Goal: Information Seeking & Learning: Learn about a topic

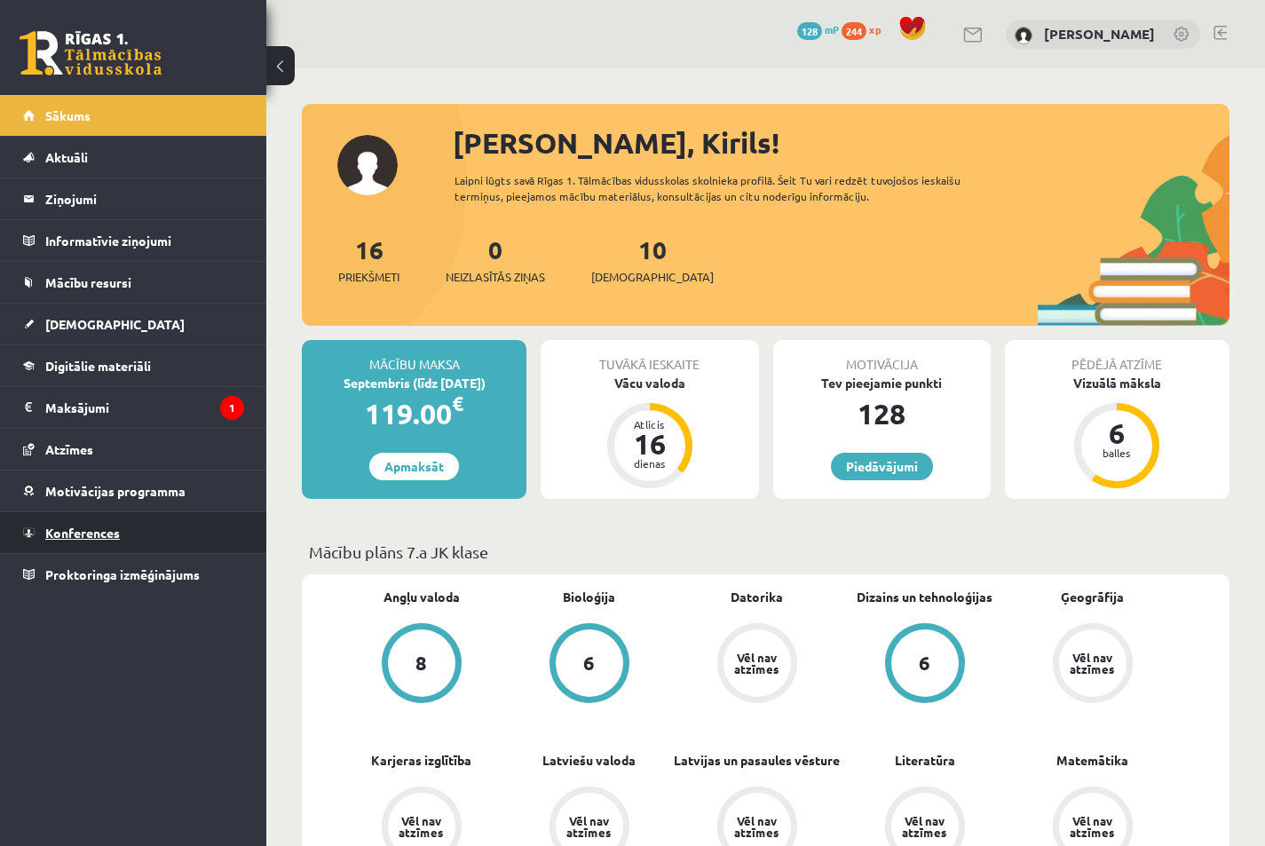
click at [97, 534] on span "Konferences" at bounding box center [82, 533] width 75 height 16
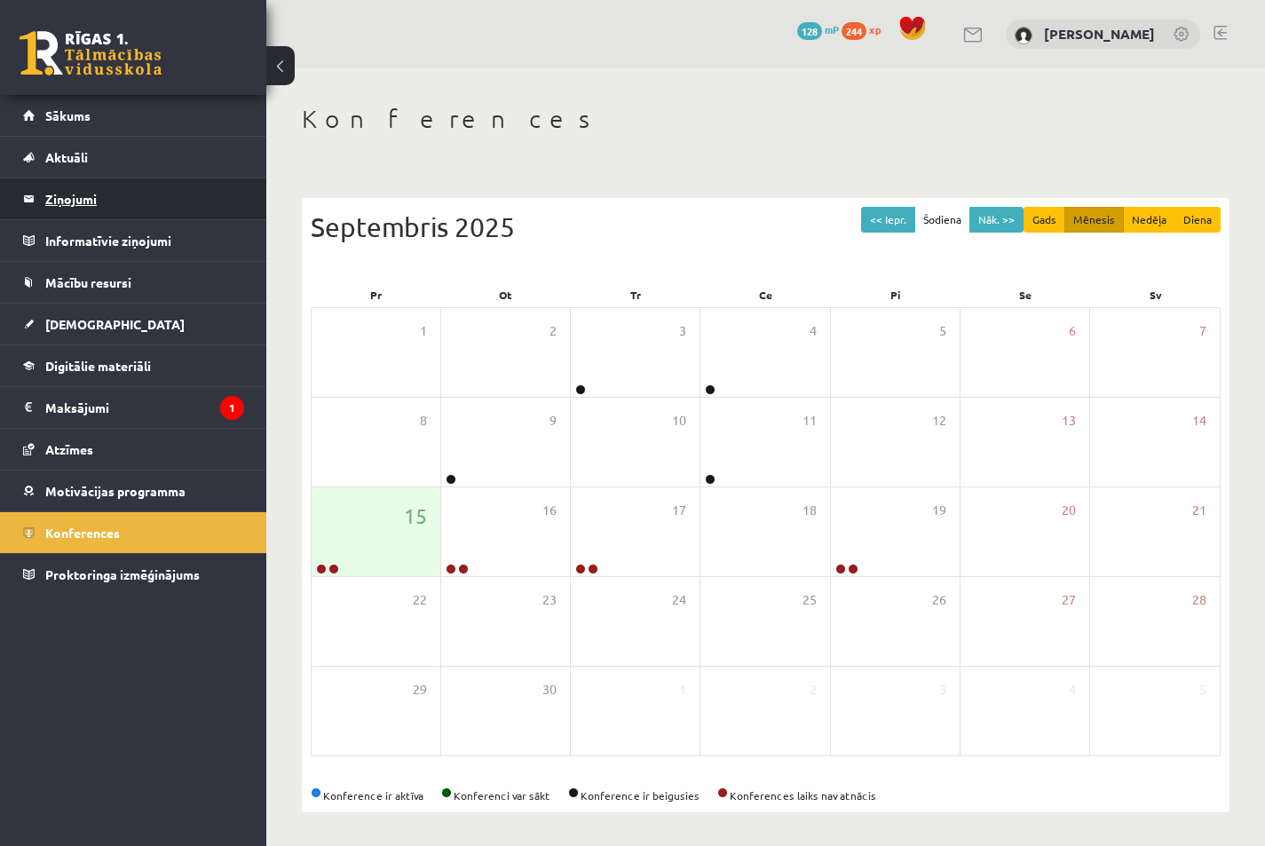
click at [147, 207] on legend "Ziņojumi 0" at bounding box center [144, 198] width 199 height 41
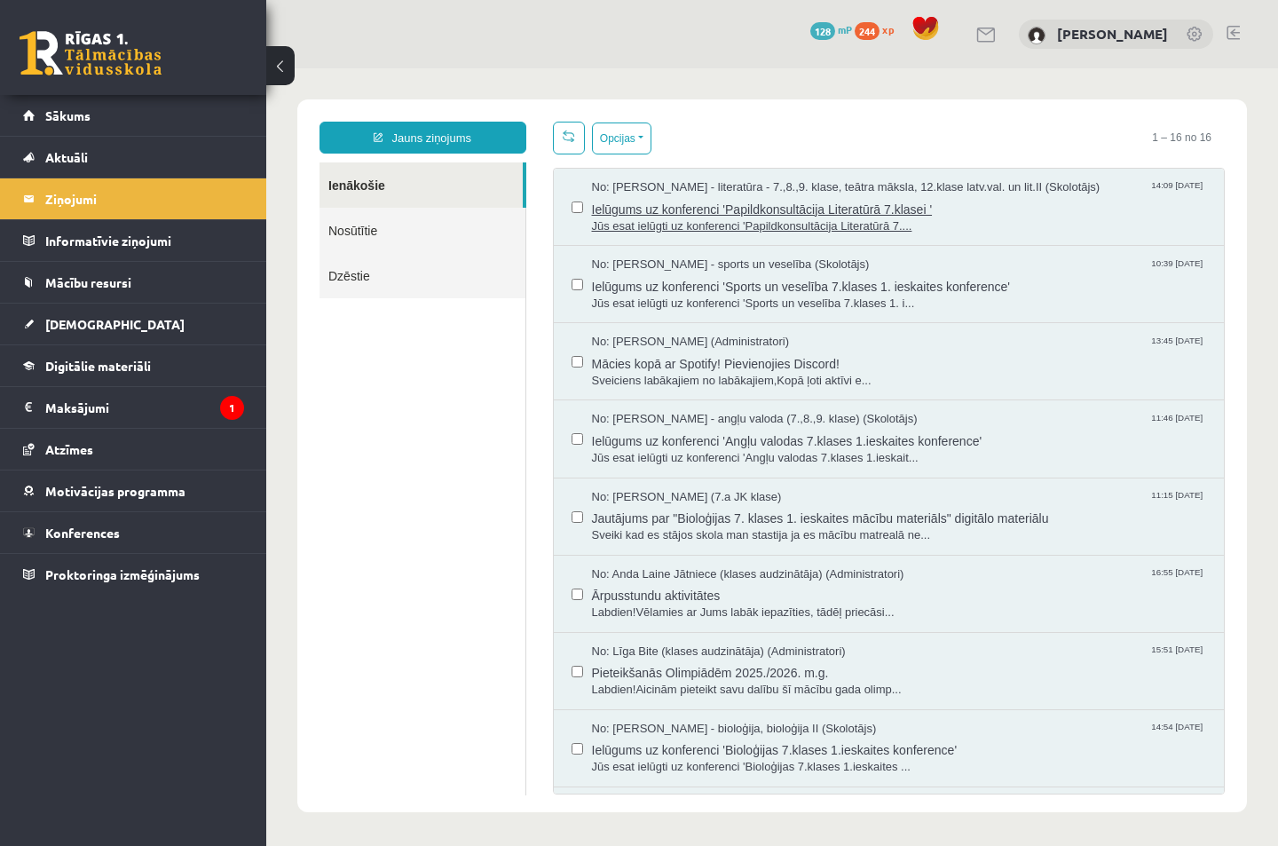
click at [1002, 208] on span "Ielūgums uz konferenci 'Papildkonsultācija Literatūrā 7.klasei '" at bounding box center [899, 207] width 615 height 22
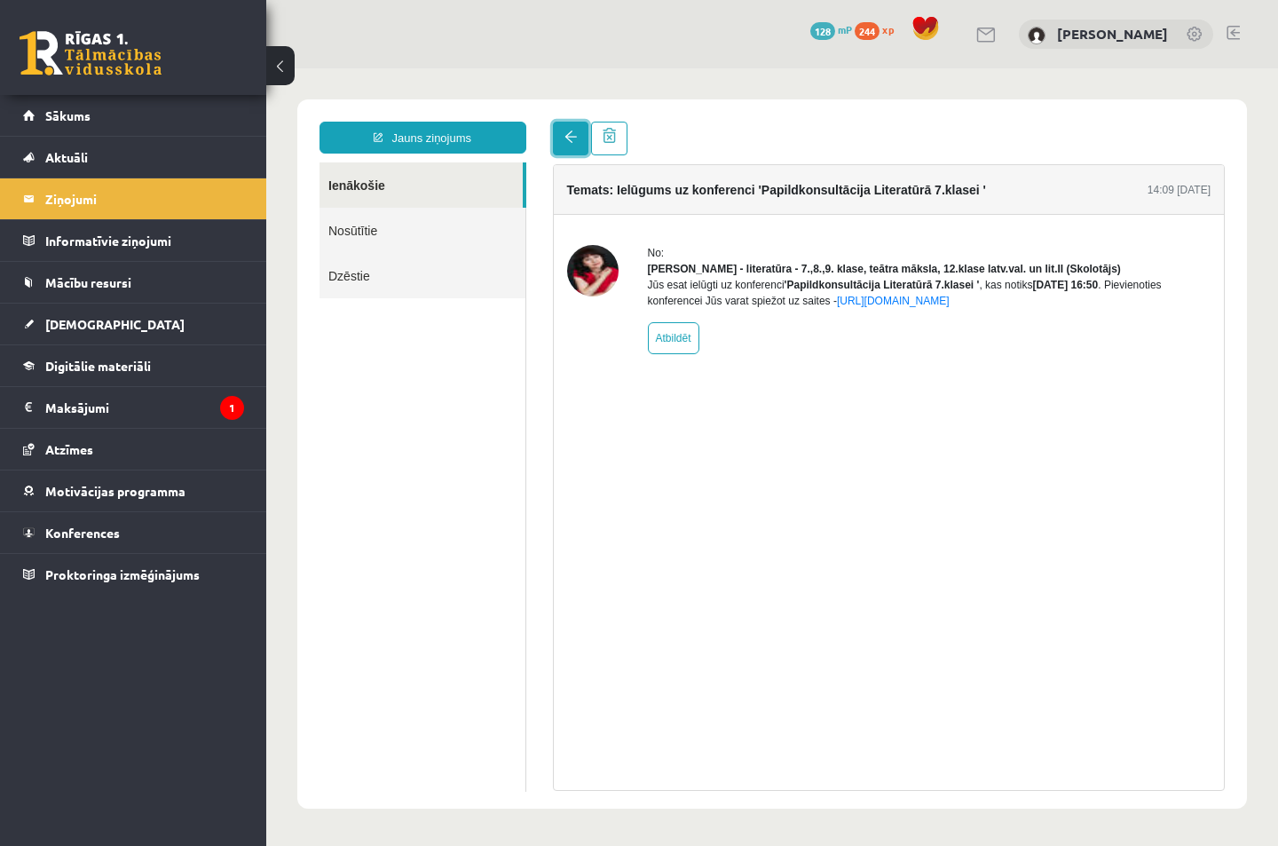
click at [567, 138] on span at bounding box center [571, 136] width 12 height 12
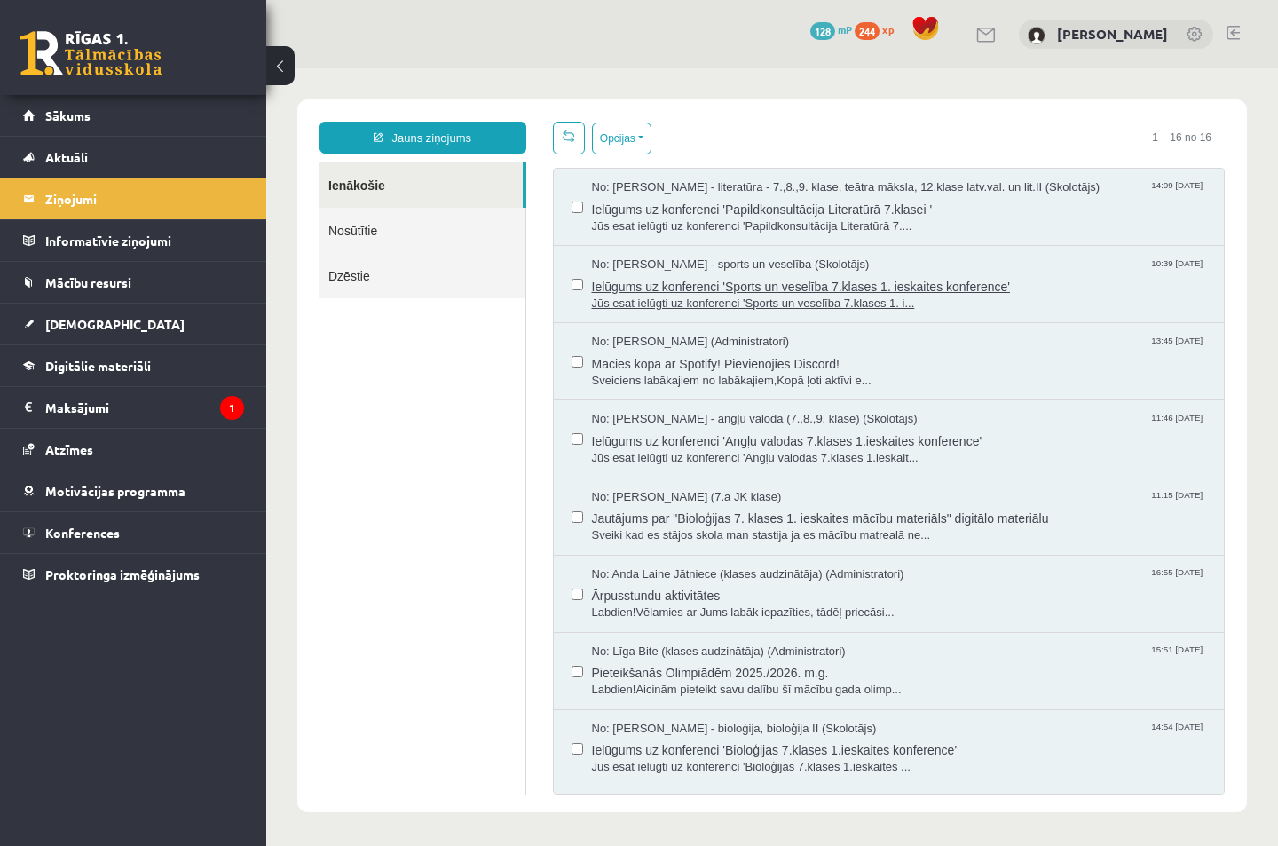
click at [976, 305] on span "Jūs esat ielūgti uz konferenci 'Sports un veselība 7.klases 1. i..." at bounding box center [899, 304] width 615 height 17
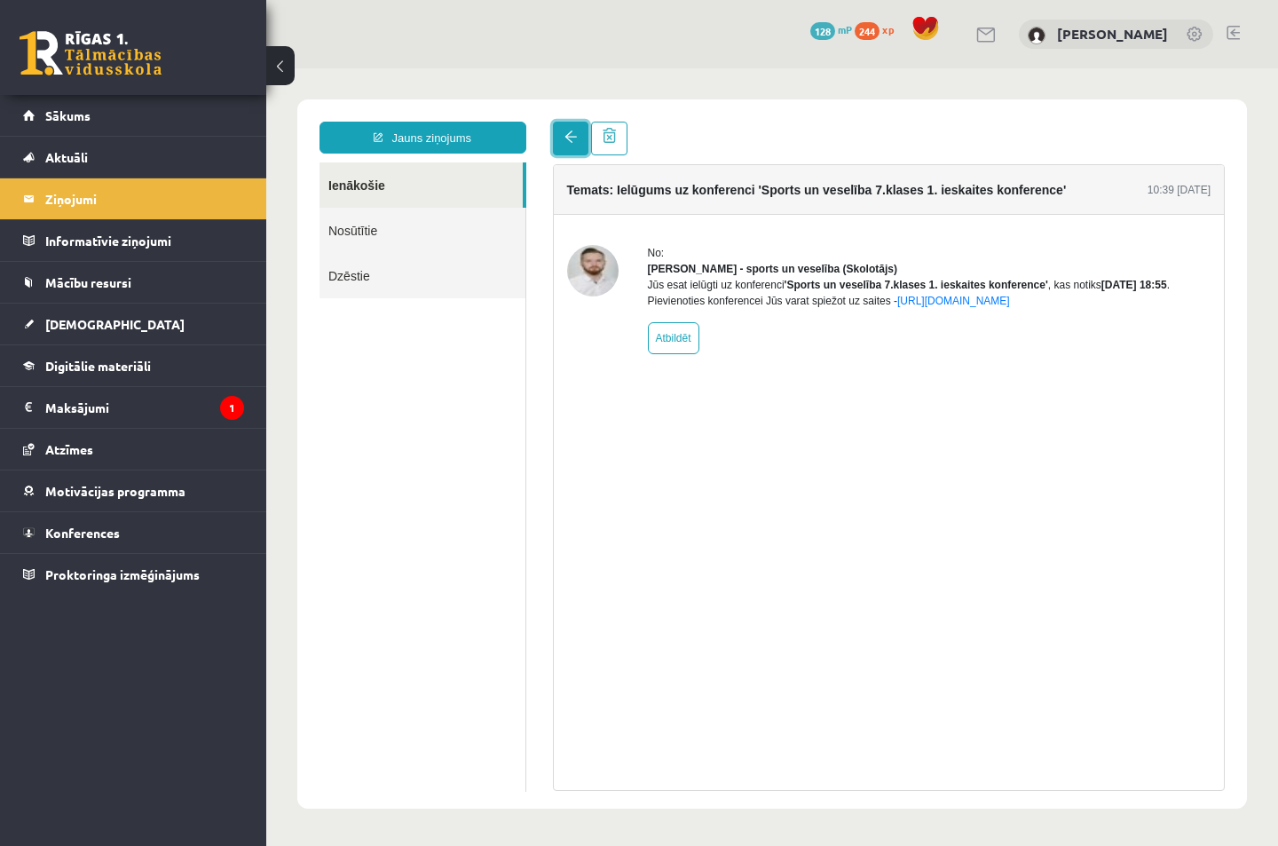
click at [567, 141] on span at bounding box center [571, 136] width 12 height 12
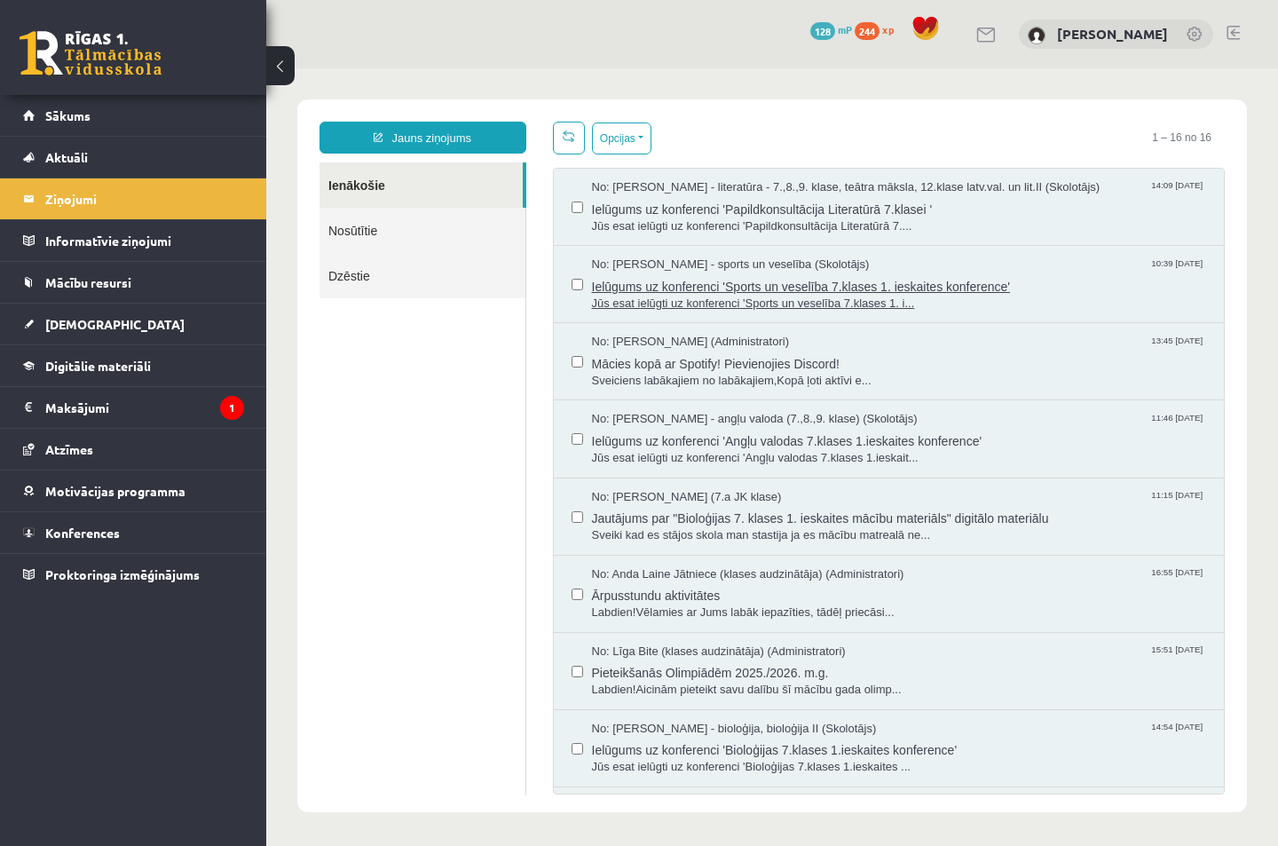
click at [1028, 301] on span "Jūs esat ielūgti uz konferenci 'Sports un veselība 7.klases 1. i..." at bounding box center [899, 304] width 615 height 17
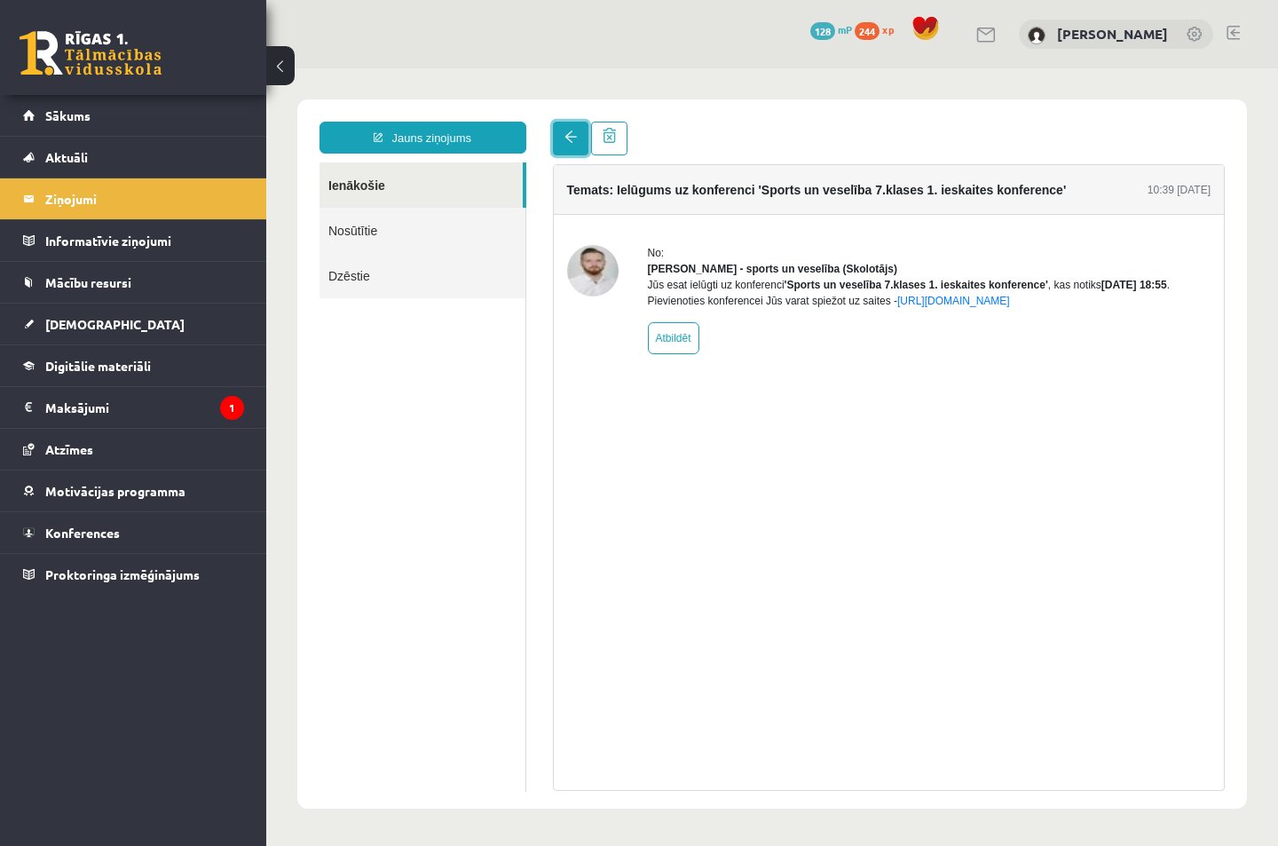
click at [573, 135] on span at bounding box center [571, 136] width 12 height 12
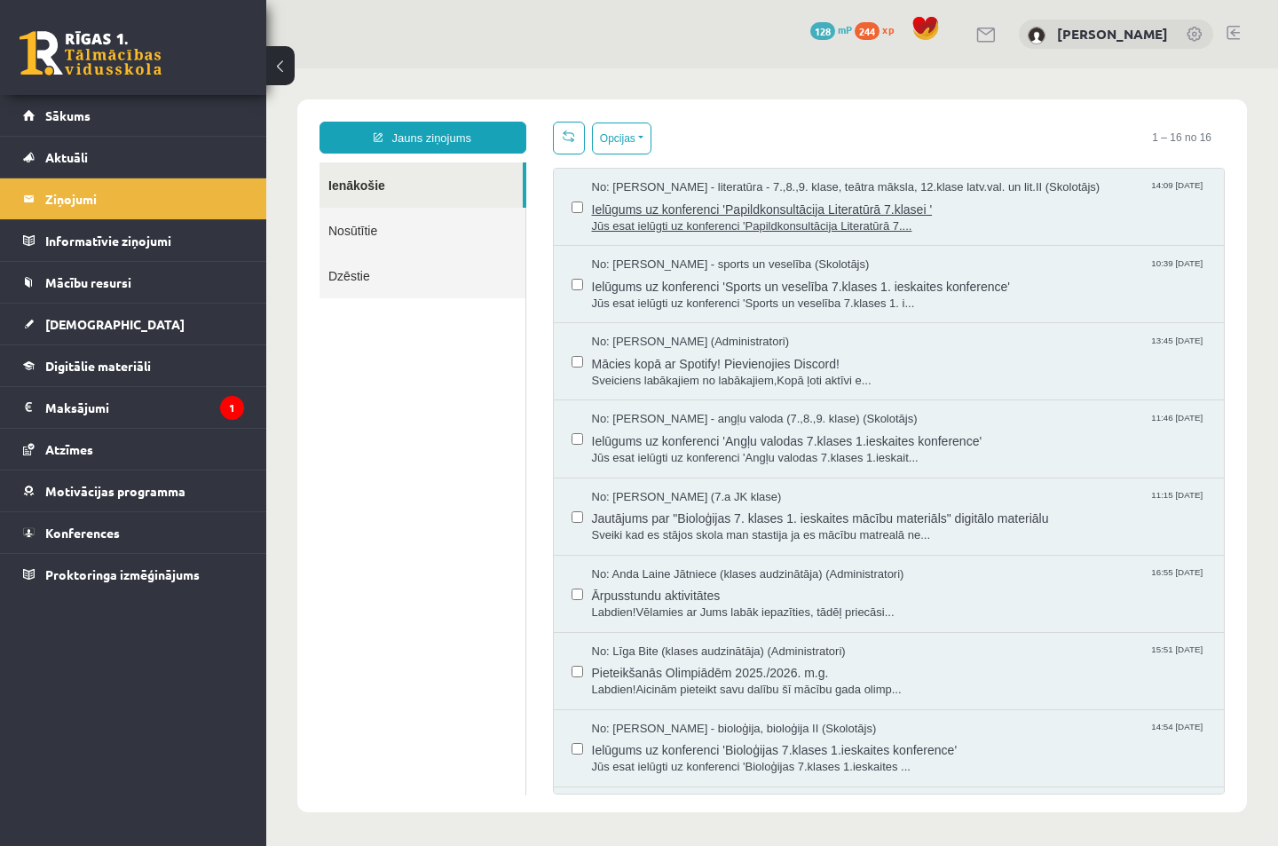
click at [1027, 215] on span "Ielūgums uz konferenci 'Papildkonsultācija Literatūrā 7.klasei '" at bounding box center [899, 207] width 615 height 22
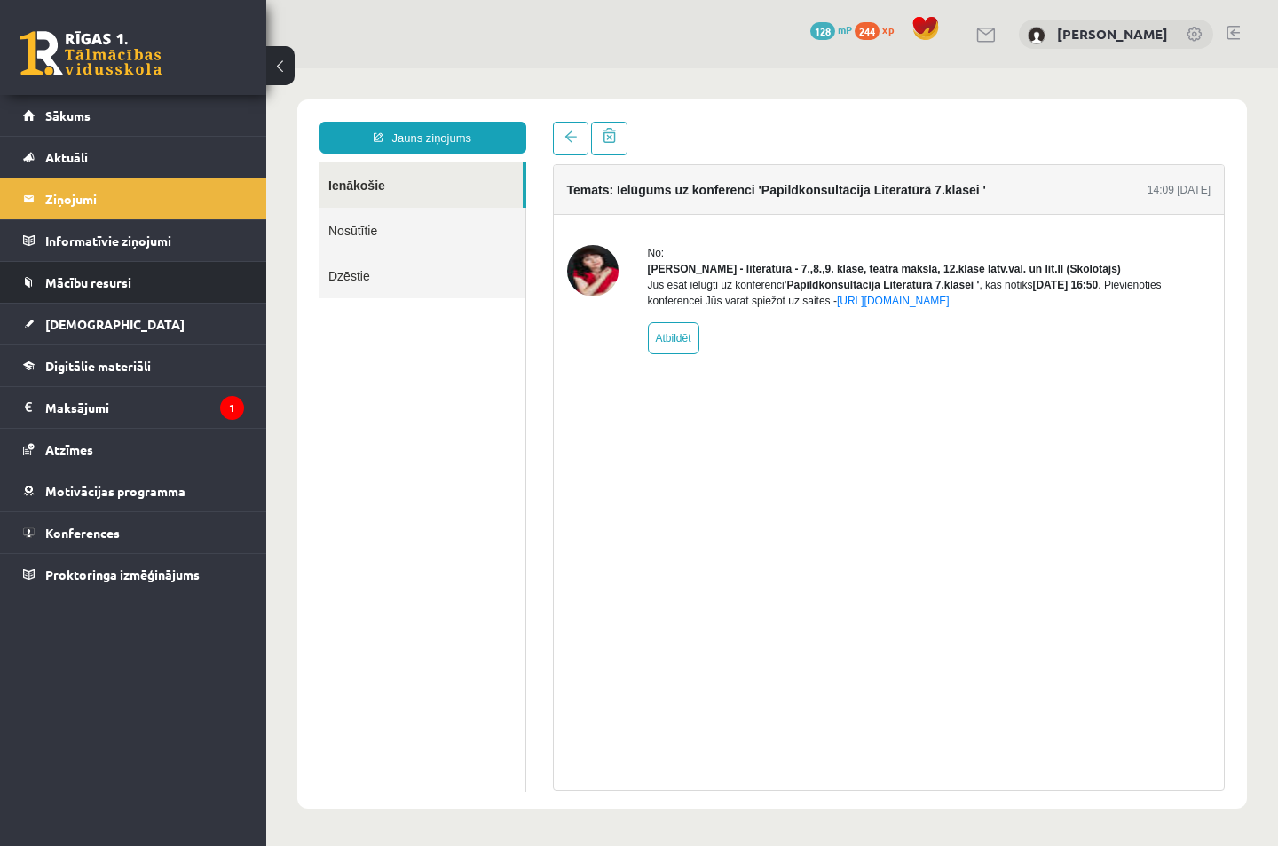
click at [120, 287] on span "Mācību resursi" at bounding box center [88, 282] width 86 height 16
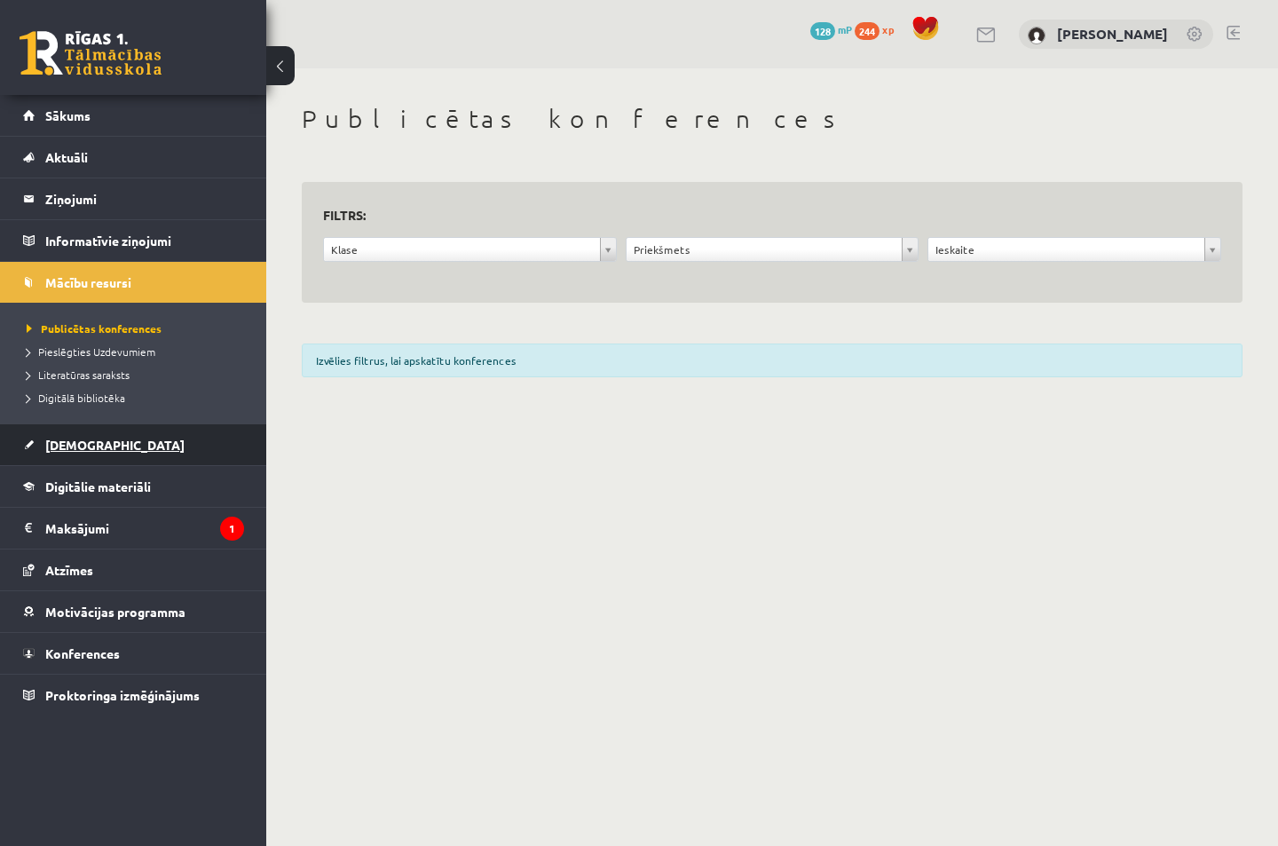
click at [110, 459] on link "[DEMOGRAPHIC_DATA]" at bounding box center [133, 444] width 221 height 41
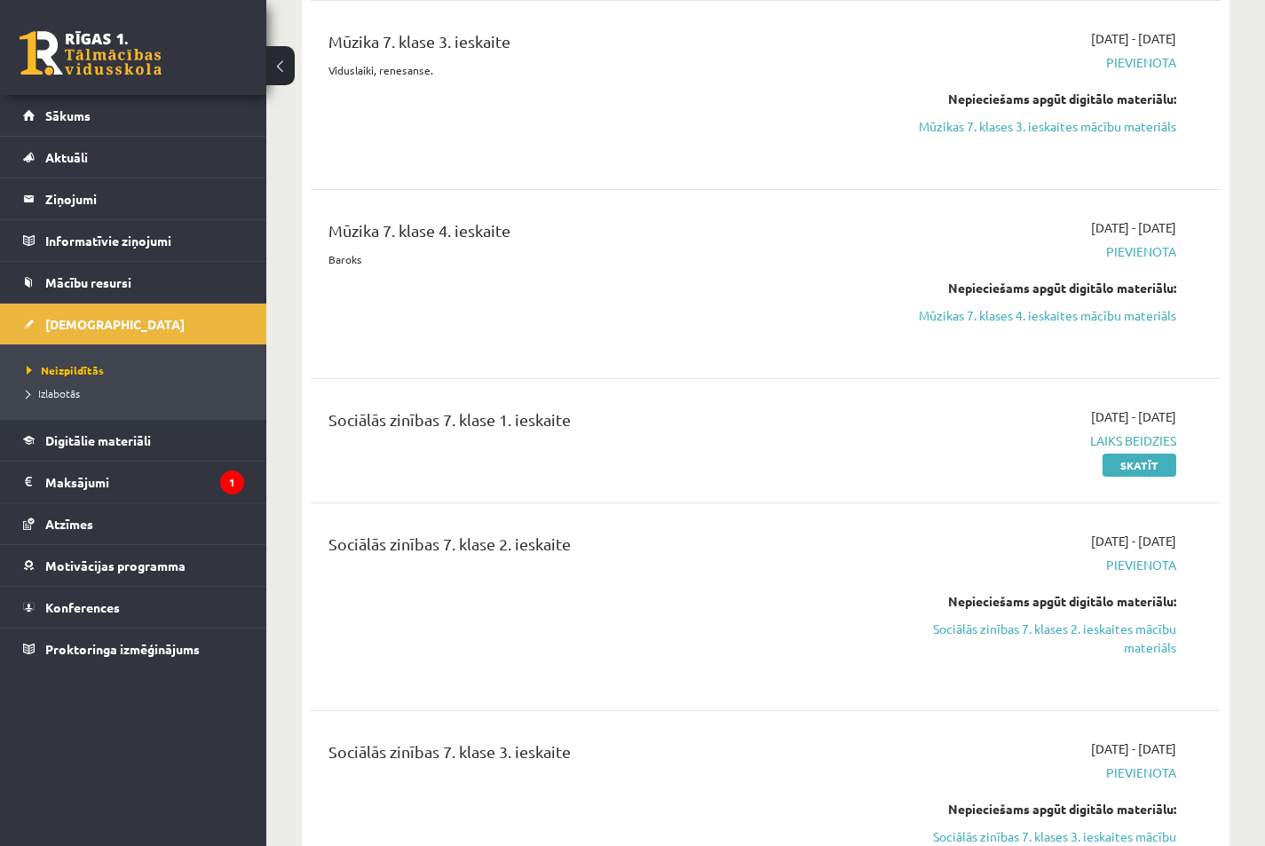
scroll to position [710, 0]
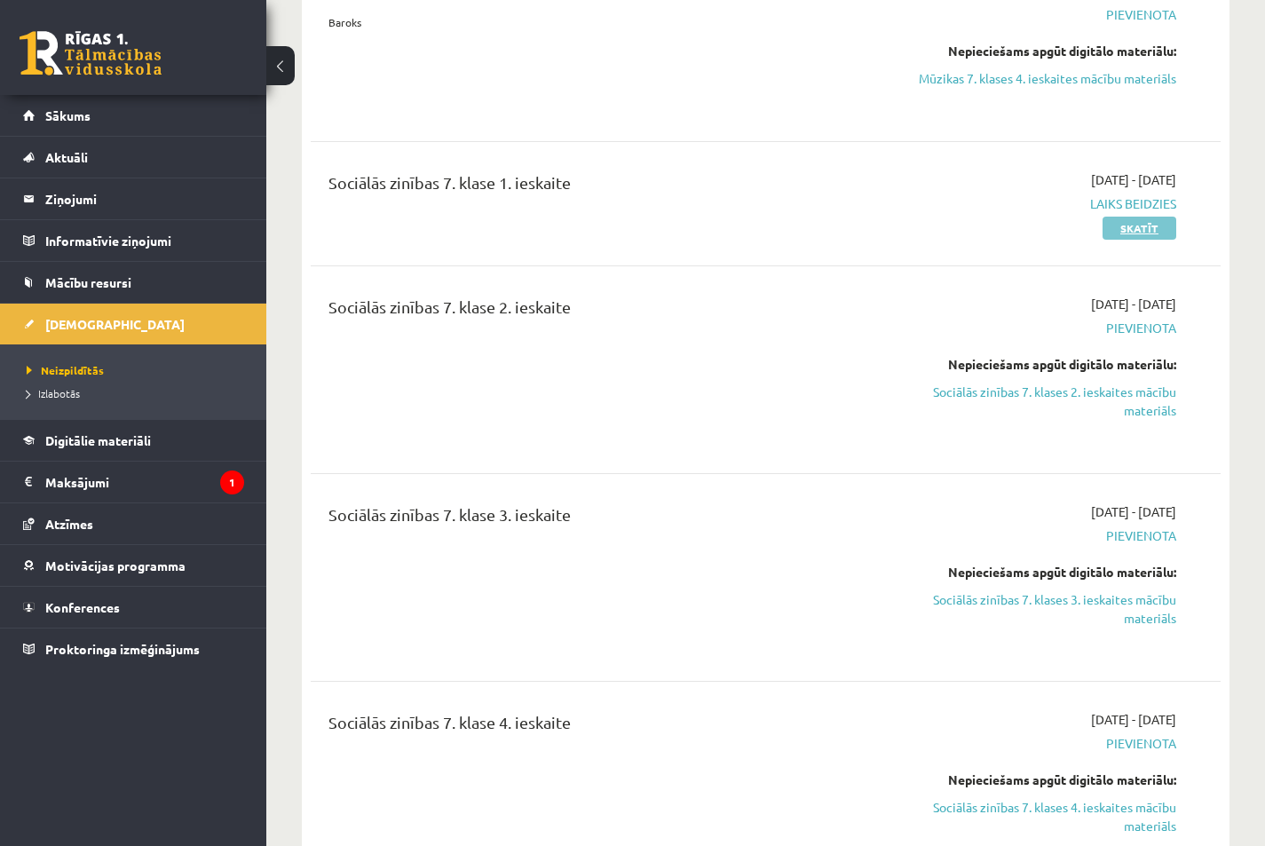
click at [1137, 228] on link "Skatīt" at bounding box center [1140, 228] width 74 height 23
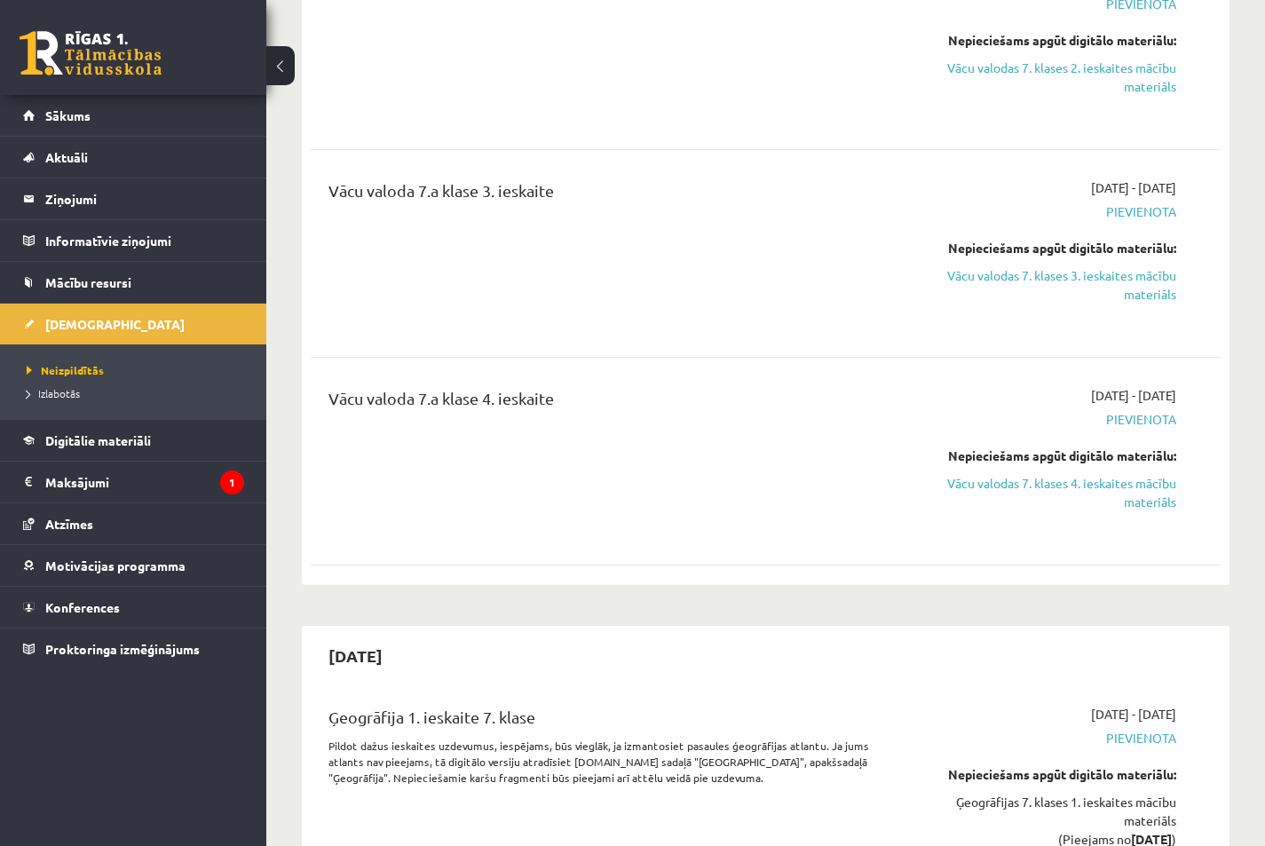
scroll to position [2128, 0]
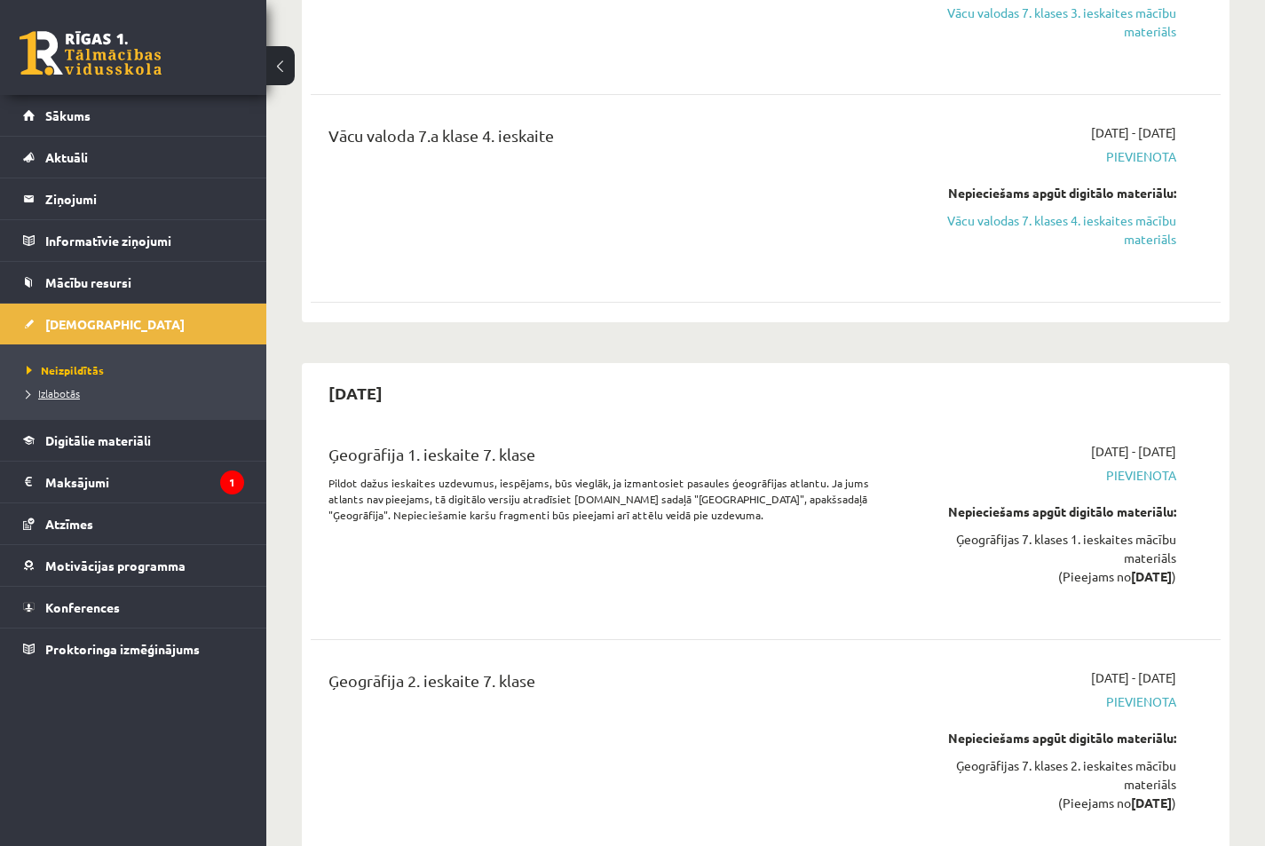
click at [43, 395] on span "Izlabotās" at bounding box center [53, 393] width 53 height 14
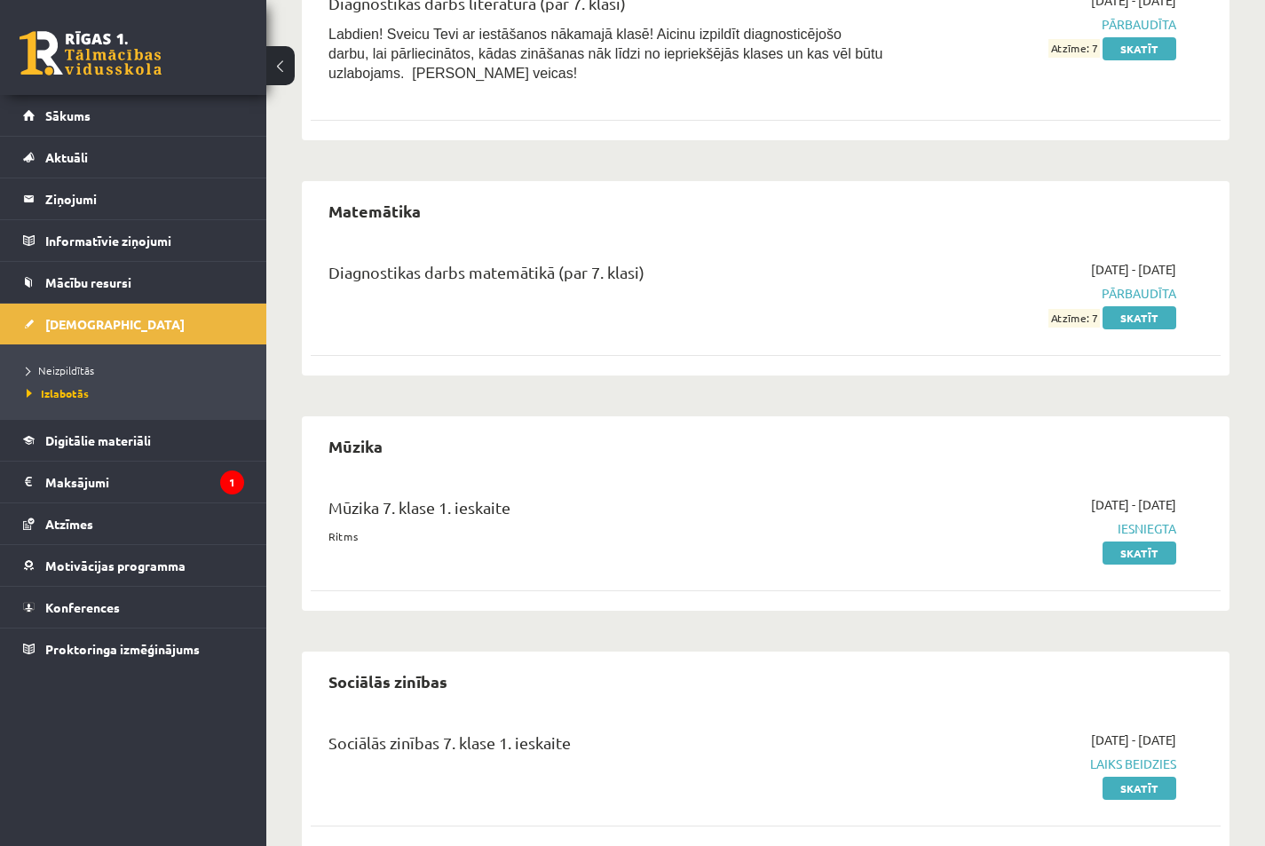
scroll to position [656, 0]
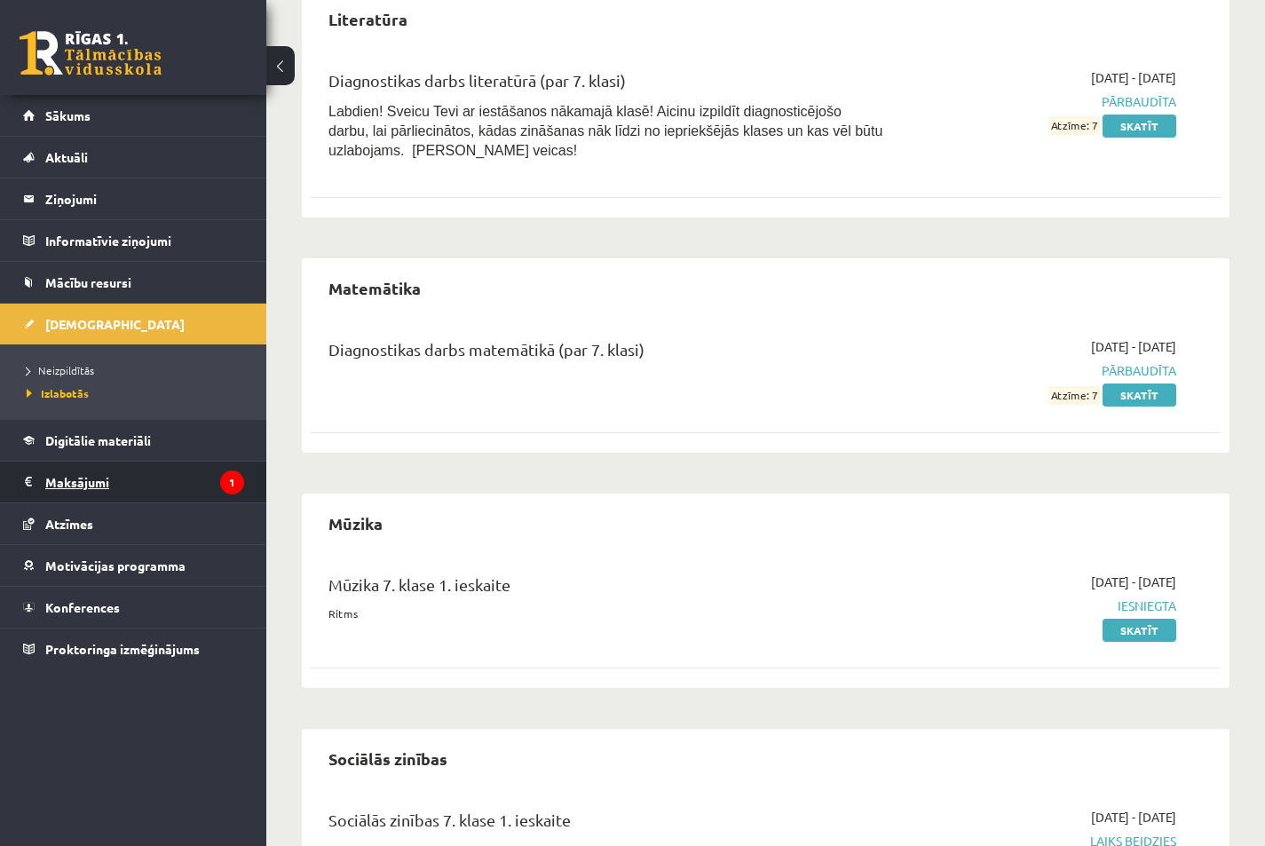
click at [115, 484] on legend "Maksājumi 1" at bounding box center [144, 482] width 199 height 41
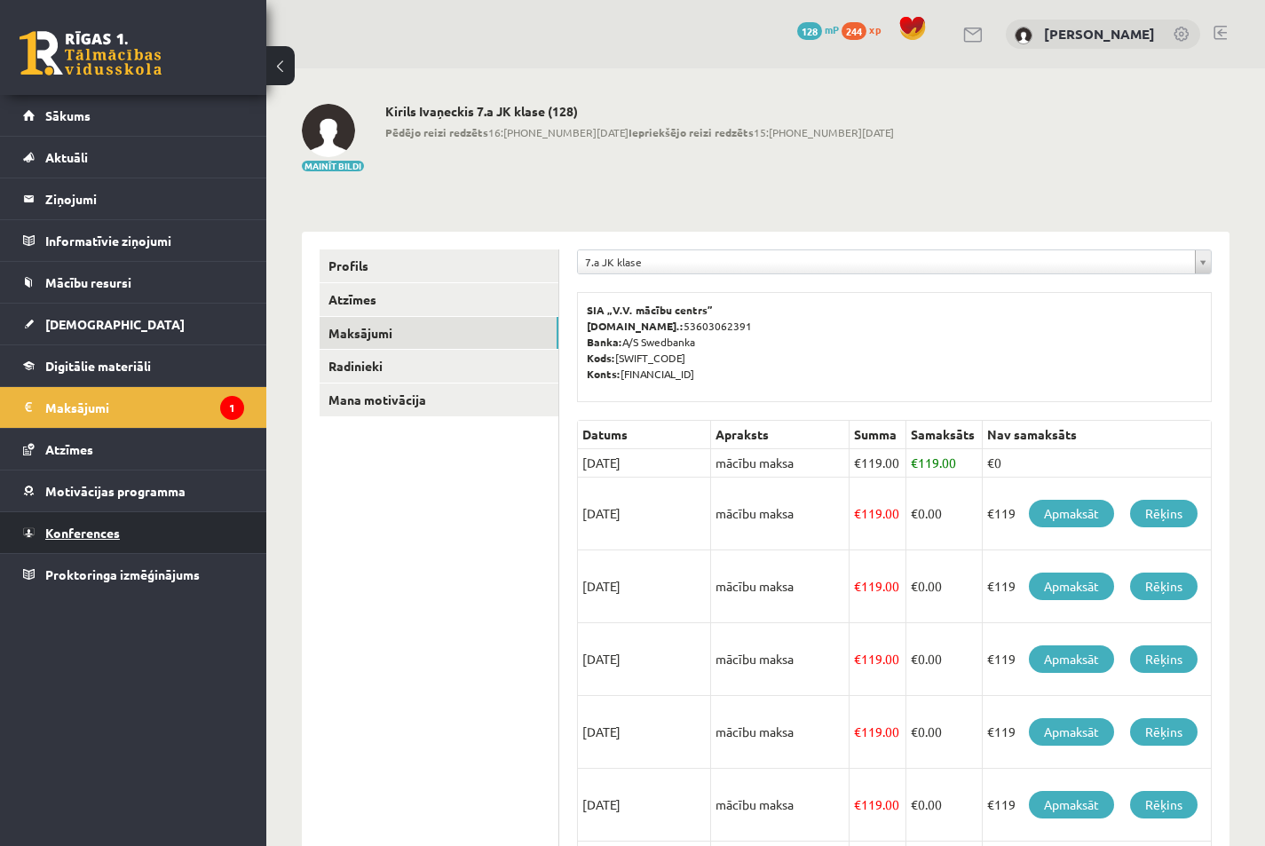
click at [136, 534] on link "Konferences" at bounding box center [133, 532] width 221 height 41
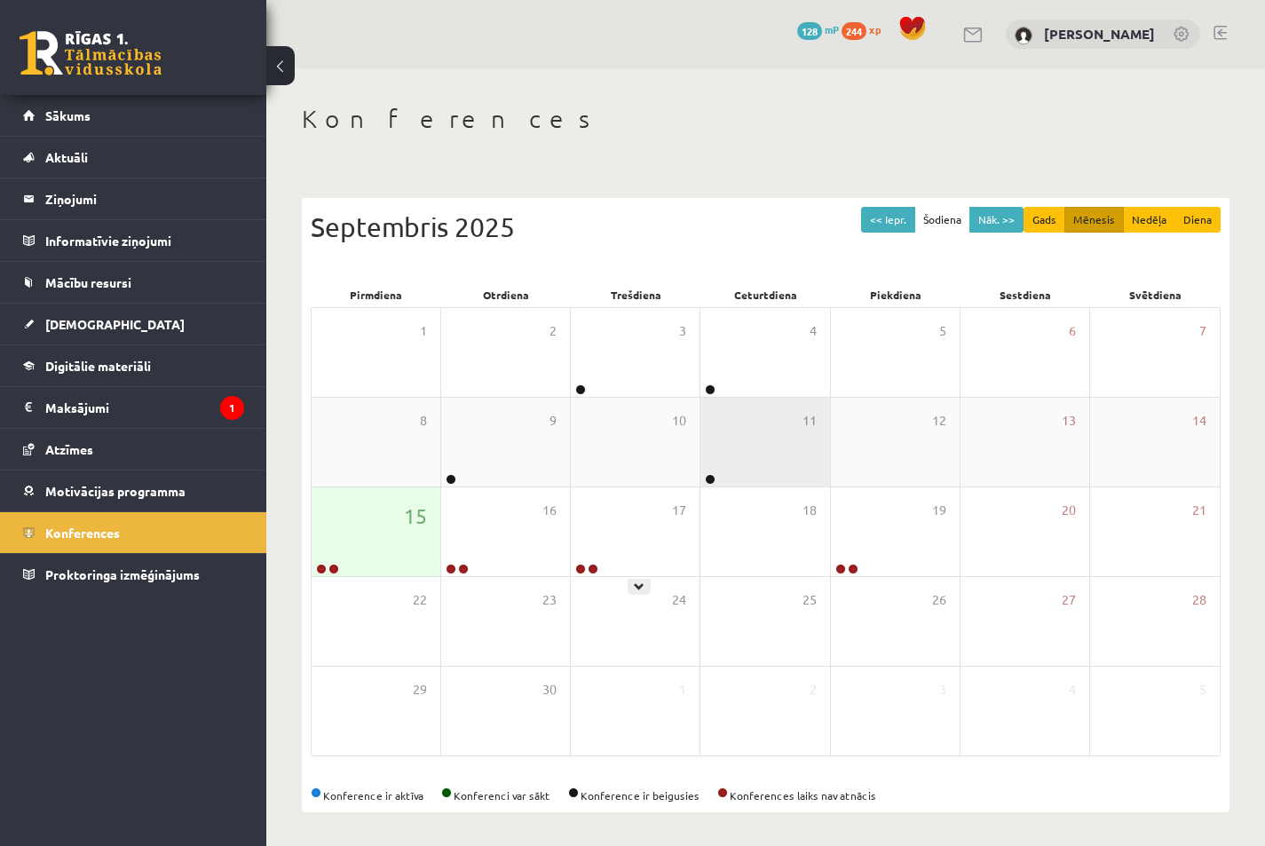
scroll to position [3, 0]
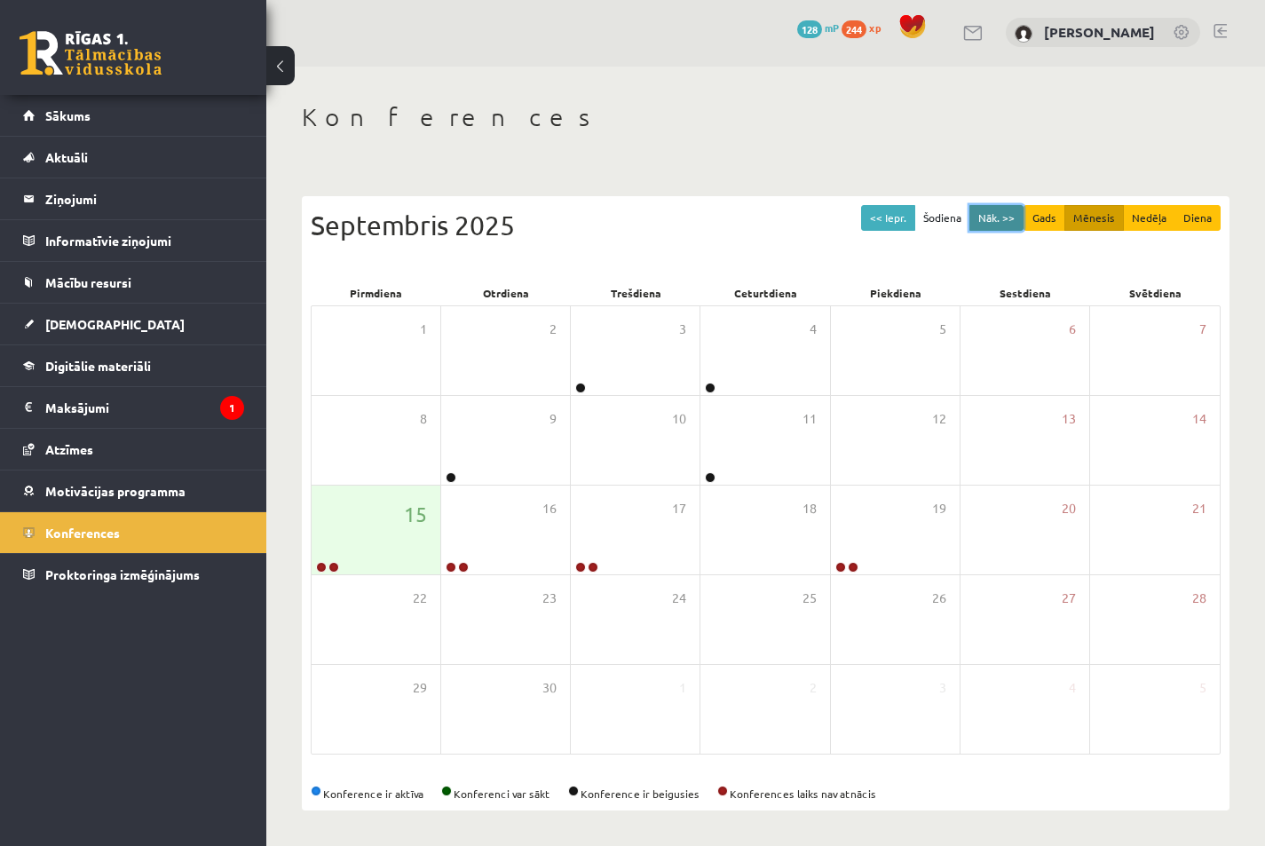
click at [990, 212] on button "Nāk. >>" at bounding box center [996, 218] width 54 height 26
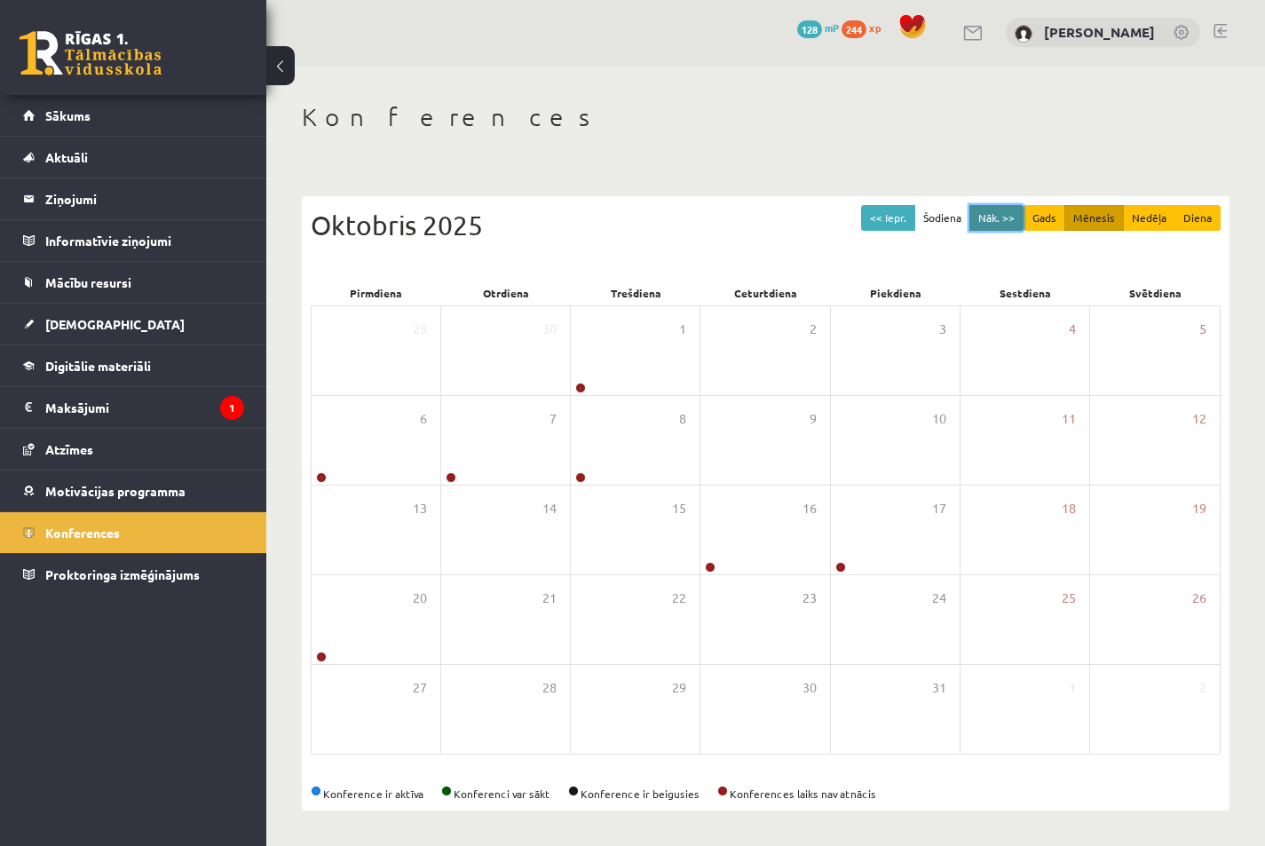
click at [990, 212] on button "Nāk. >>" at bounding box center [996, 218] width 54 height 26
click at [881, 213] on button "<< Iepr." at bounding box center [888, 218] width 54 height 26
click at [894, 218] on button "<< Iepr." at bounding box center [888, 218] width 54 height 26
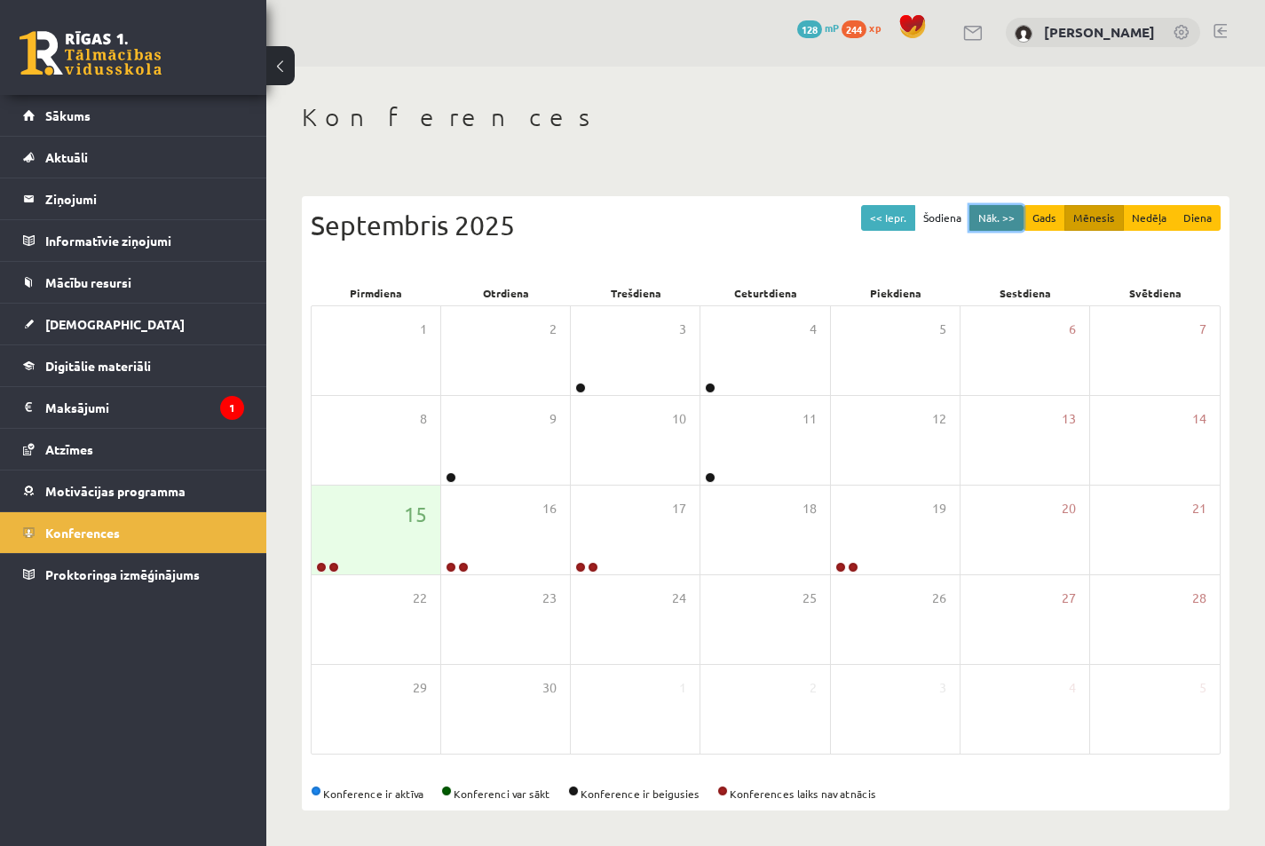
click at [993, 208] on button "Nāk. >>" at bounding box center [996, 218] width 54 height 26
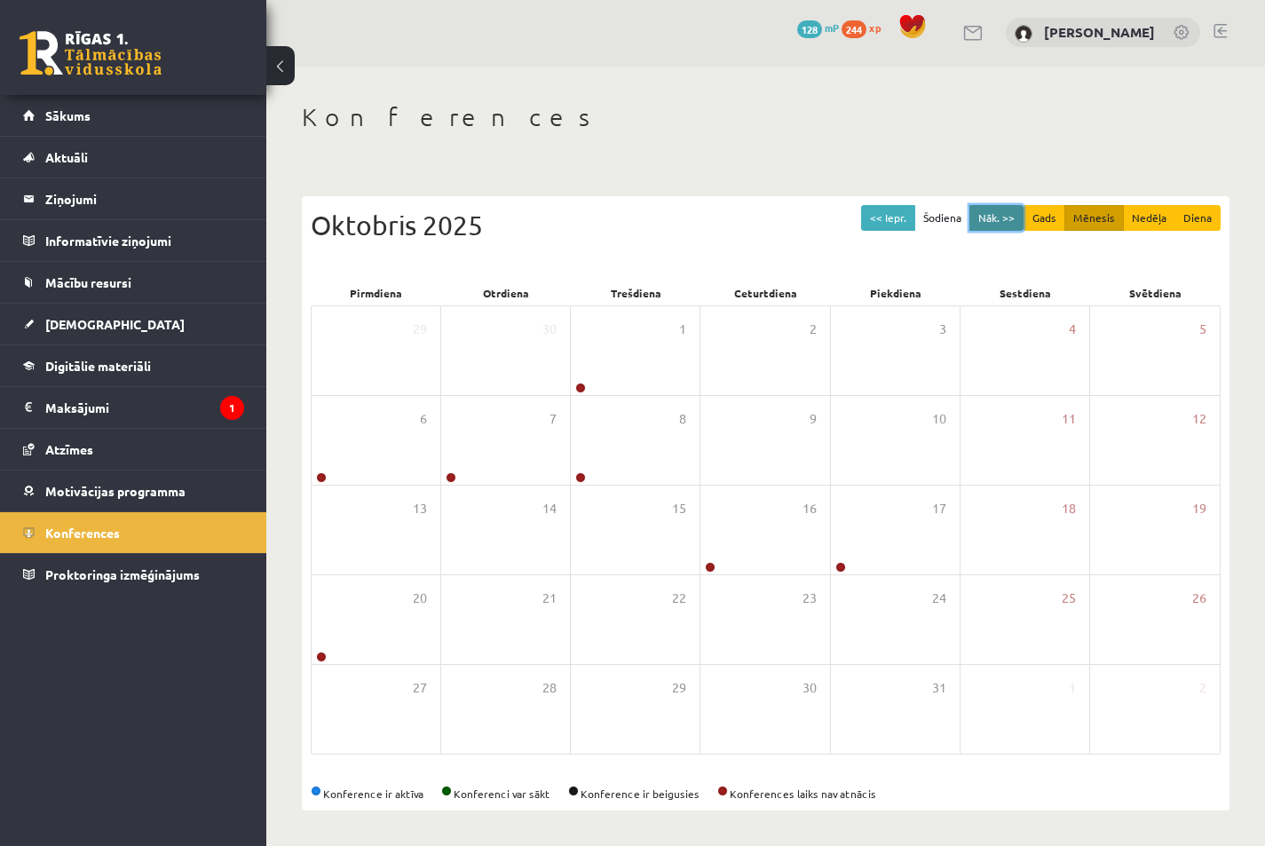
click at [994, 209] on button "Nāk. >>" at bounding box center [996, 218] width 54 height 26
click at [989, 209] on button "Nāk. >>" at bounding box center [996, 218] width 54 height 26
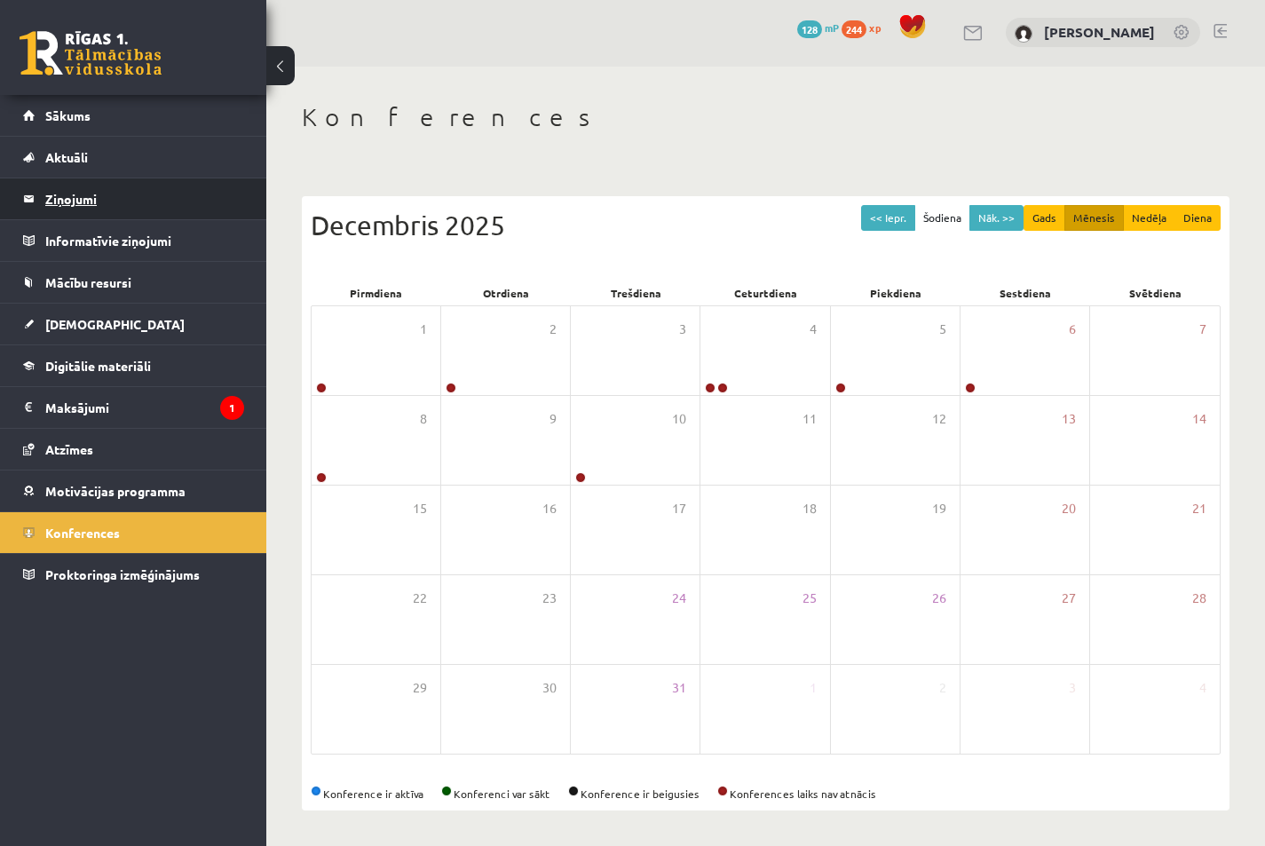
click at [89, 193] on legend "Ziņojumi 0" at bounding box center [144, 198] width 199 height 41
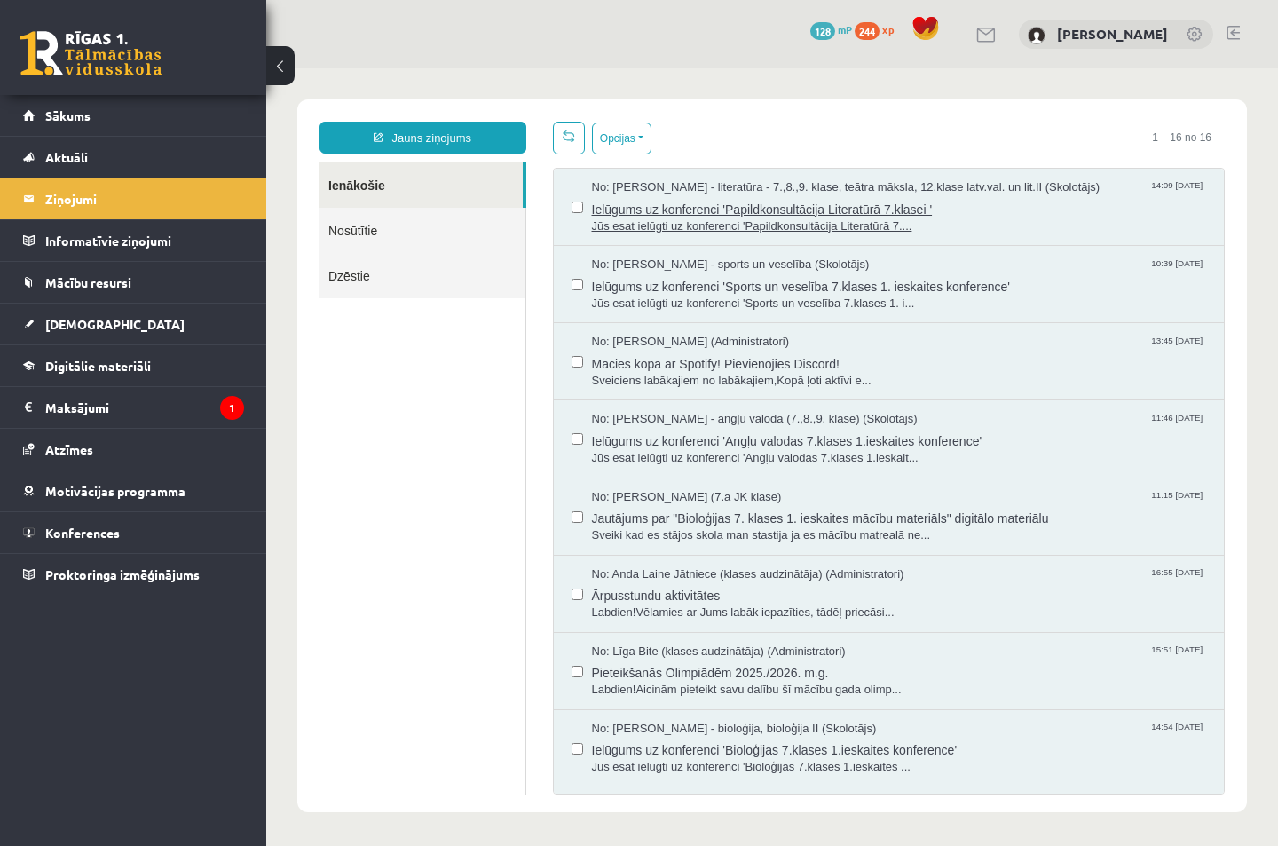
click at [1030, 218] on span "Jūs esat ielūgti uz konferenci 'Papildkonsultācija Literatūrā 7...." at bounding box center [899, 226] width 615 height 17
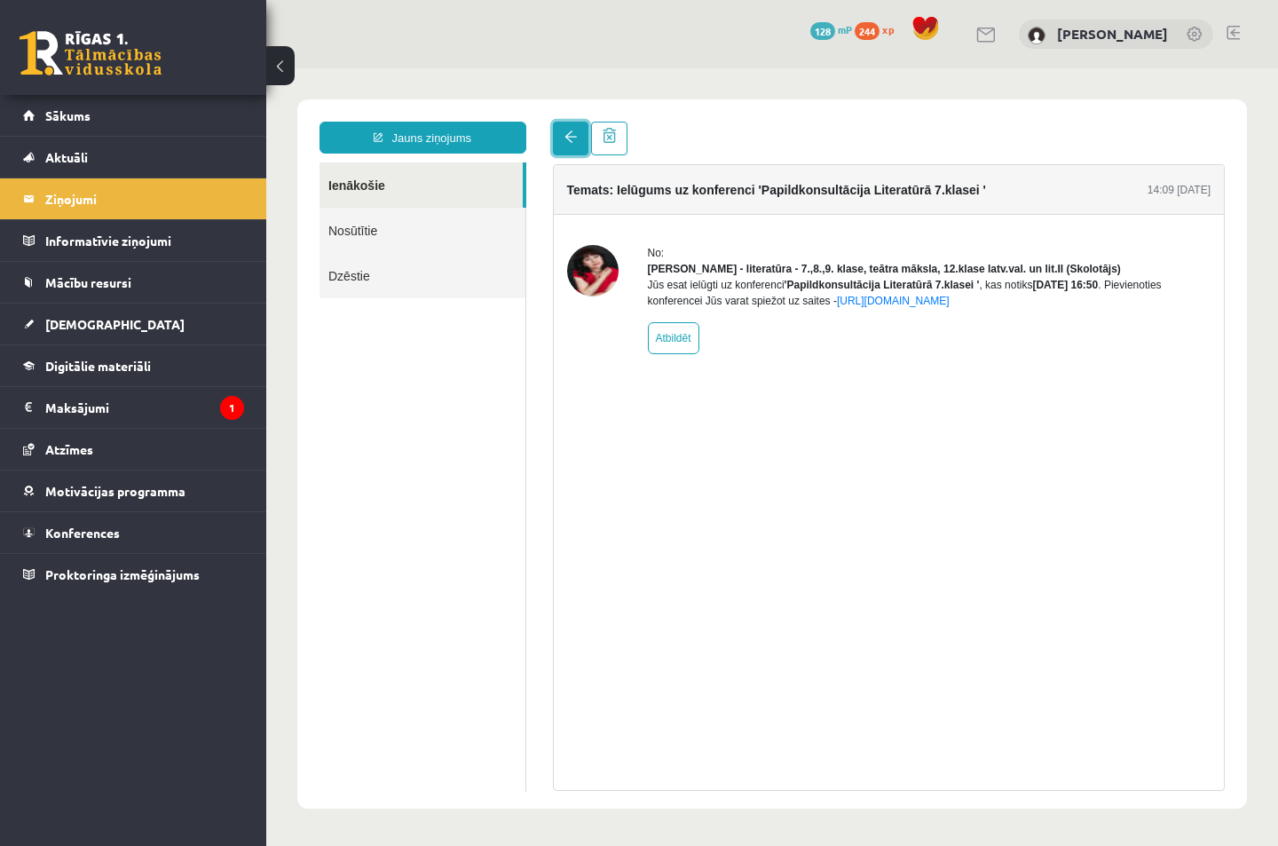
click at [557, 143] on link at bounding box center [571, 139] width 36 height 34
click at [577, 140] on link at bounding box center [571, 139] width 36 height 34
click at [570, 135] on span at bounding box center [571, 136] width 12 height 12
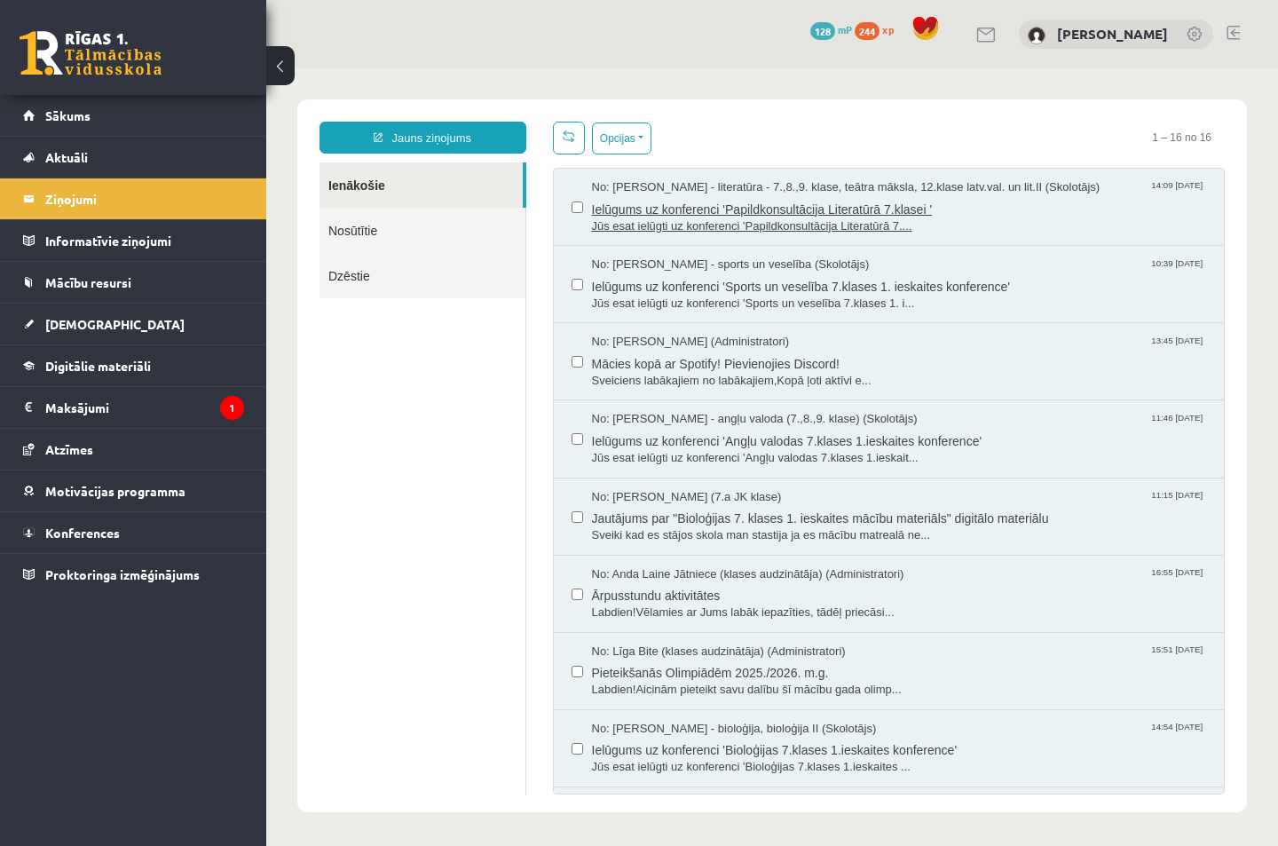
click at [1008, 225] on span "Jūs esat ielūgti uz konferenci 'Papildkonsultācija Literatūrā 7...." at bounding box center [899, 226] width 615 height 17
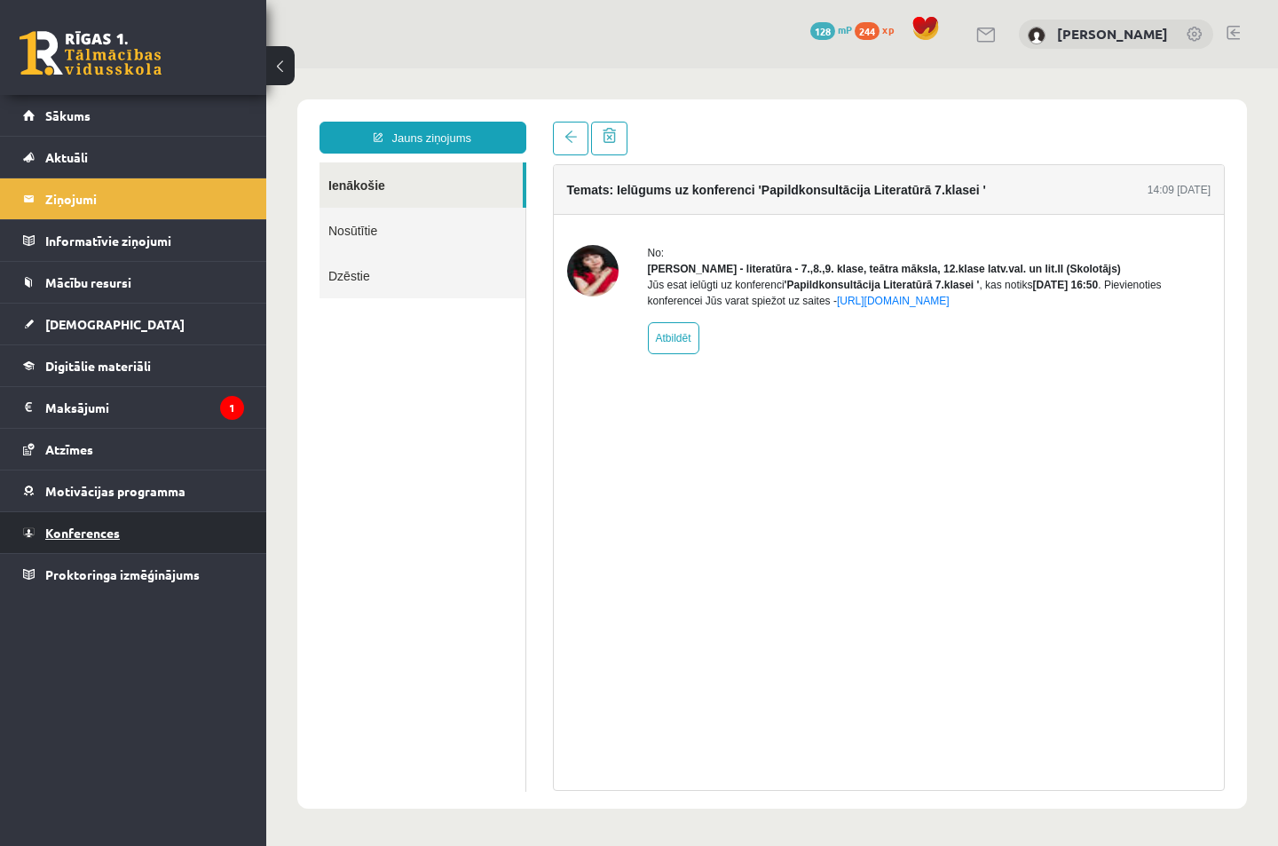
click at [122, 527] on link "Konferences" at bounding box center [133, 532] width 221 height 41
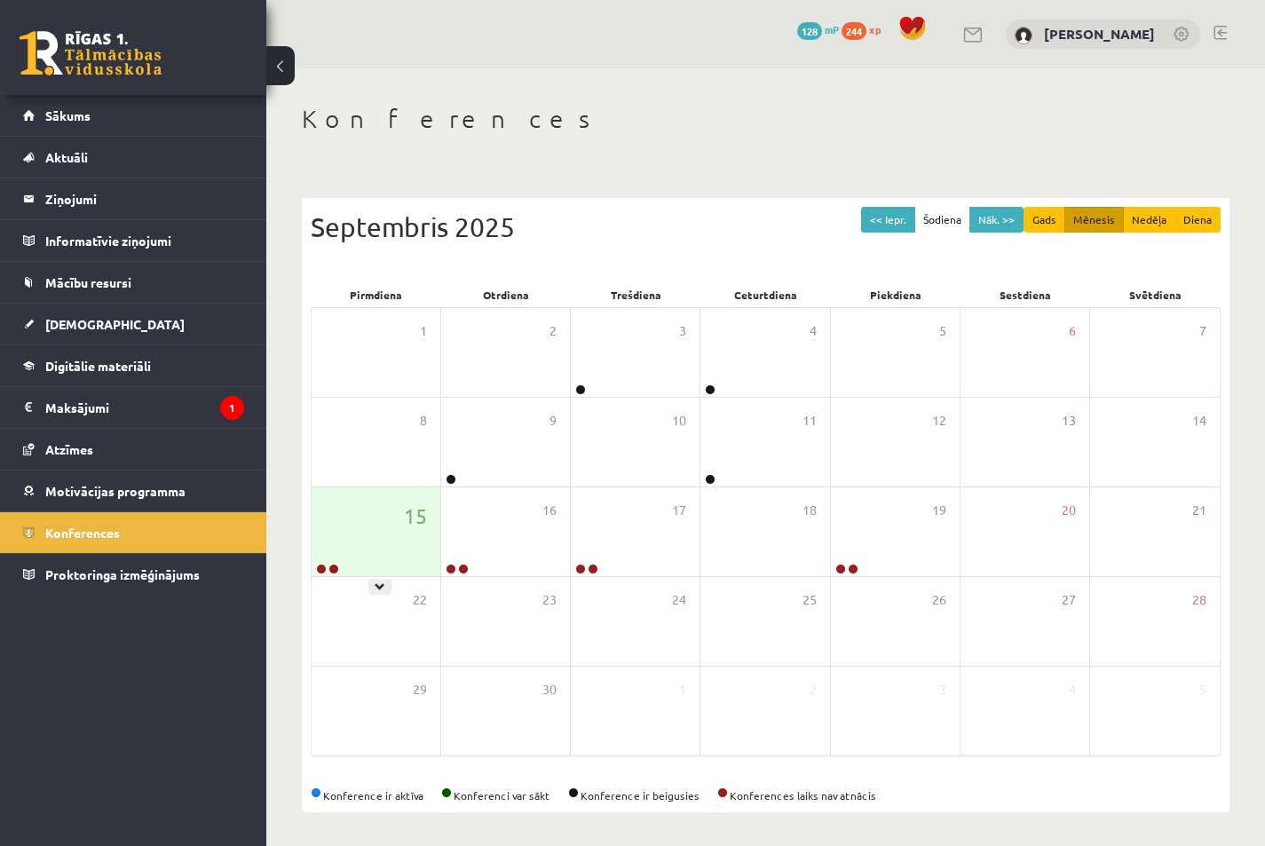
click at [368, 537] on div "15" at bounding box center [376, 531] width 129 height 89
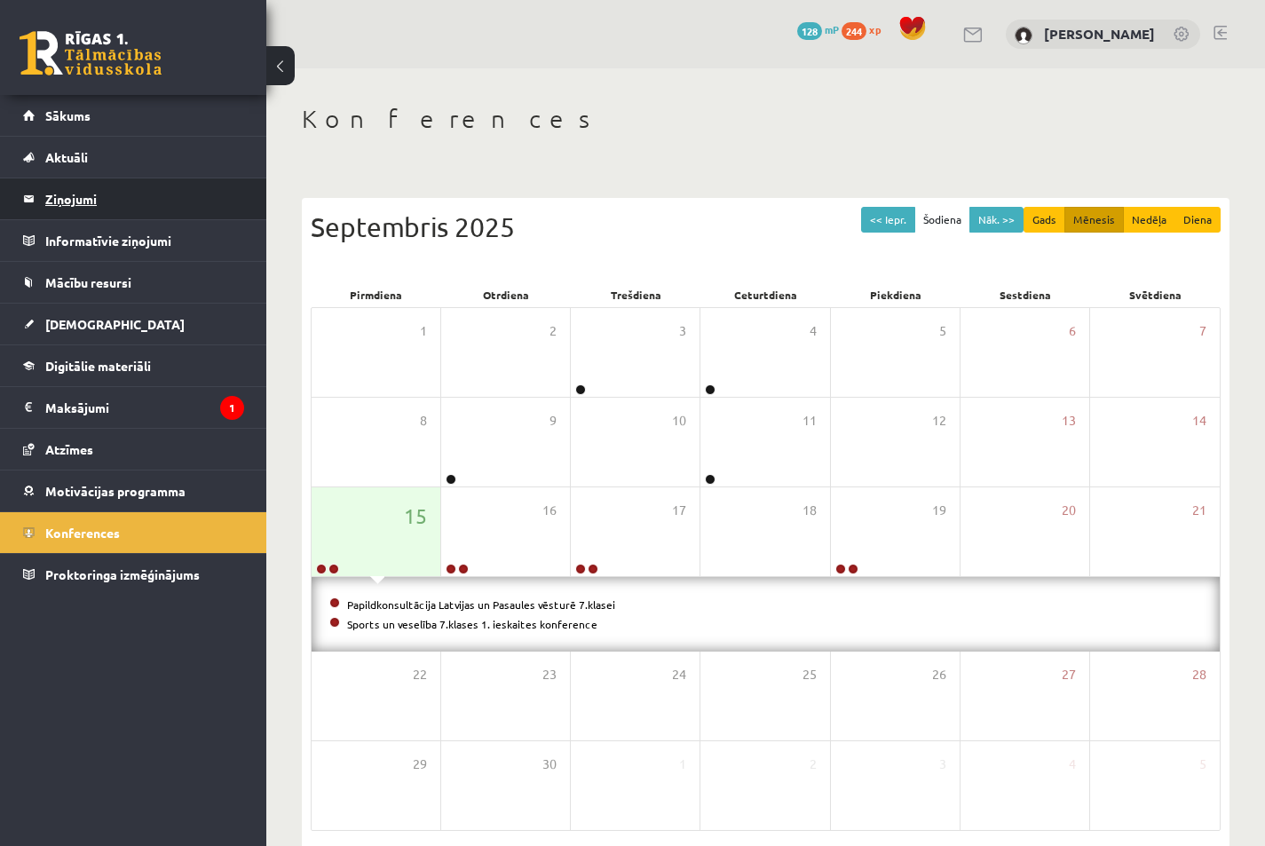
click at [114, 202] on legend "Ziņojumi 0" at bounding box center [144, 198] width 199 height 41
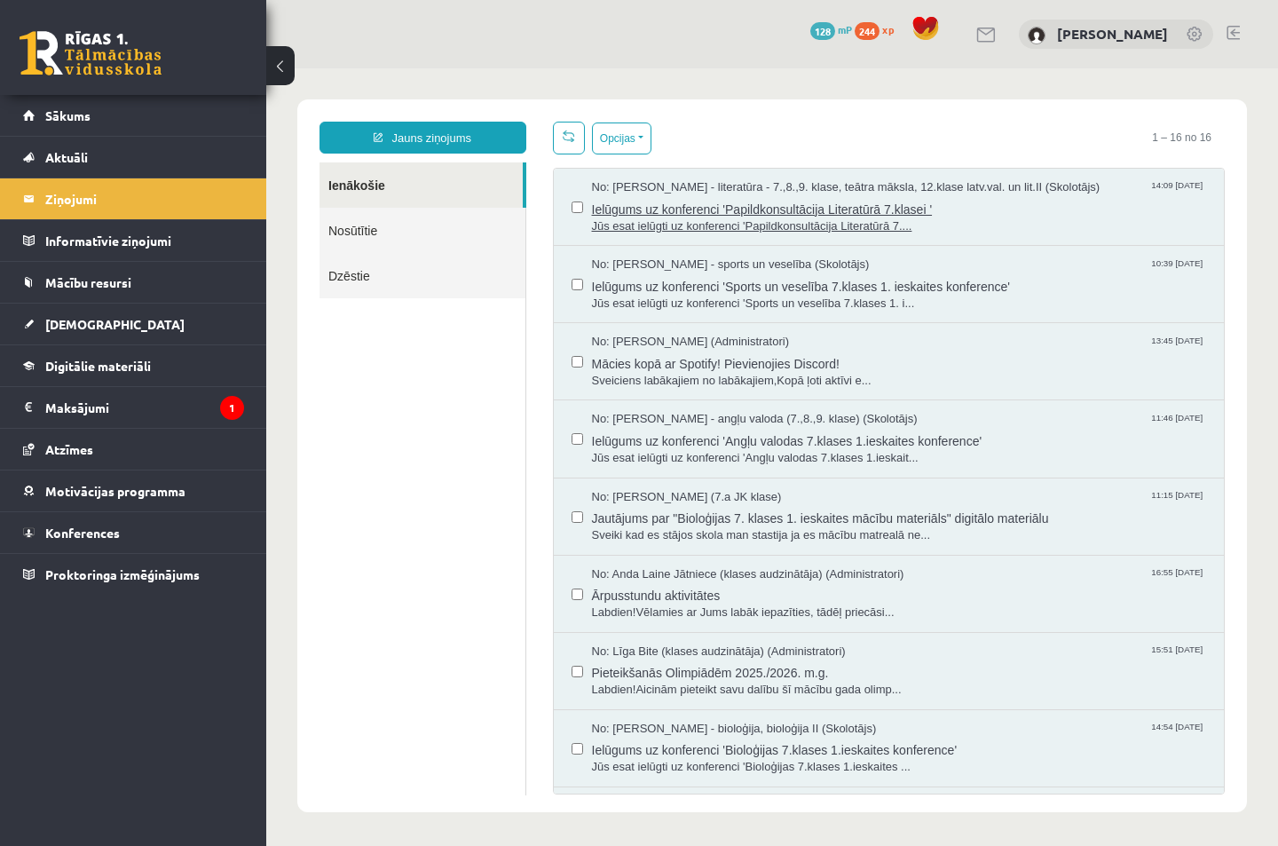
click at [959, 225] on span "Jūs esat ielūgti uz konferenci 'Papildkonsultācija Literatūrā 7...." at bounding box center [899, 226] width 615 height 17
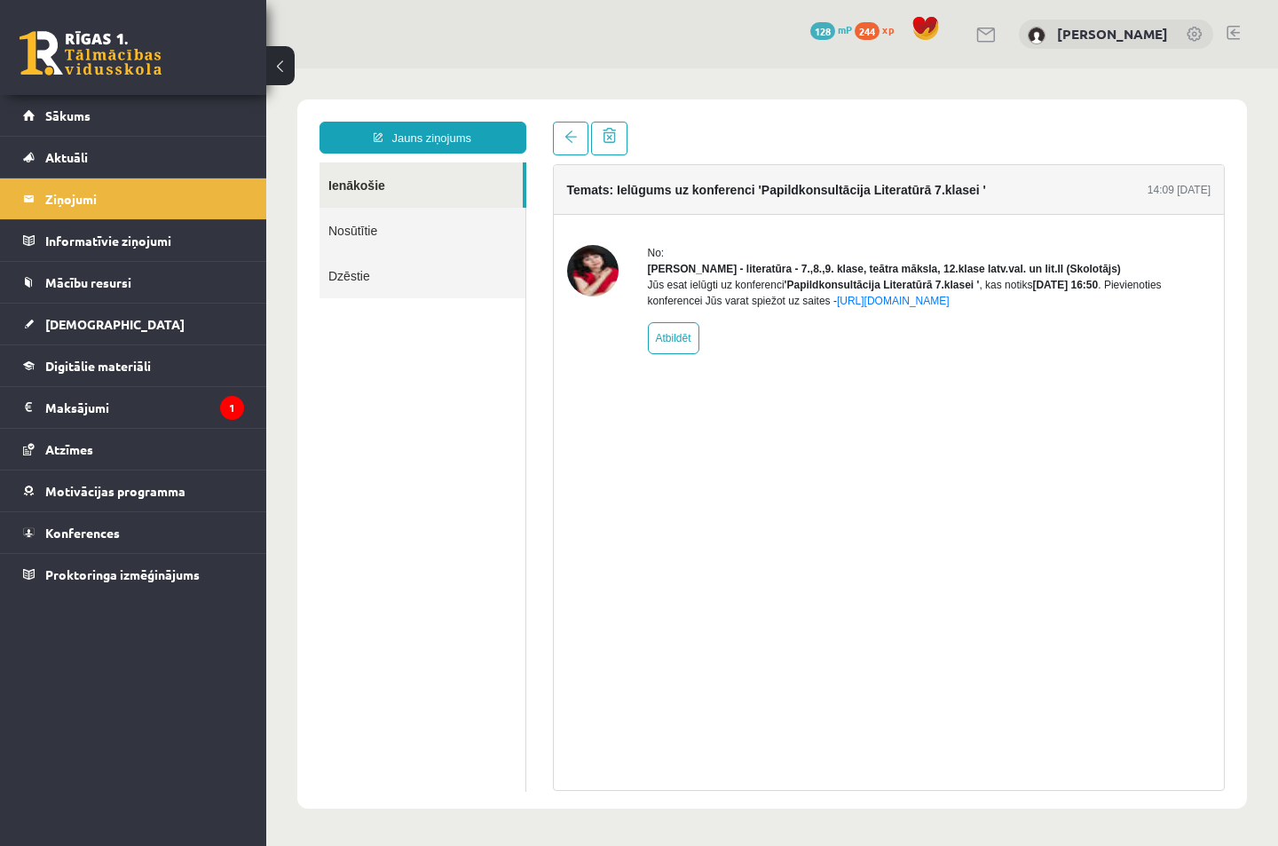
click at [268, 60] on button at bounding box center [280, 65] width 28 height 39
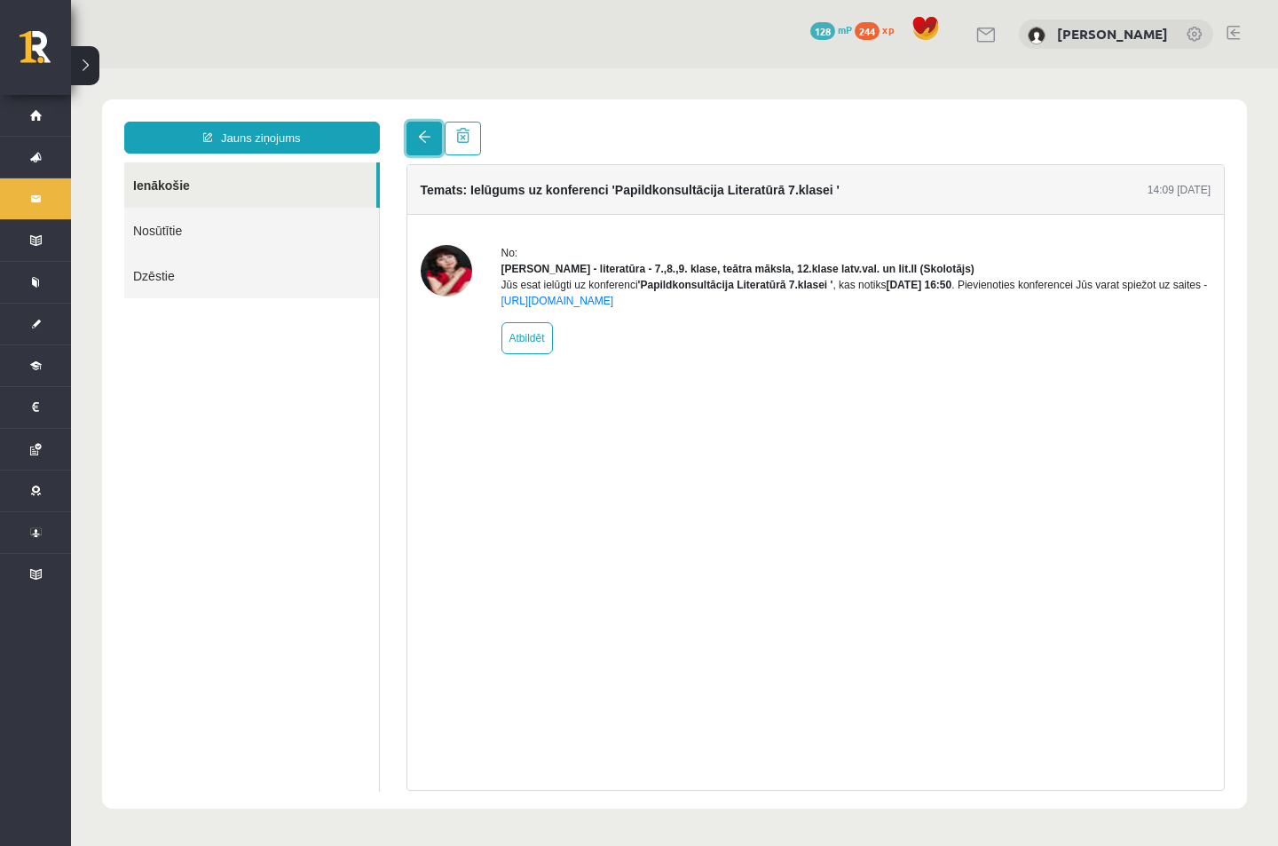
click at [425, 129] on link at bounding box center [425, 139] width 36 height 34
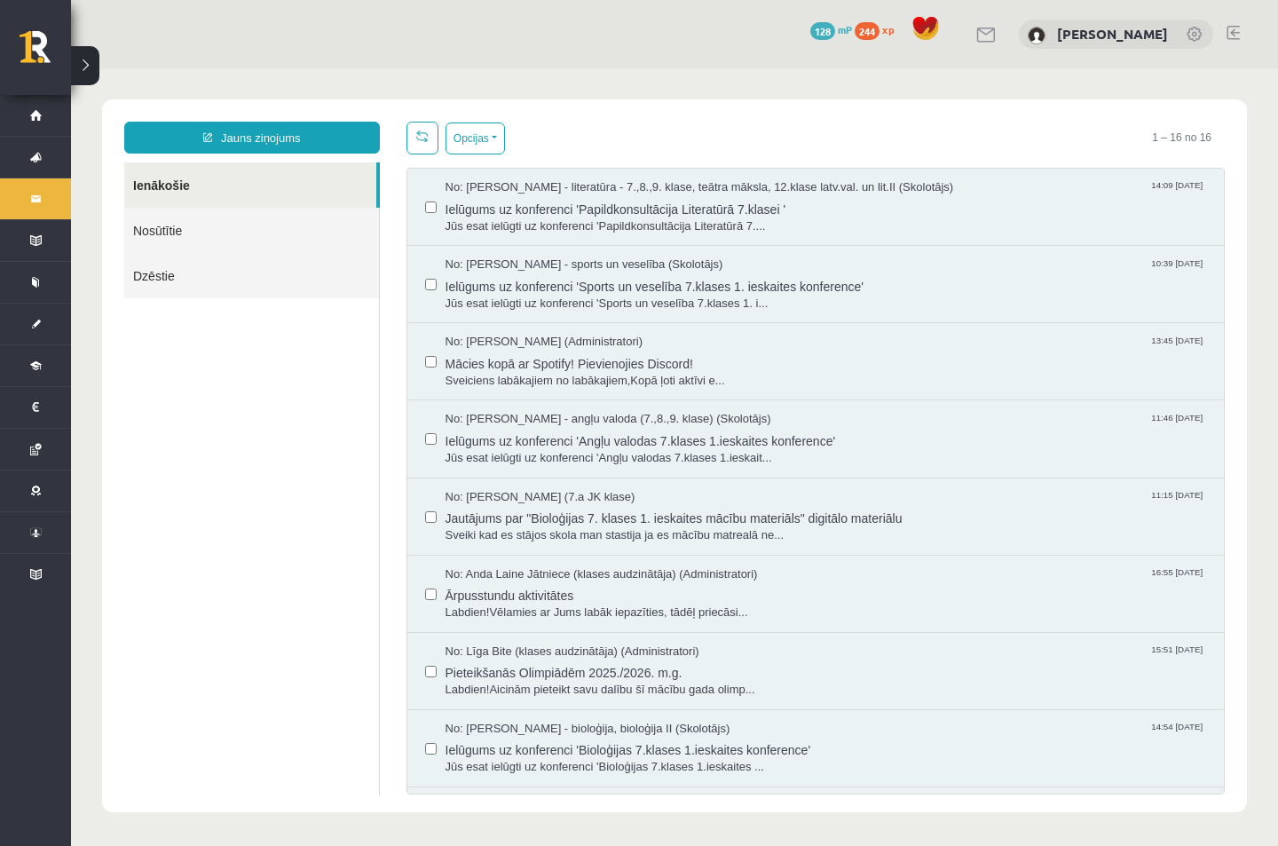
click at [927, 318] on div "No: Elvijs Antonišķis - sports un veselība (Skolotājs) 10:39 15/09/2025 Ielūgum…" at bounding box center [816, 284] width 818 height 77
click at [931, 296] on span "Jūs esat ielūgti uz konferenci 'Sports un veselība 7.klases 1. i..." at bounding box center [827, 304] width 762 height 17
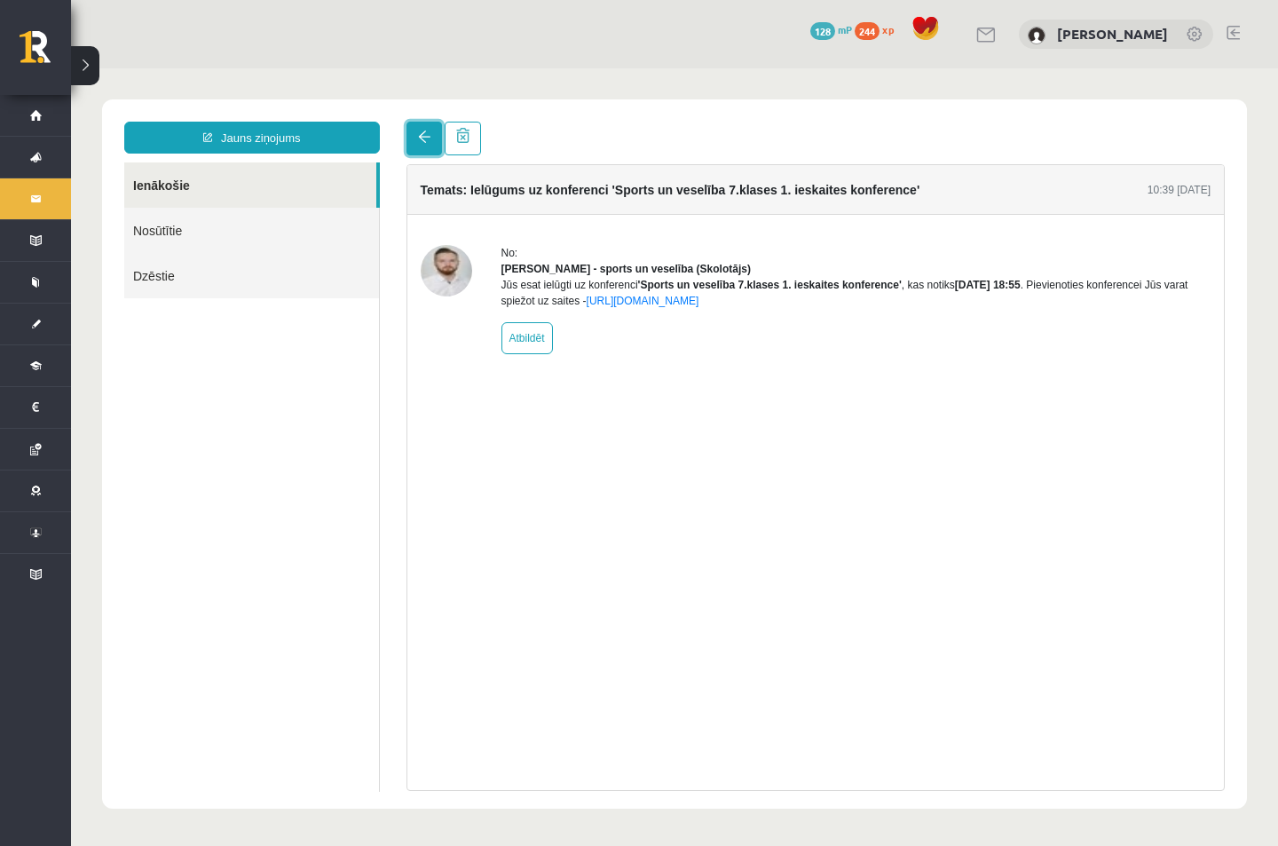
click at [418, 130] on link at bounding box center [425, 139] width 36 height 34
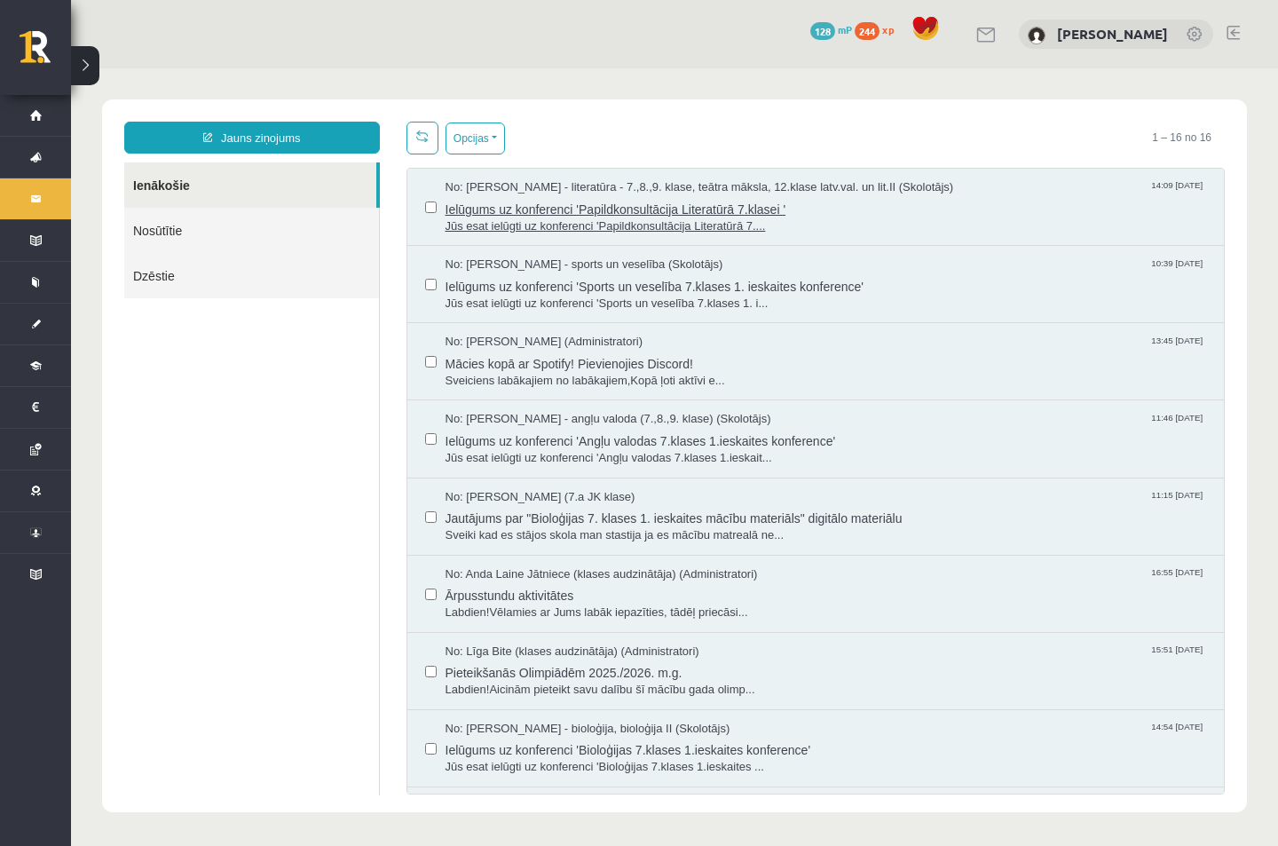
click at [865, 226] on span "Jūs esat ielūgti uz konferenci 'Papildkonsultācija Literatūrā 7...." at bounding box center [827, 226] width 762 height 17
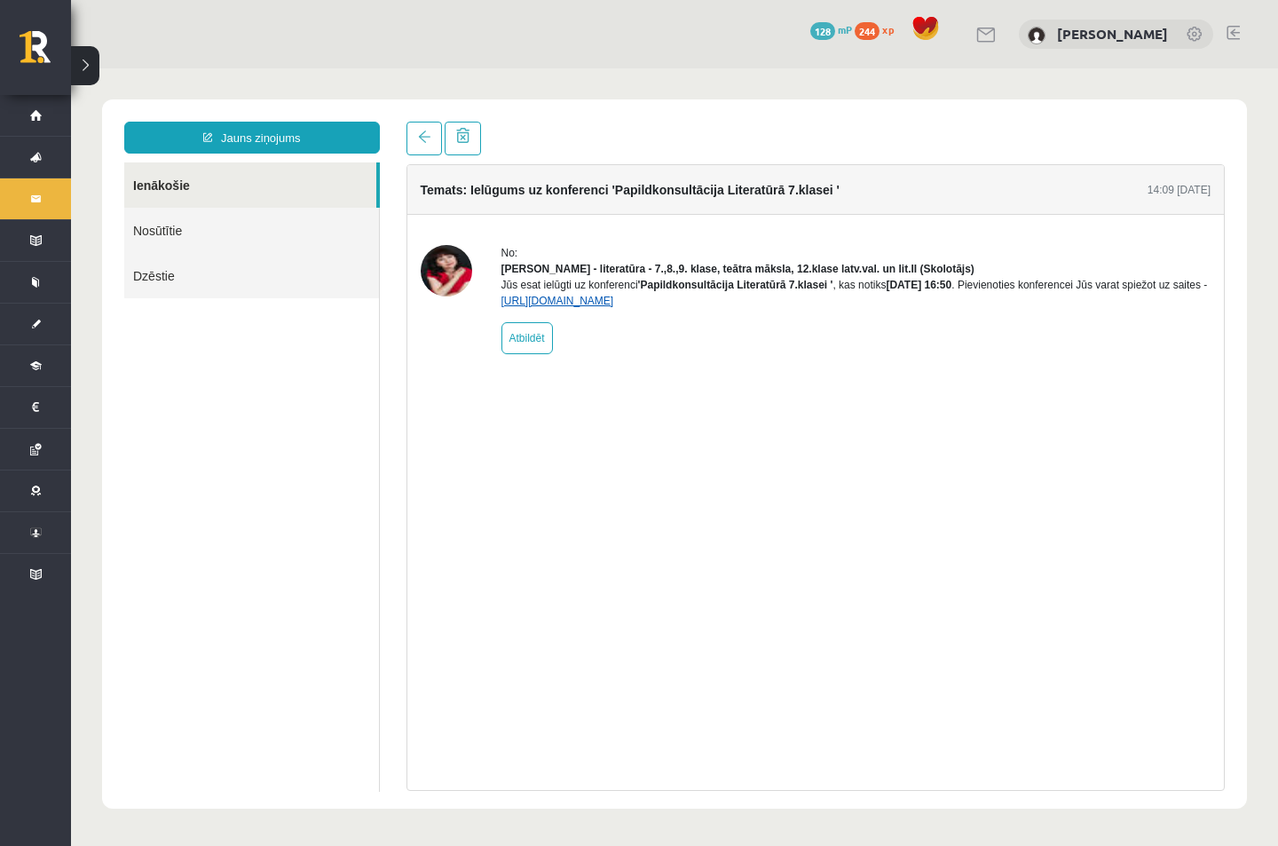
click at [614, 307] on link "https://eskola.r1tv.lv/conferences/5072/join" at bounding box center [558, 301] width 113 height 12
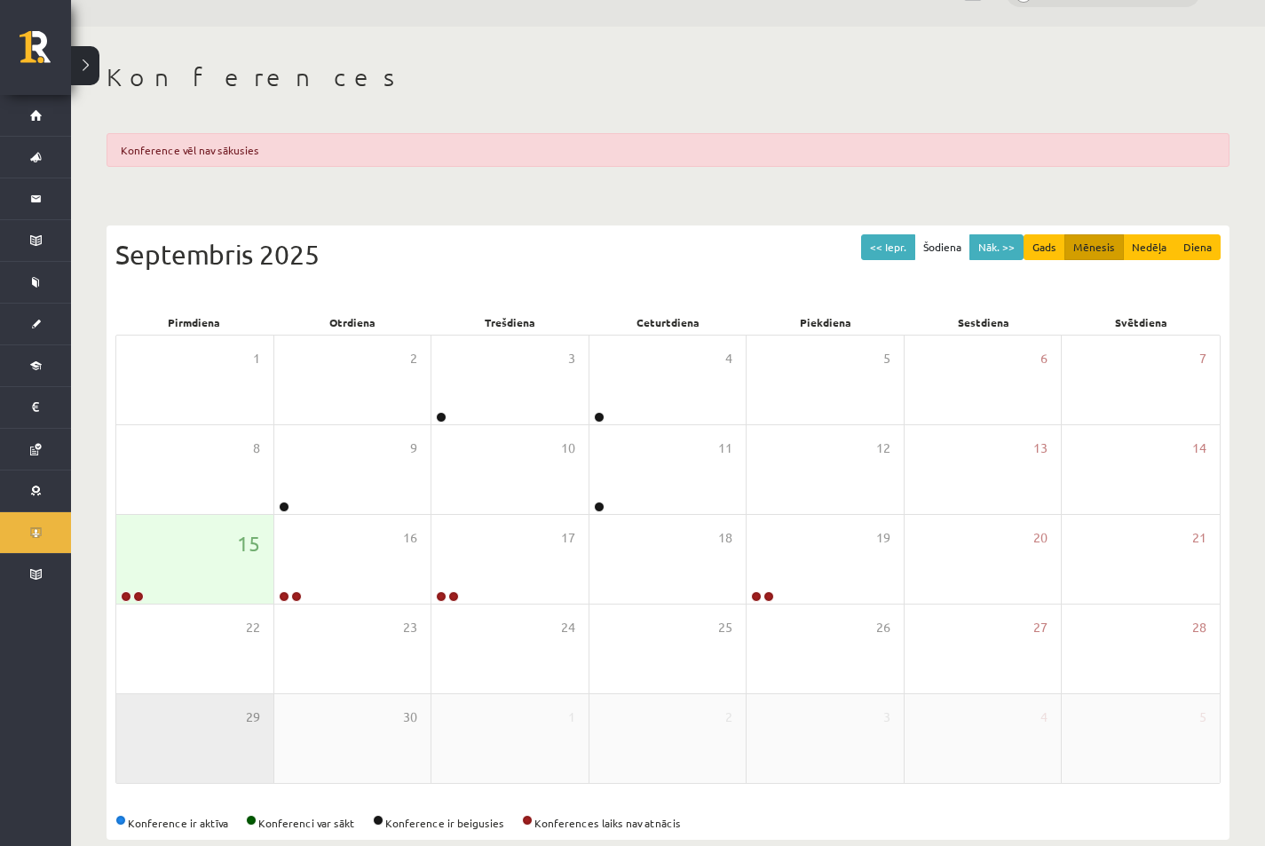
scroll to position [72, 0]
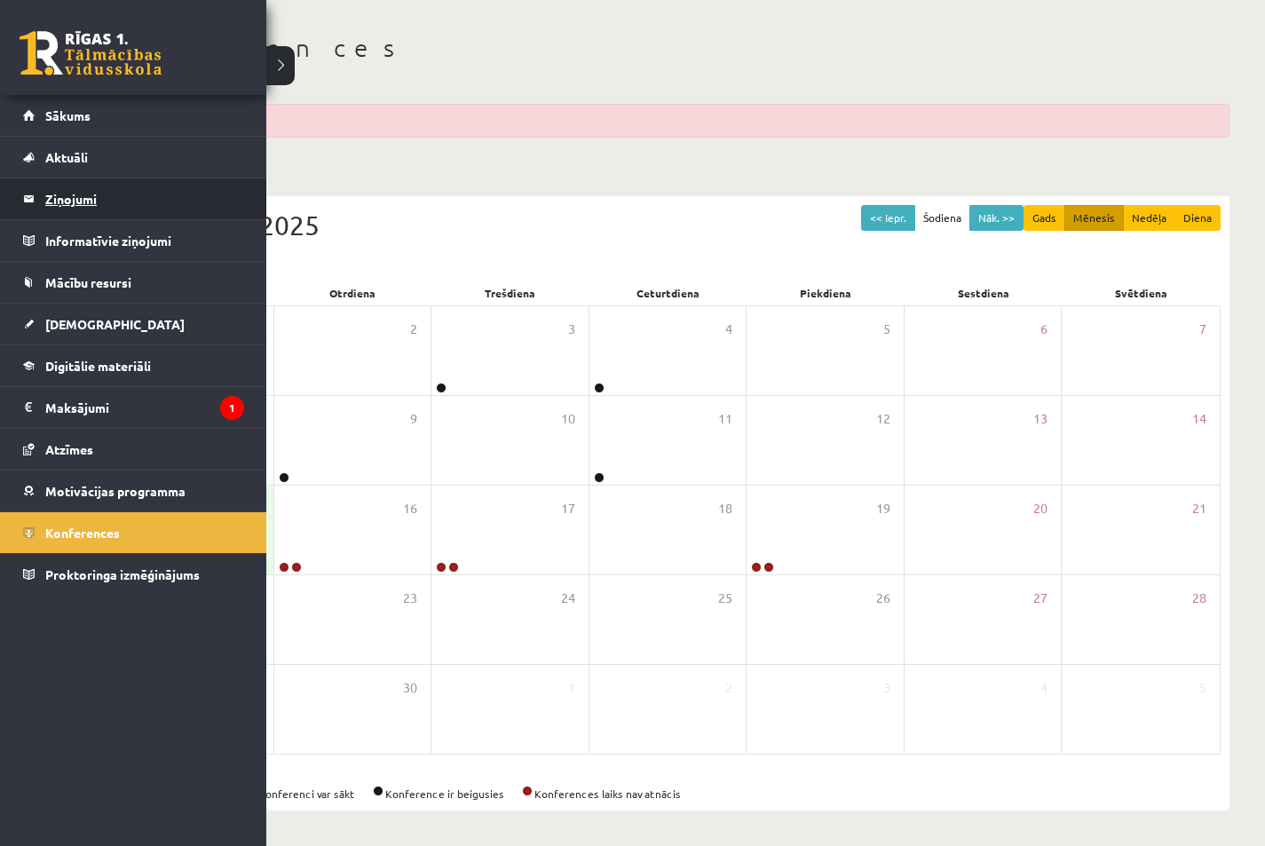
click at [106, 189] on legend "Ziņojumi 0" at bounding box center [144, 198] width 199 height 41
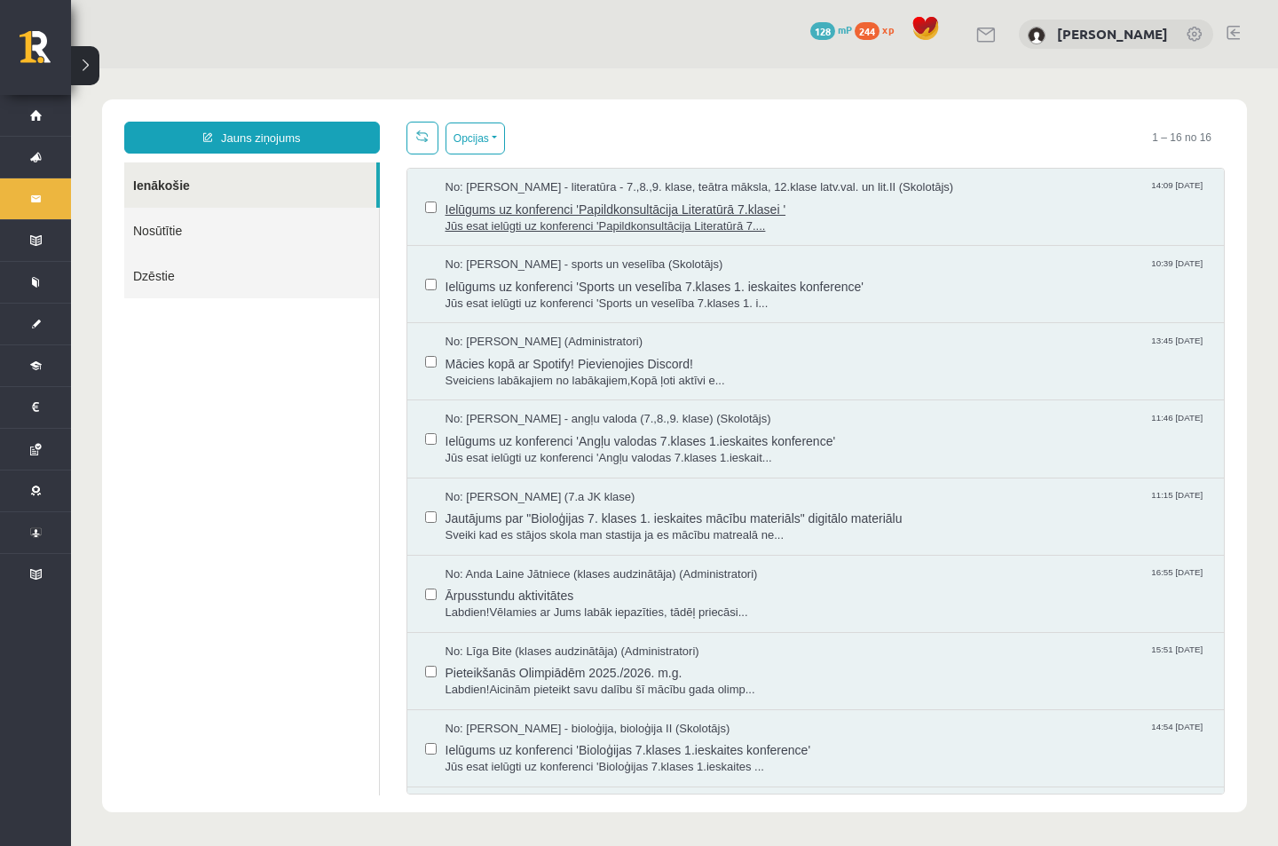
click at [900, 223] on span "Jūs esat ielūgti uz konferenci 'Papildkonsultācija Literatūrā 7...." at bounding box center [827, 226] width 762 height 17
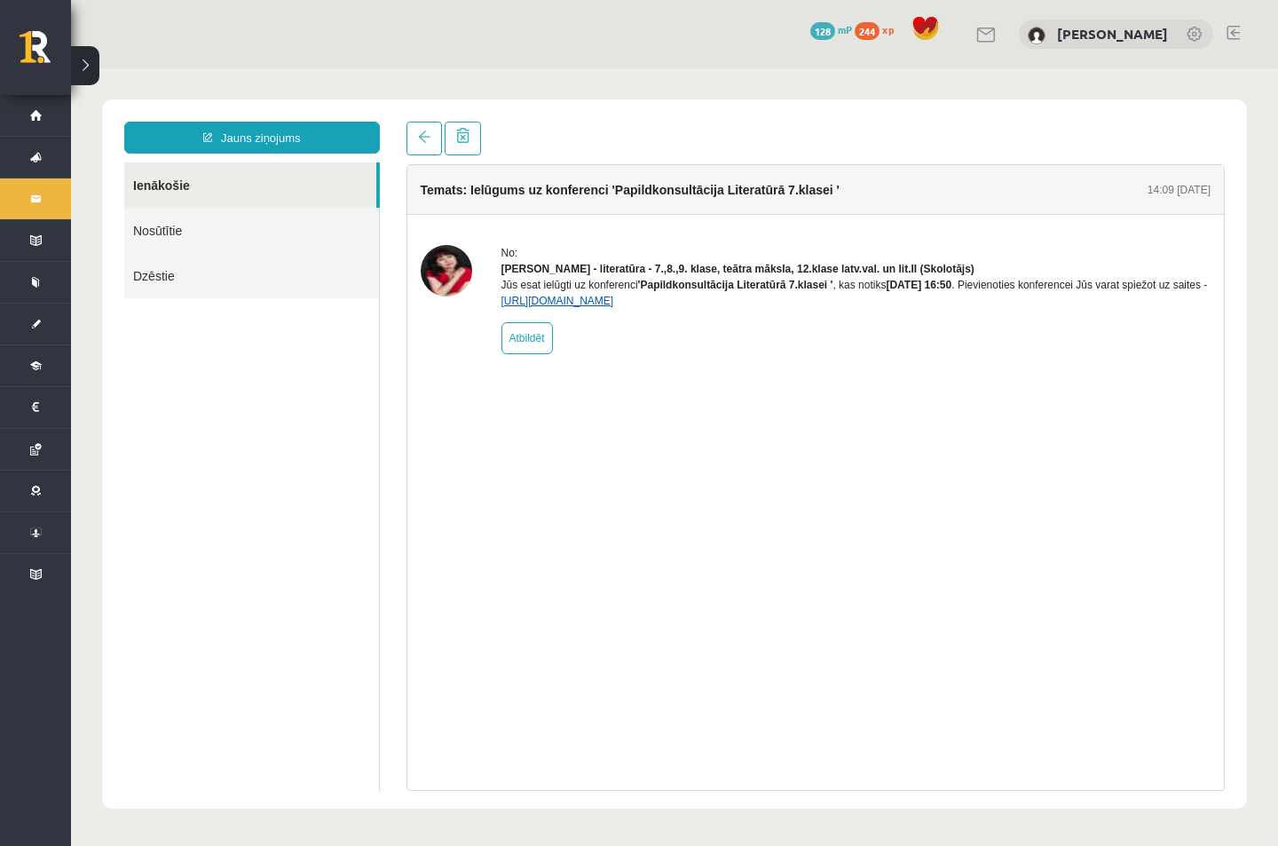
click at [614, 307] on link "[URL][DOMAIN_NAME]" at bounding box center [558, 301] width 113 height 12
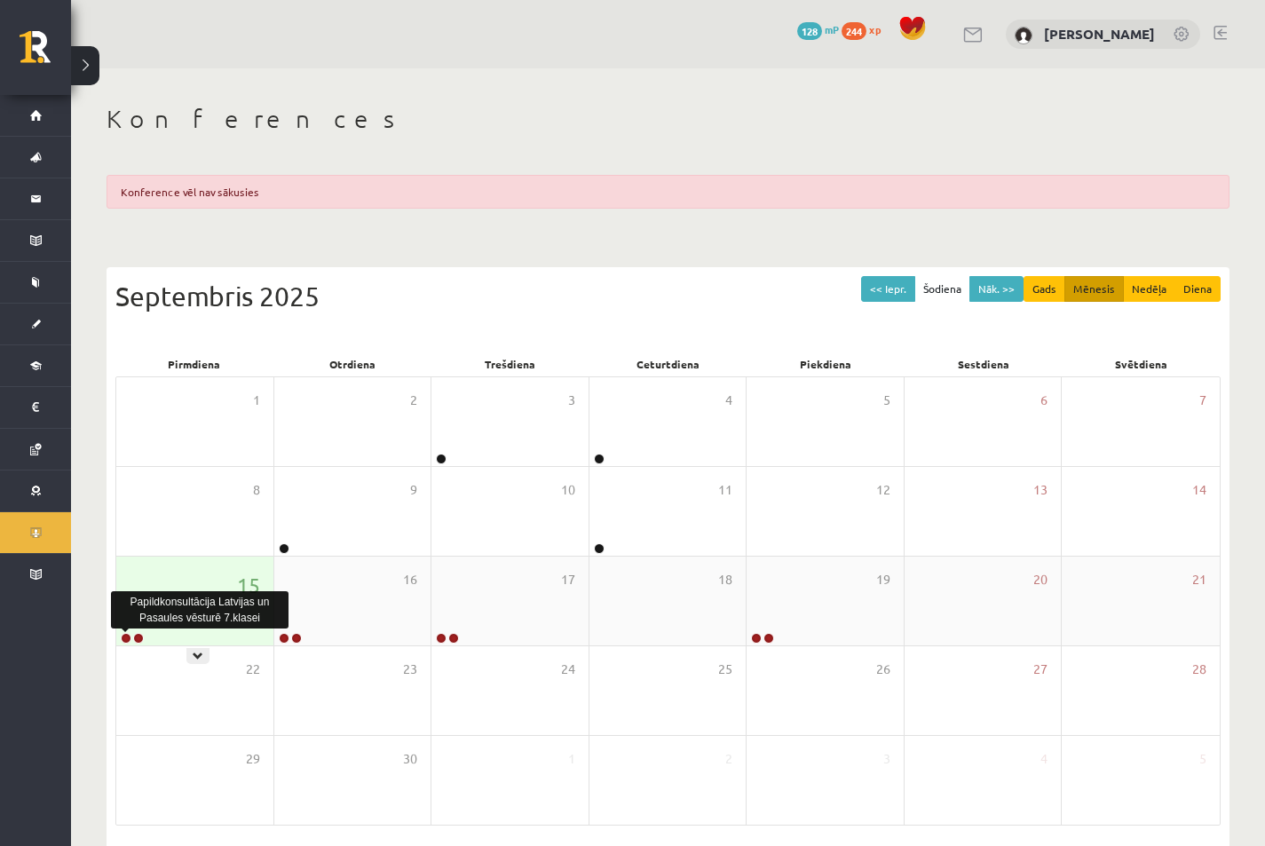
click at [125, 636] on link at bounding box center [126, 638] width 11 height 11
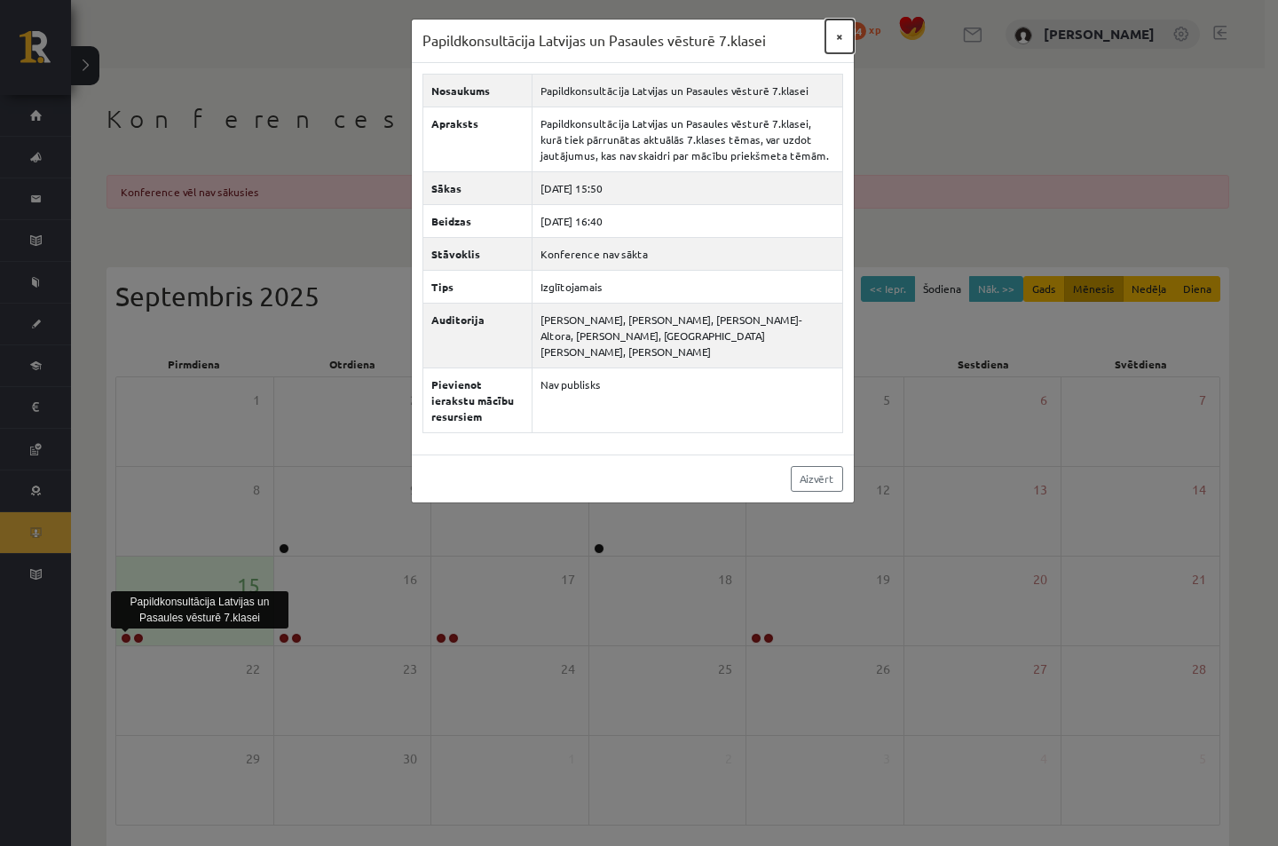
click at [834, 35] on button "×" at bounding box center [840, 37] width 28 height 34
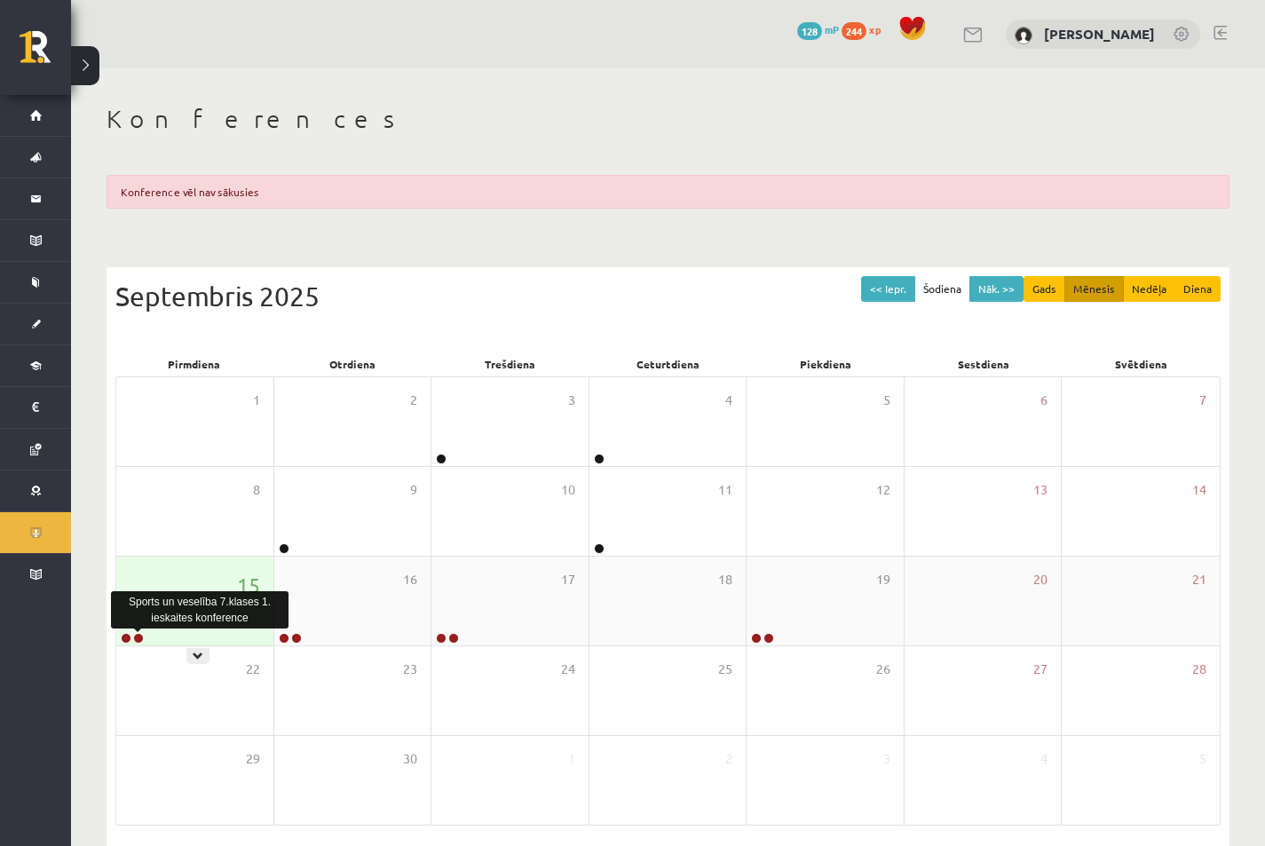
click at [139, 640] on link at bounding box center [138, 638] width 11 height 11
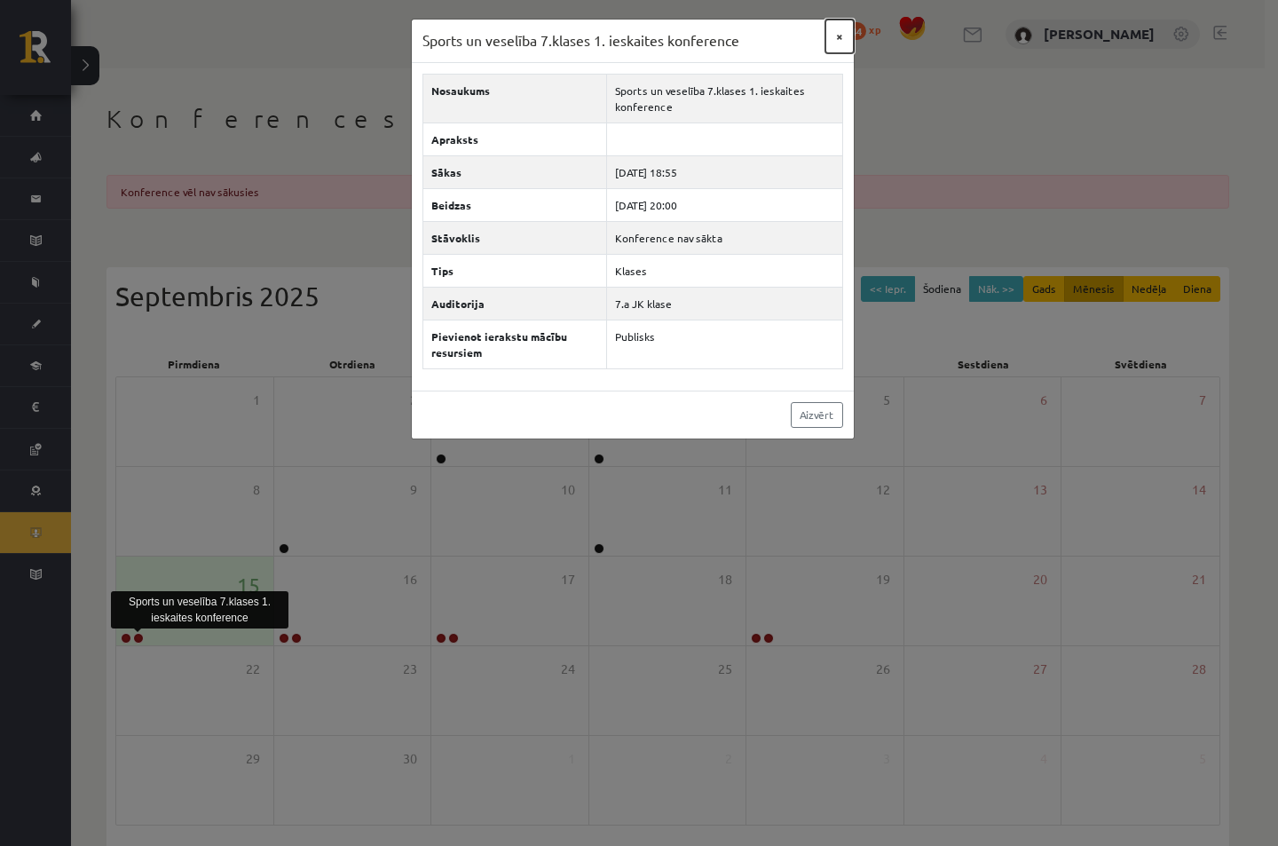
click at [846, 32] on button "×" at bounding box center [840, 37] width 28 height 34
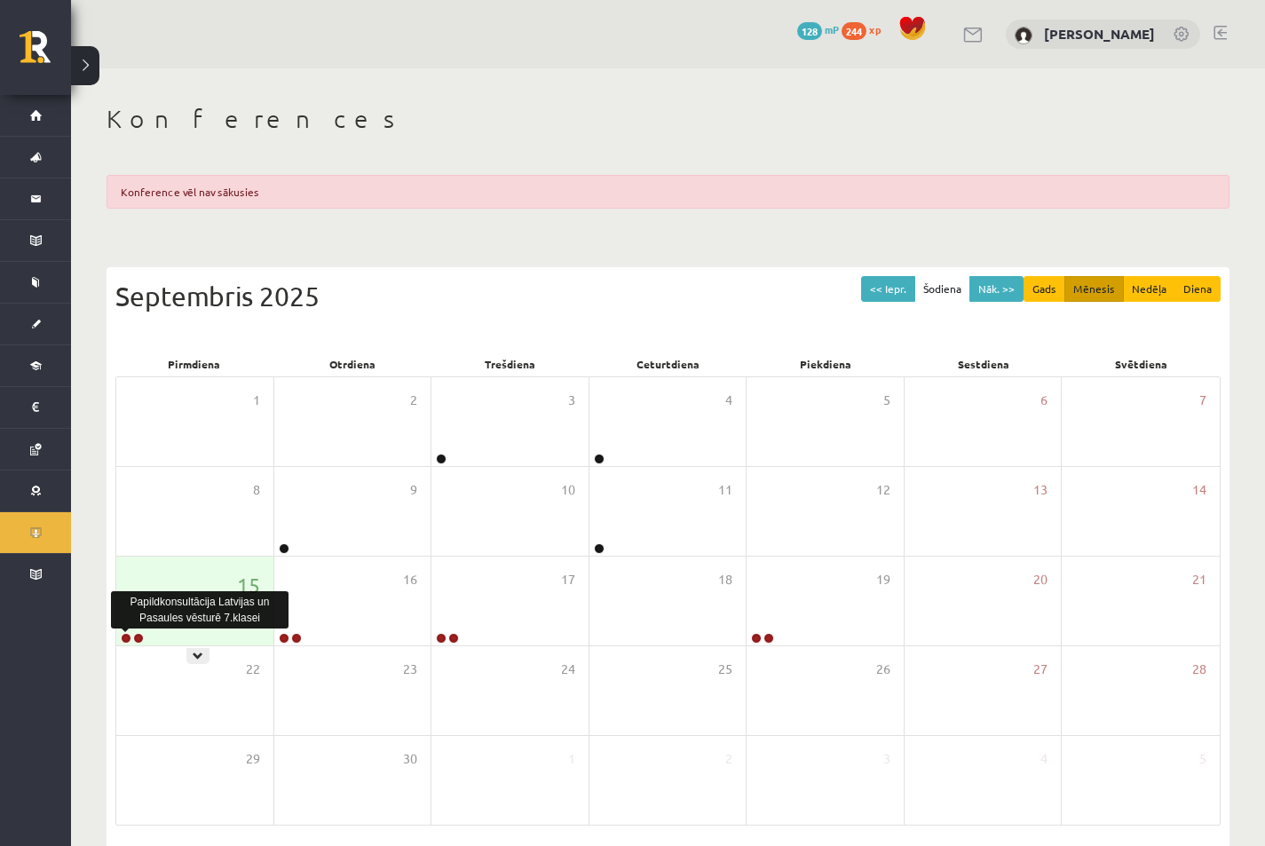
click at [123, 633] on link at bounding box center [126, 638] width 11 height 11
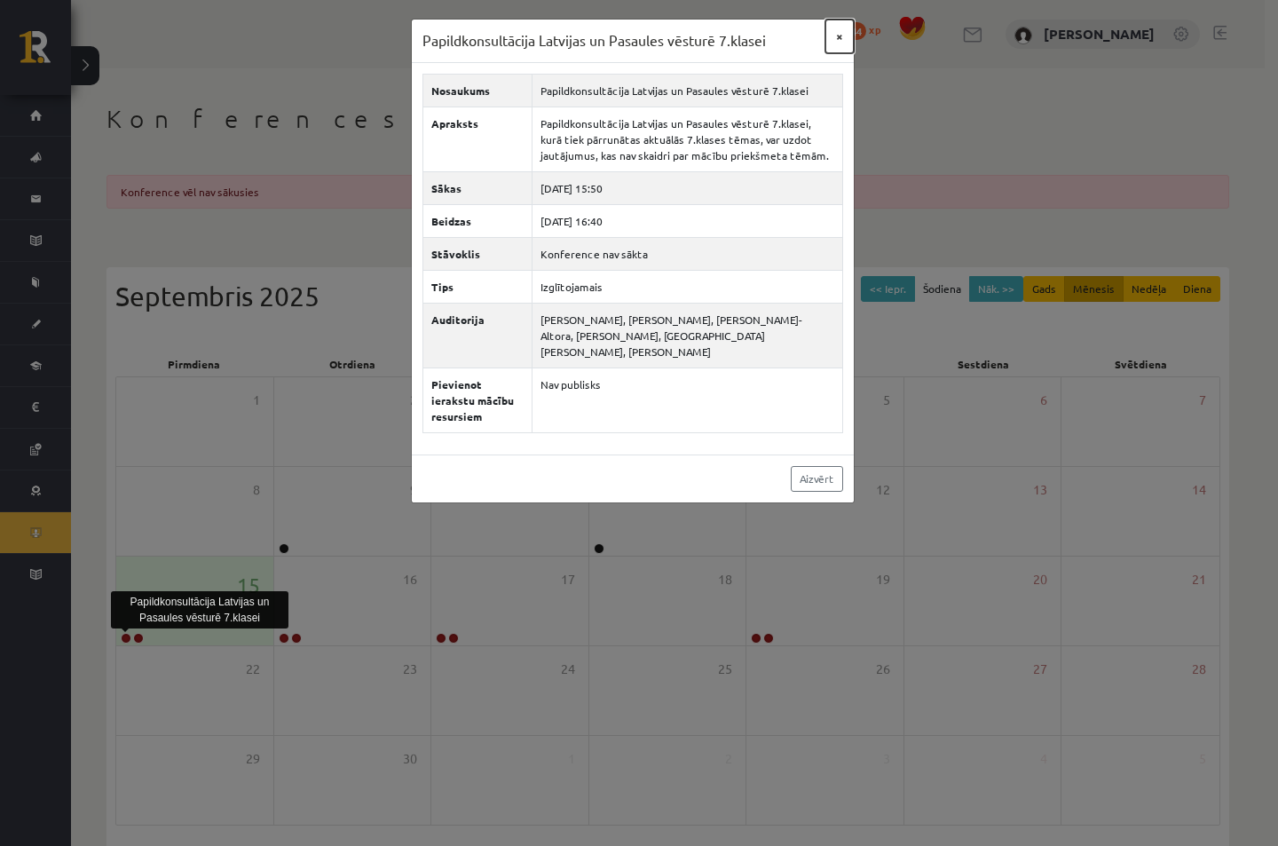
click at [835, 33] on button "×" at bounding box center [840, 37] width 28 height 34
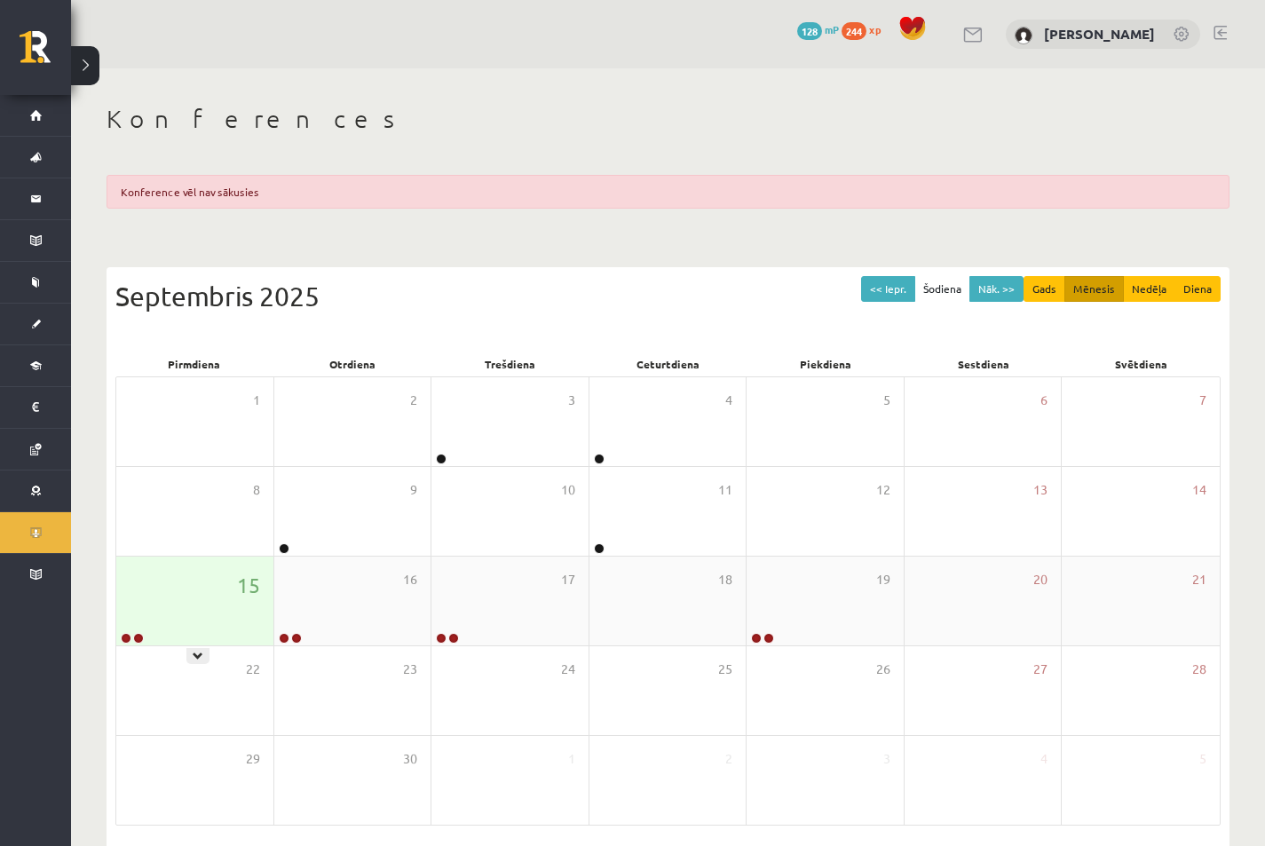
click at [195, 573] on div "15" at bounding box center [194, 601] width 157 height 89
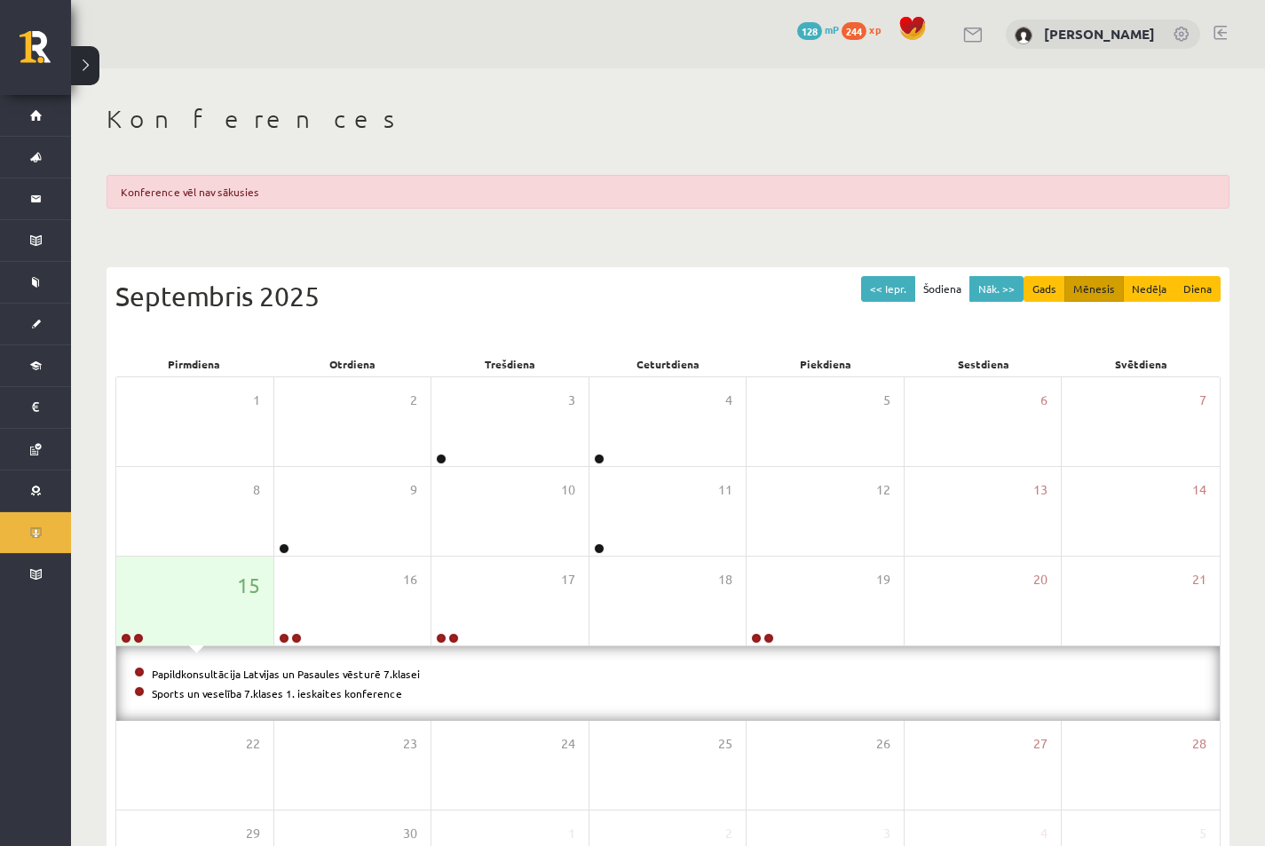
click at [138, 691] on span at bounding box center [139, 691] width 11 height 11
click at [138, 640] on link at bounding box center [138, 638] width 11 height 11
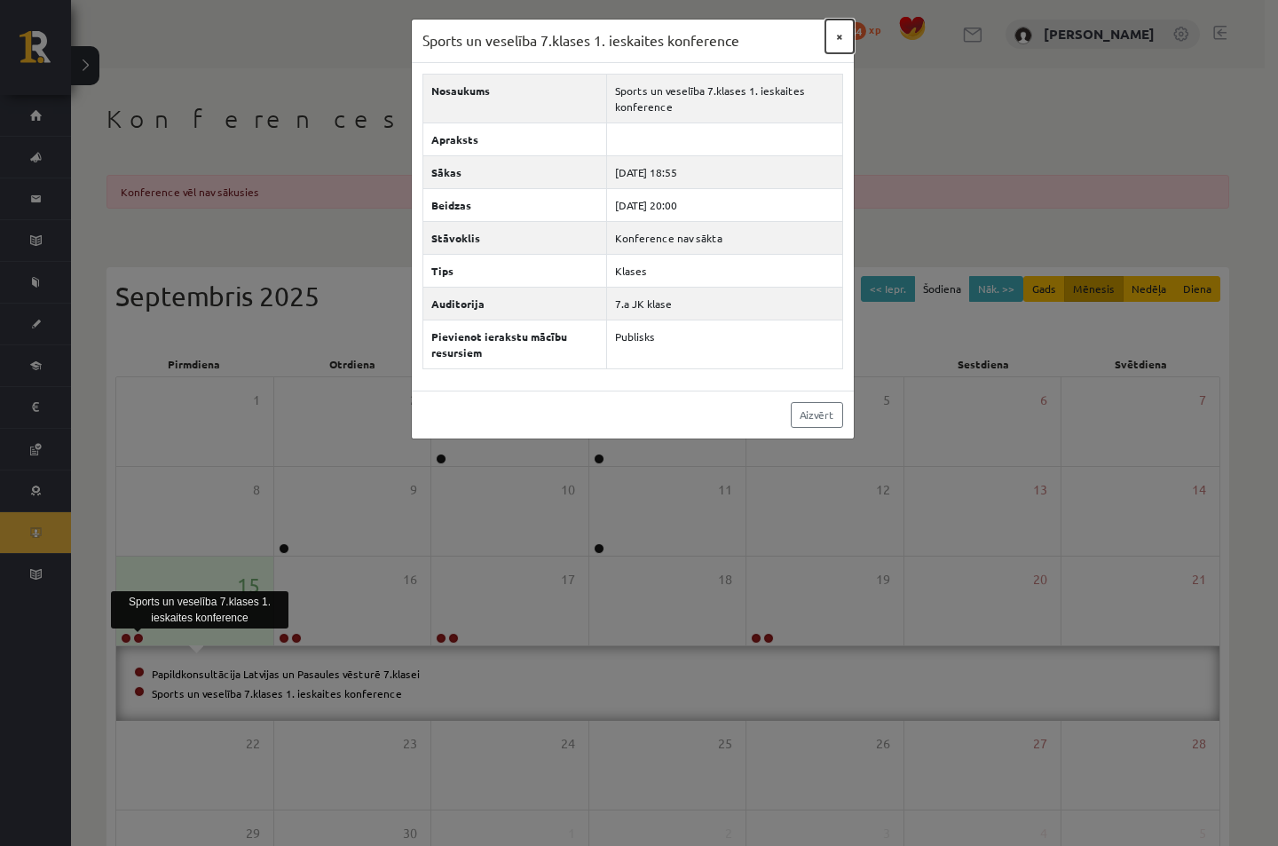
click at [842, 39] on button "×" at bounding box center [840, 37] width 28 height 34
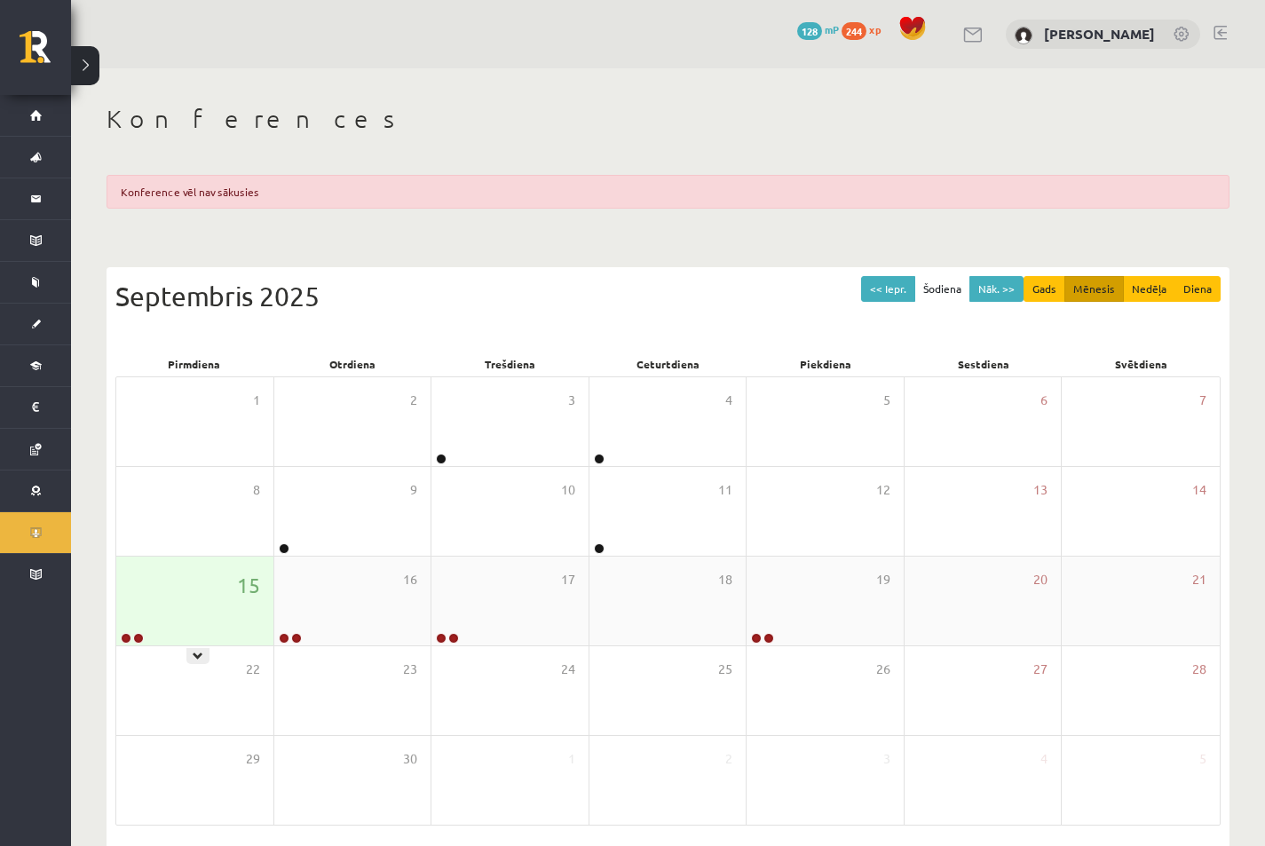
click at [213, 605] on div "15" at bounding box center [194, 601] width 157 height 89
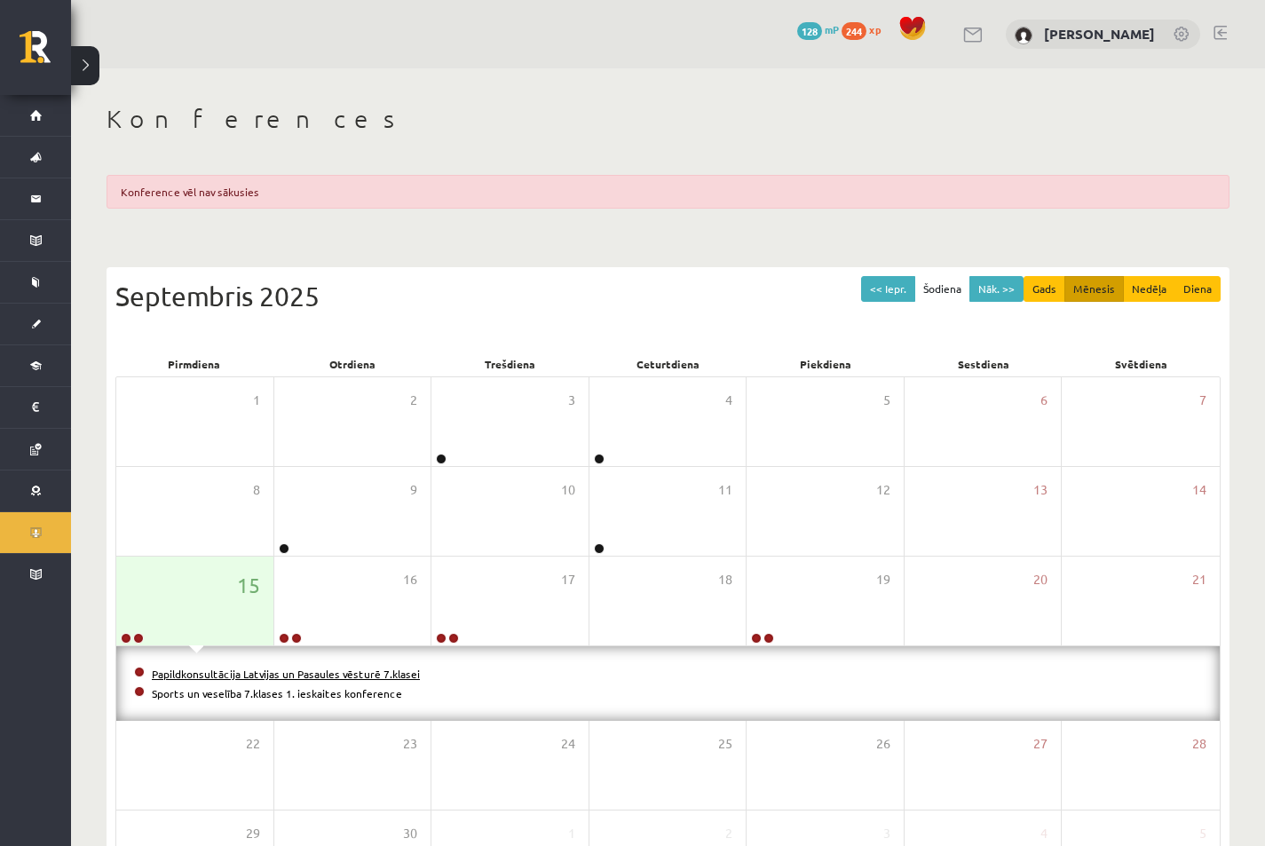
click at [272, 675] on link "Papildkonsultācija Latvijas un Pasaules vēsturē 7.klasei" at bounding box center [286, 674] width 268 height 14
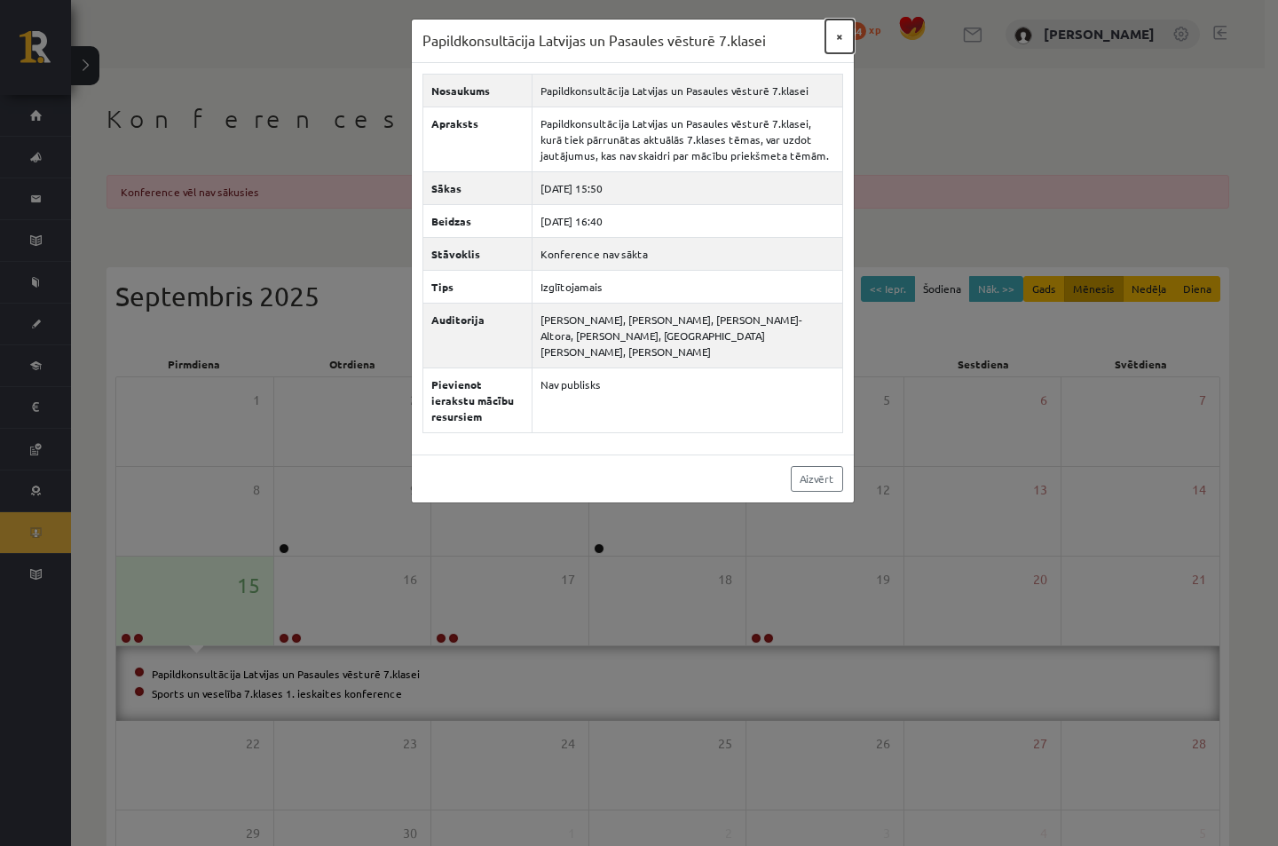
click at [838, 36] on button "×" at bounding box center [840, 37] width 28 height 34
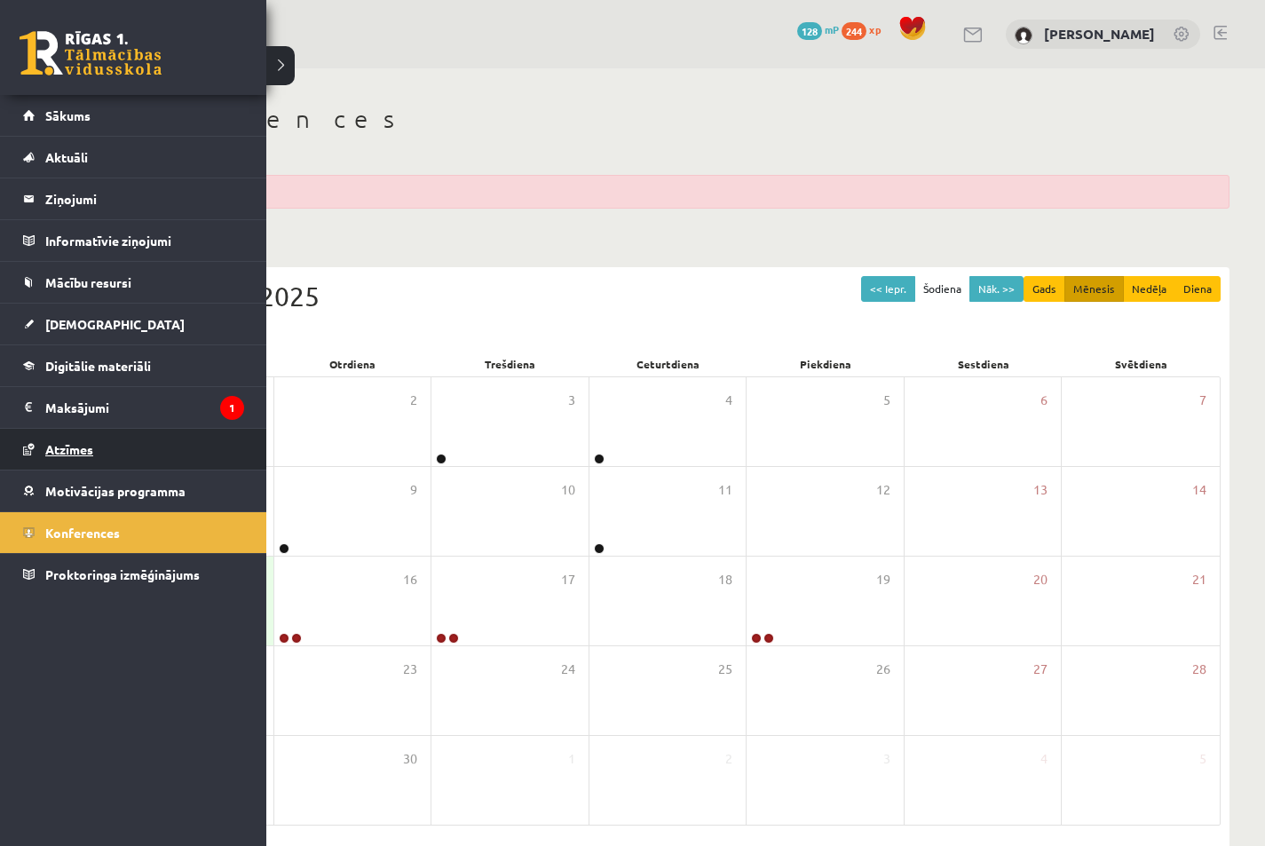
click at [85, 443] on span "Atzīmes" at bounding box center [69, 449] width 48 height 16
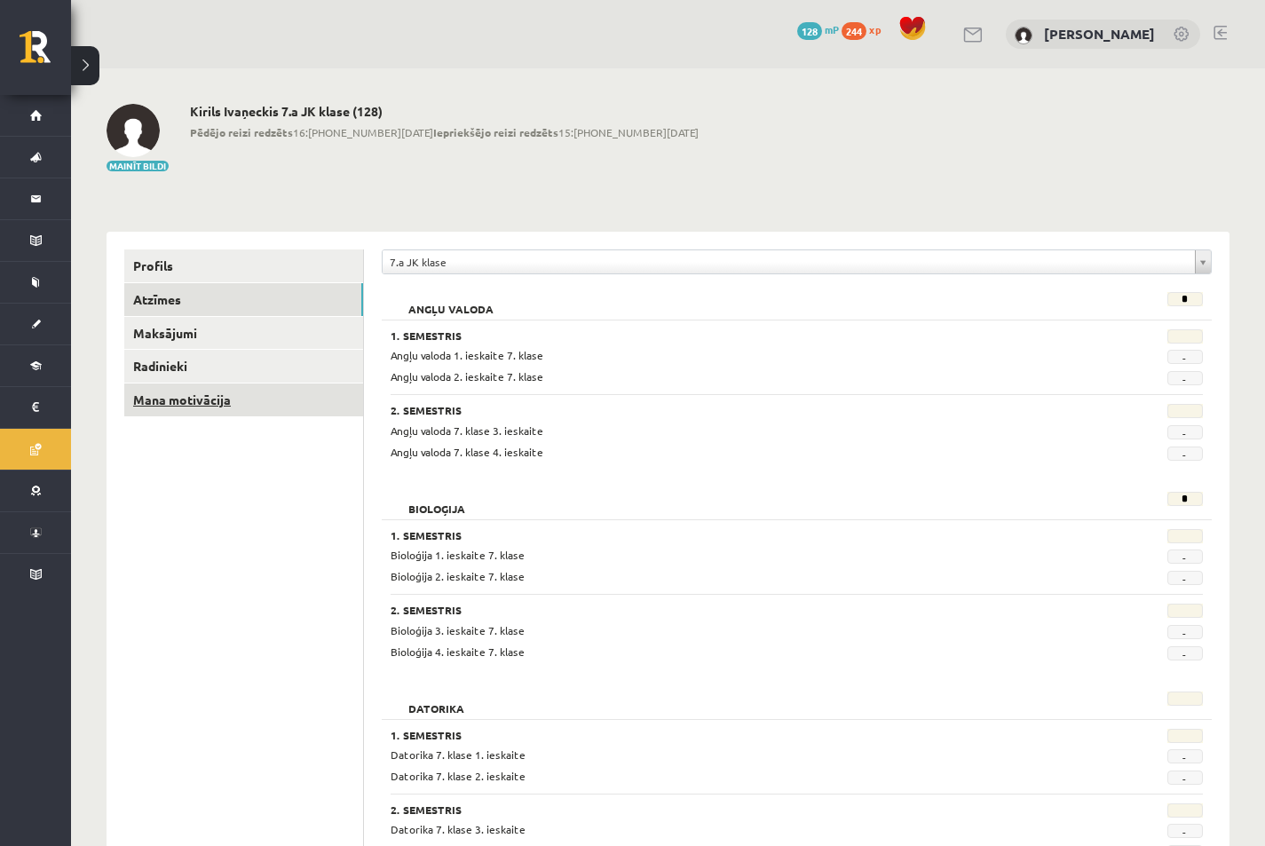
click at [168, 396] on link "Mana motivācija" at bounding box center [243, 399] width 239 height 33
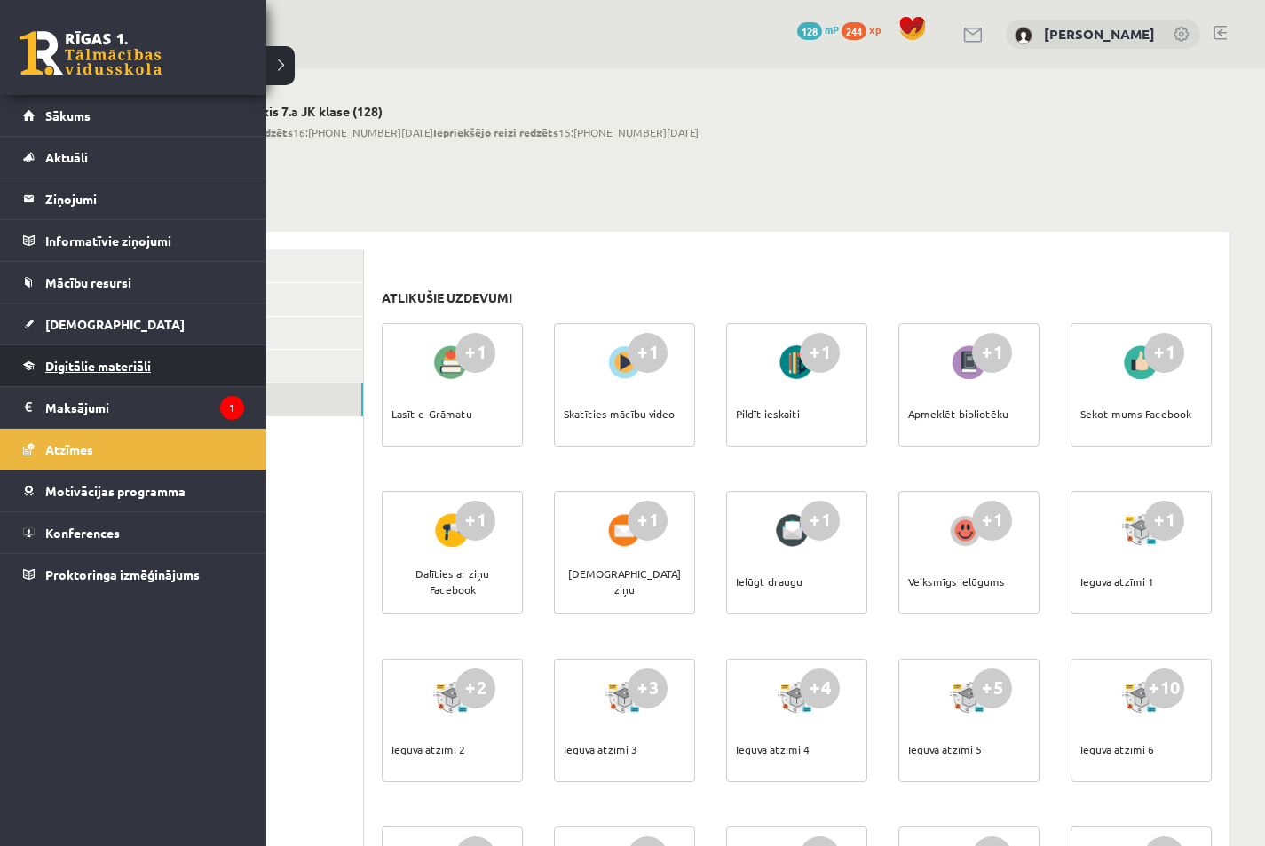
click at [65, 364] on span "Digitālie materiāli" at bounding box center [98, 366] width 106 height 16
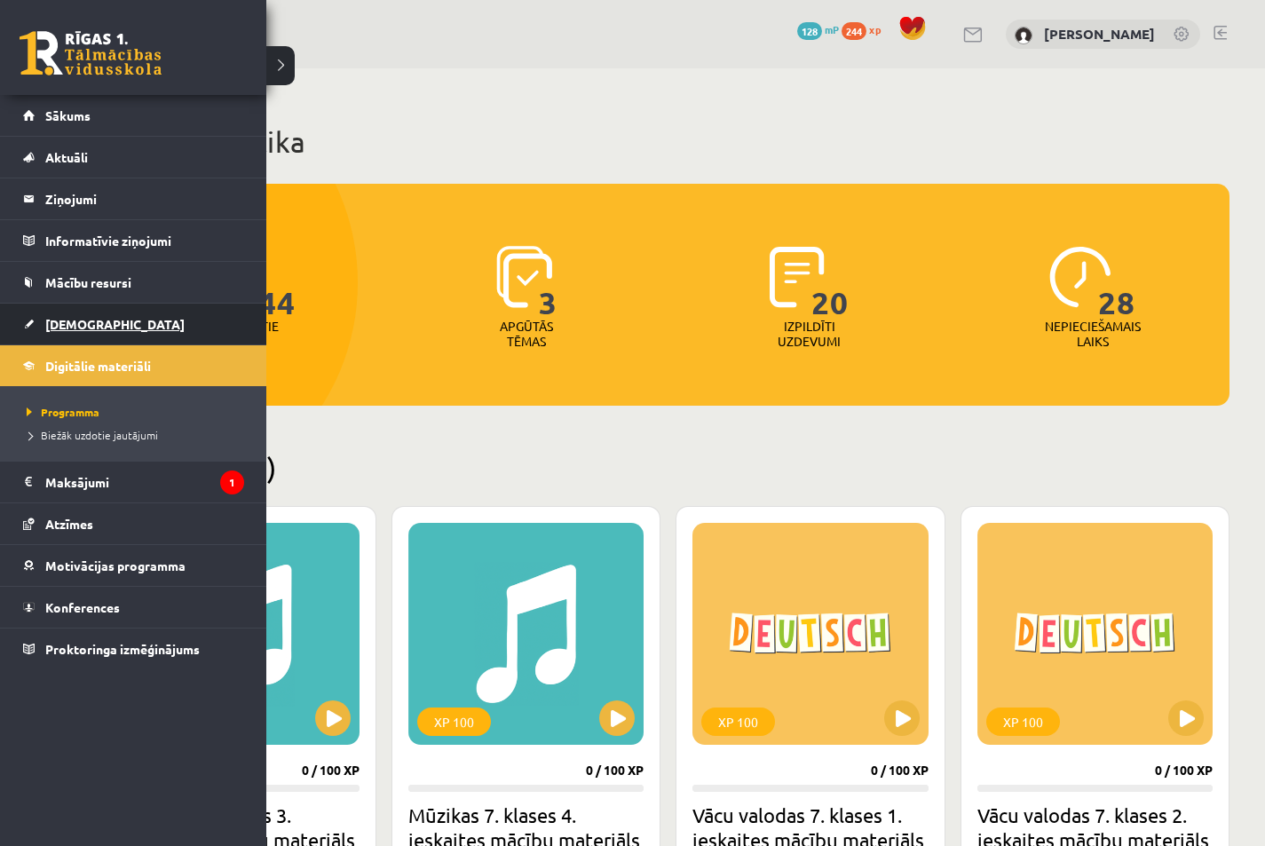
click at [75, 321] on span "[DEMOGRAPHIC_DATA]" at bounding box center [114, 324] width 139 height 16
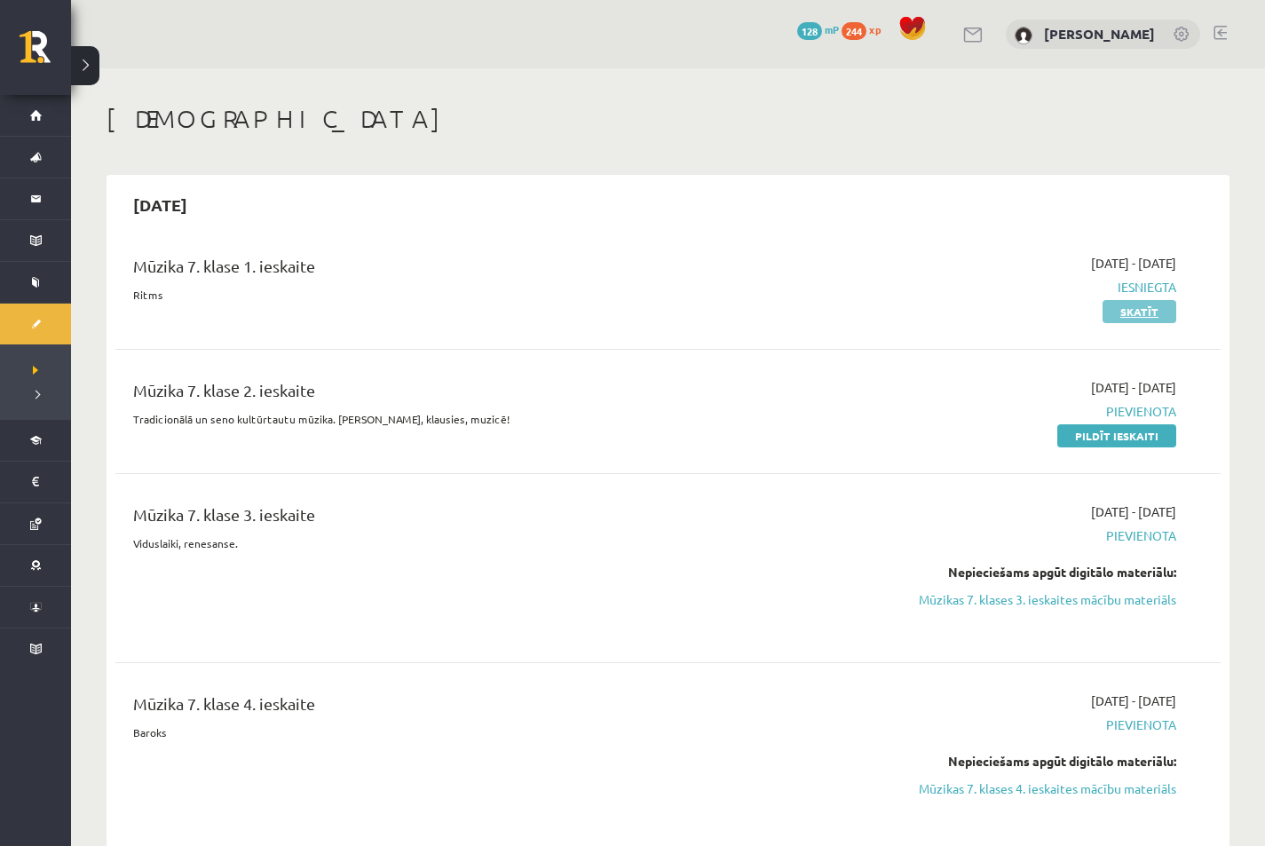
click at [1143, 320] on link "Skatīt" at bounding box center [1140, 311] width 74 height 23
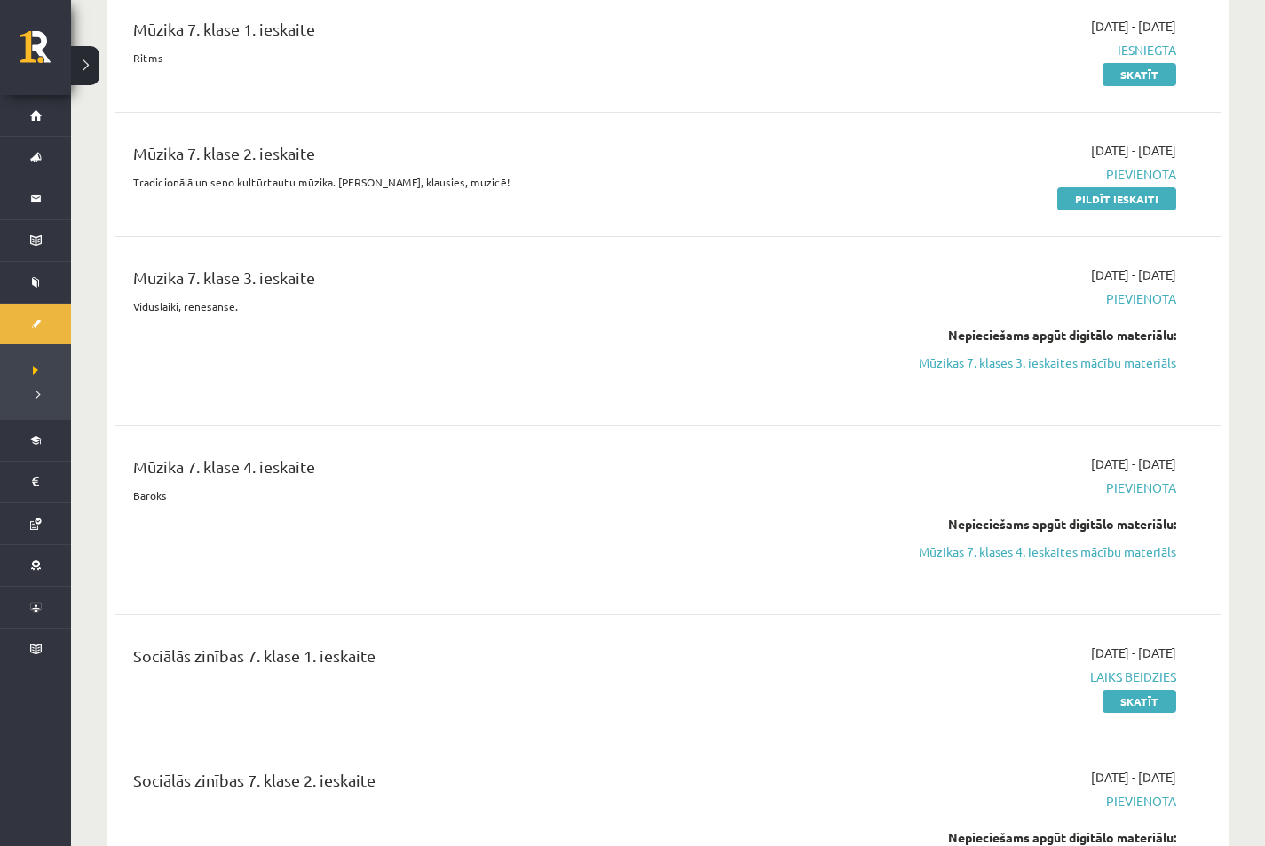
scroll to position [473, 0]
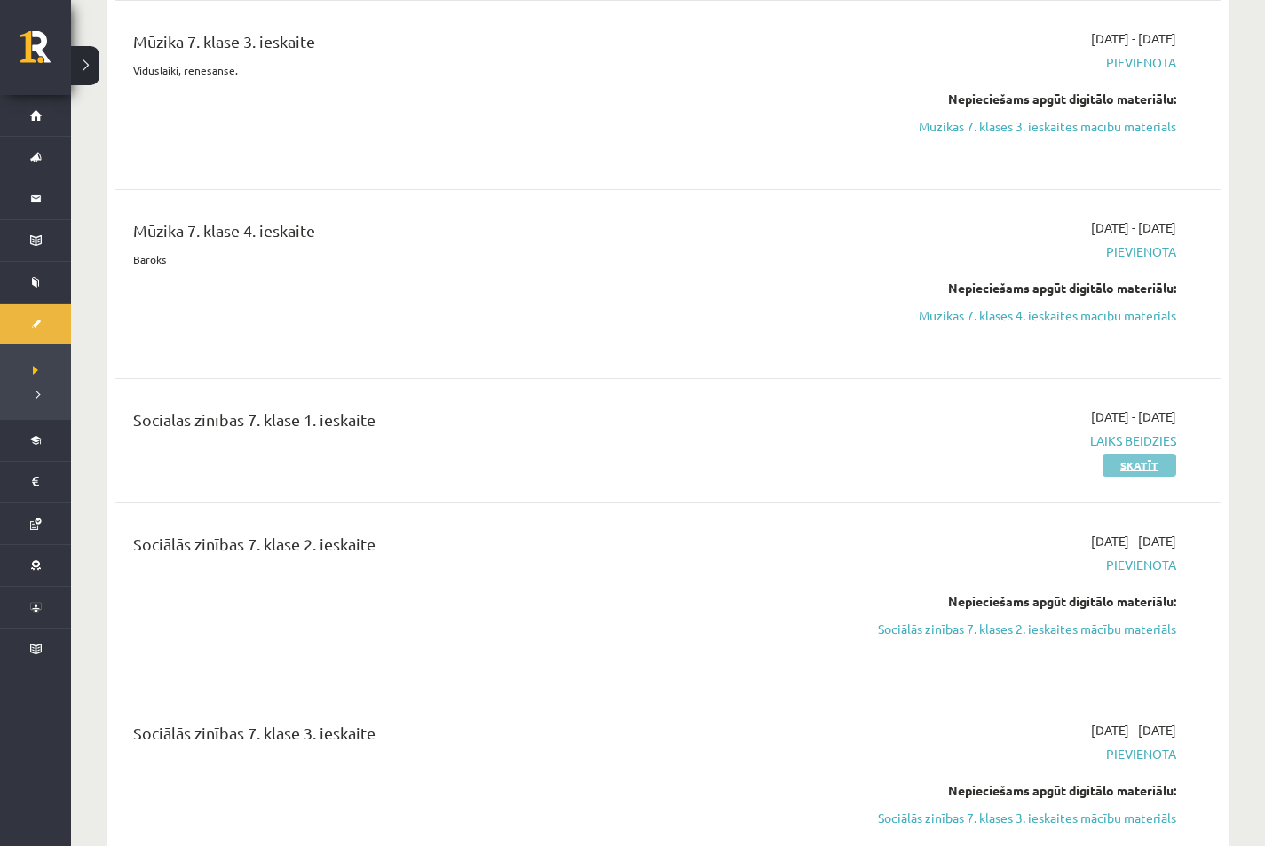
click at [1145, 461] on link "Skatīt" at bounding box center [1140, 465] width 74 height 23
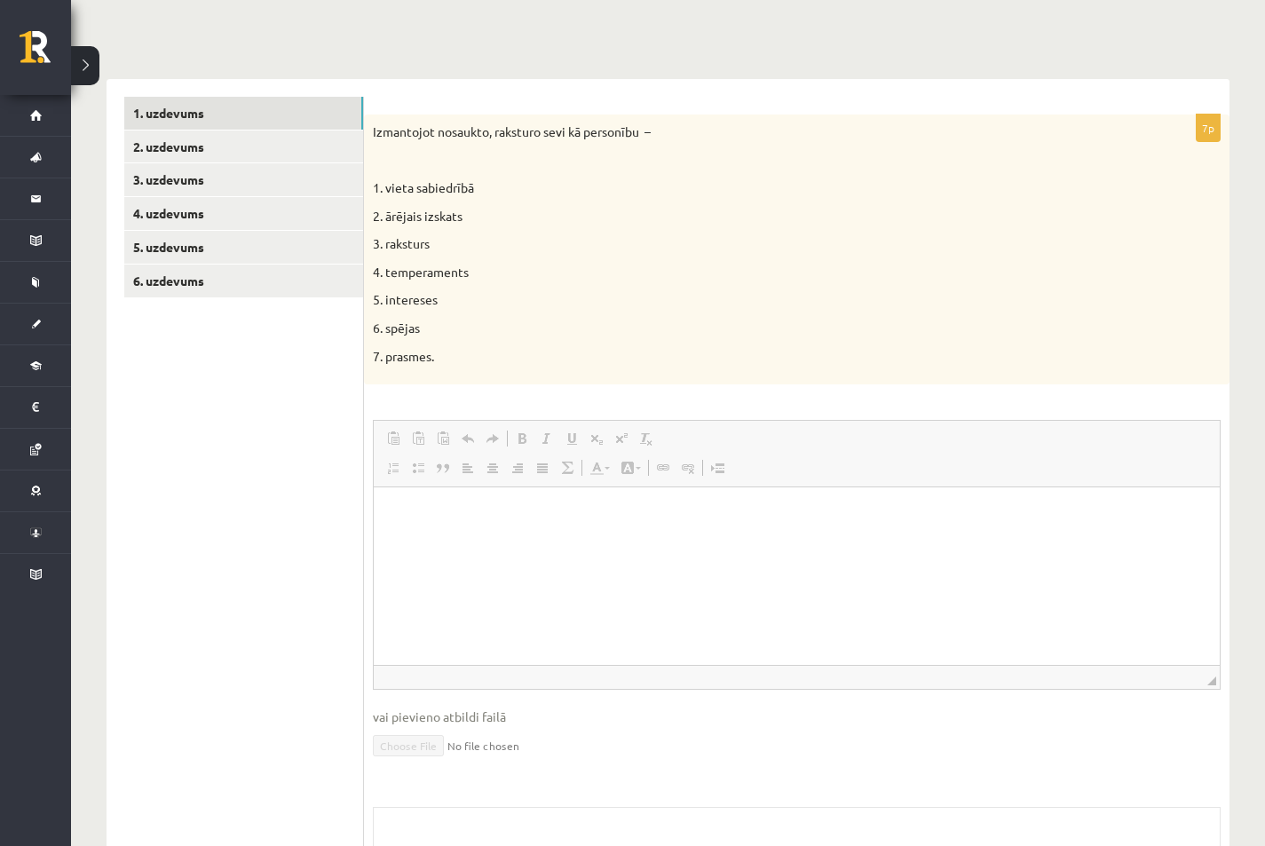
scroll to position [237, 0]
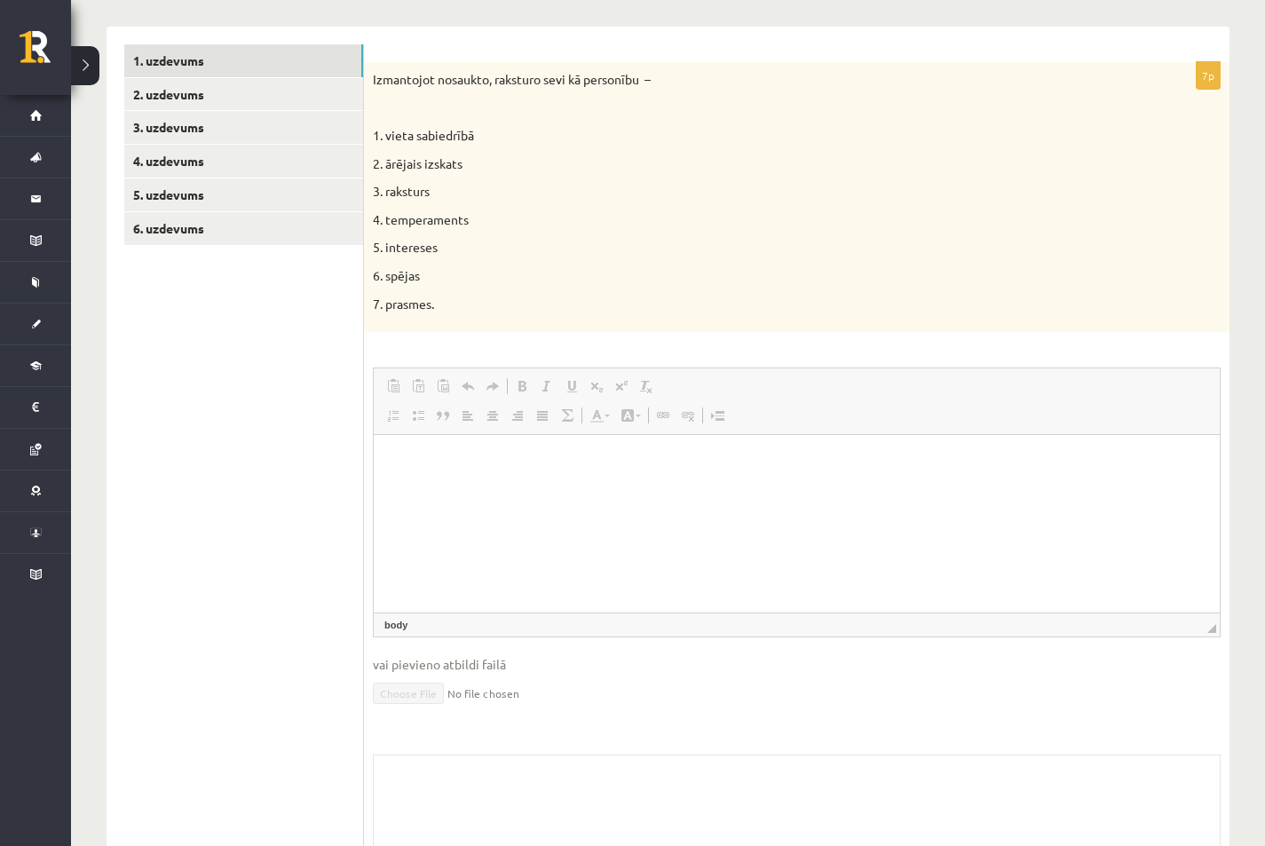
click at [569, 481] on html at bounding box center [797, 462] width 846 height 54
click at [486, 464] on p "Editor, wiswyg-editor-user-answer-47024822166460" at bounding box center [796, 462] width 810 height 19
click at [441, 464] on p "Editor, wiswyg-editor-user-answer-47024822166460" at bounding box center [796, 462] width 810 height 19
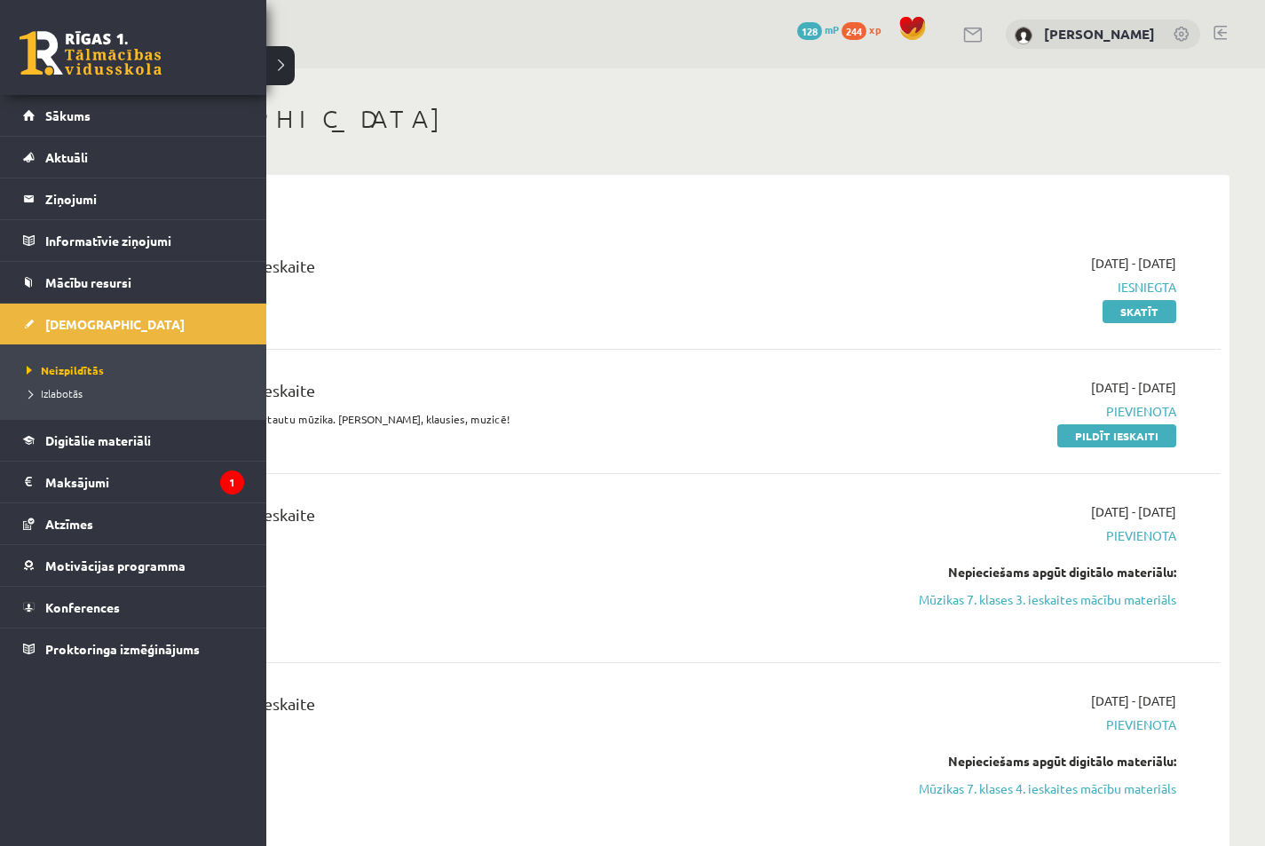
scroll to position [473, 0]
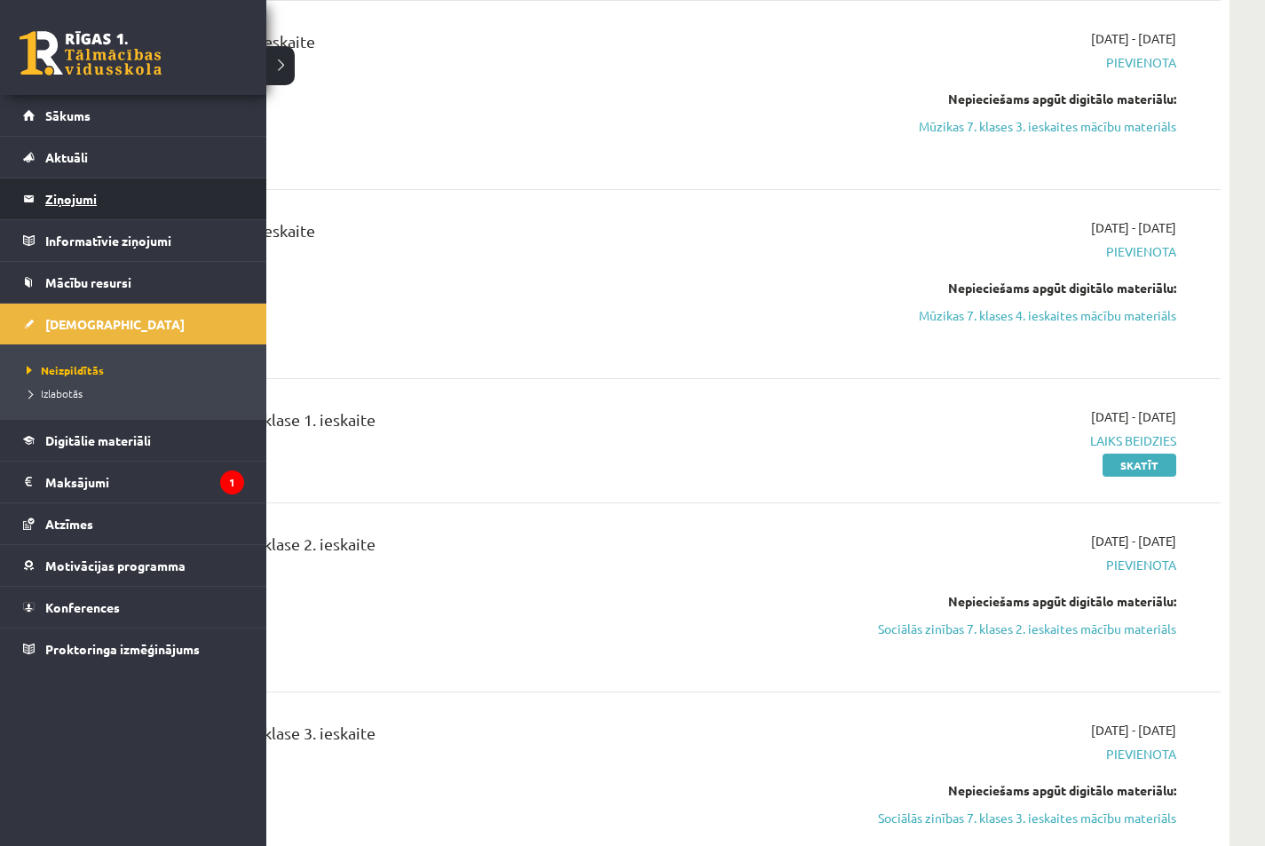
click at [95, 188] on legend "Ziņojumi 0" at bounding box center [144, 198] width 199 height 41
